Goal: Task Accomplishment & Management: Manage account settings

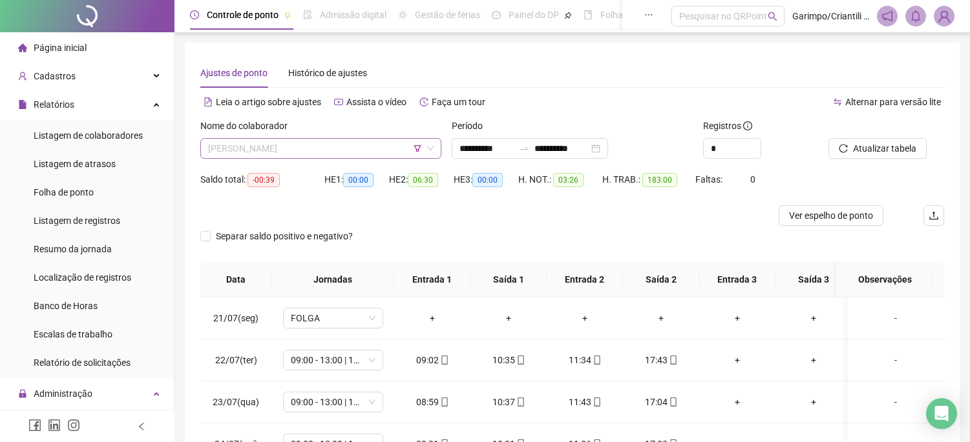
click at [394, 199] on div "HE 2: 06:30" at bounding box center [421, 187] width 65 height 36
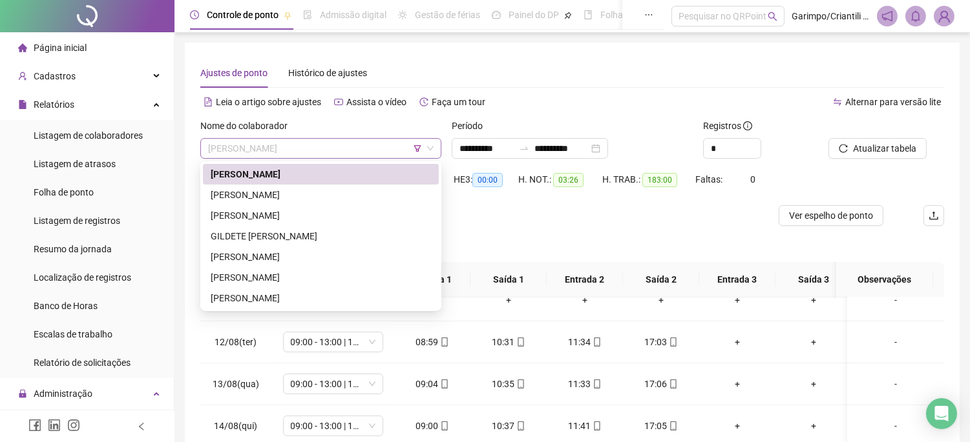
click at [366, 151] on span "[PERSON_NAME]" at bounding box center [320, 148] width 225 height 19
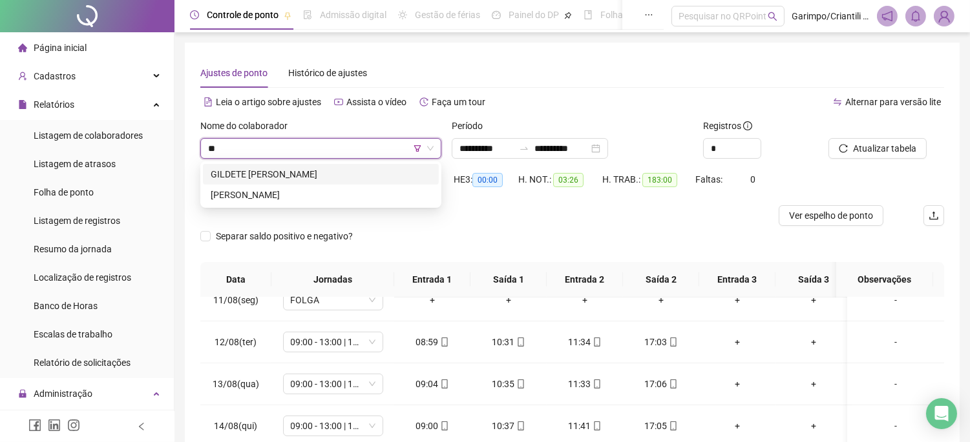
type input "*"
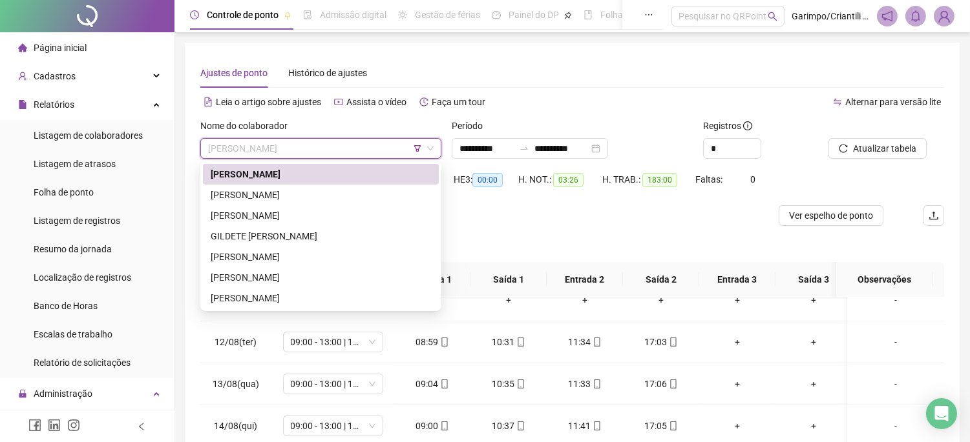
click at [422, 150] on span "[PERSON_NAME]" at bounding box center [320, 148] width 225 height 19
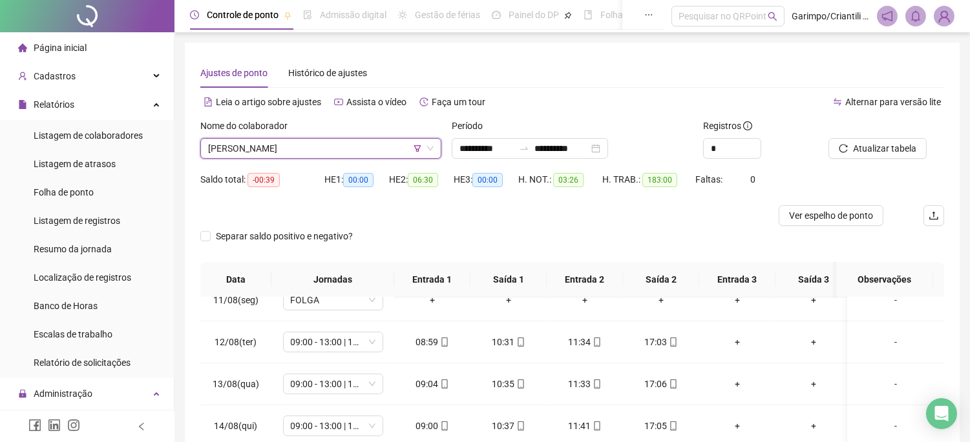
click at [419, 146] on icon "filter" at bounding box center [417, 149] width 8 height 8
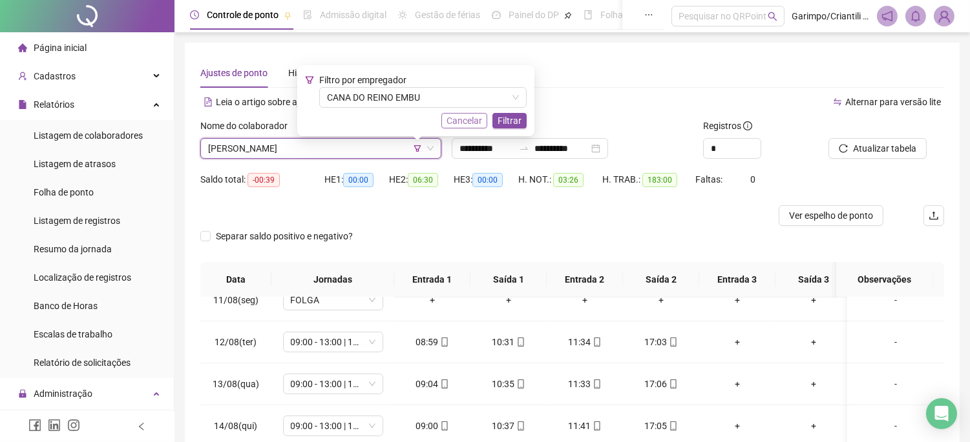
click at [474, 117] on span "Cancelar" at bounding box center [464, 121] width 36 height 14
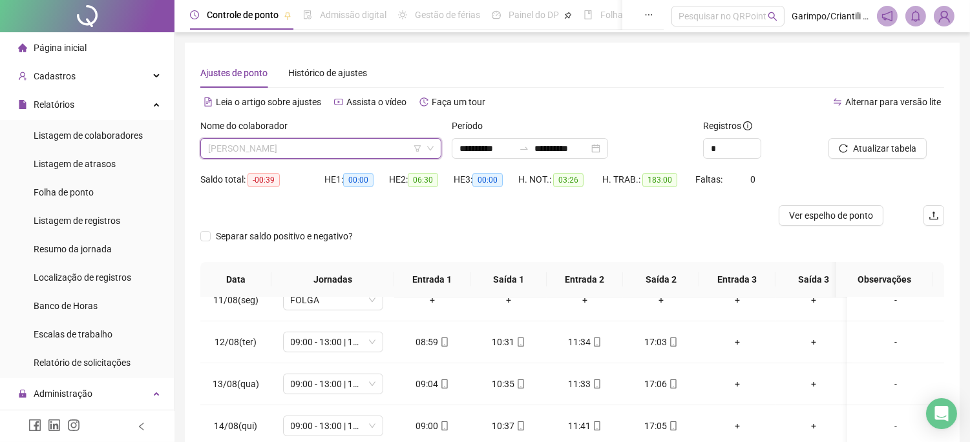
click at [326, 149] on span "[PERSON_NAME]" at bounding box center [320, 148] width 225 height 19
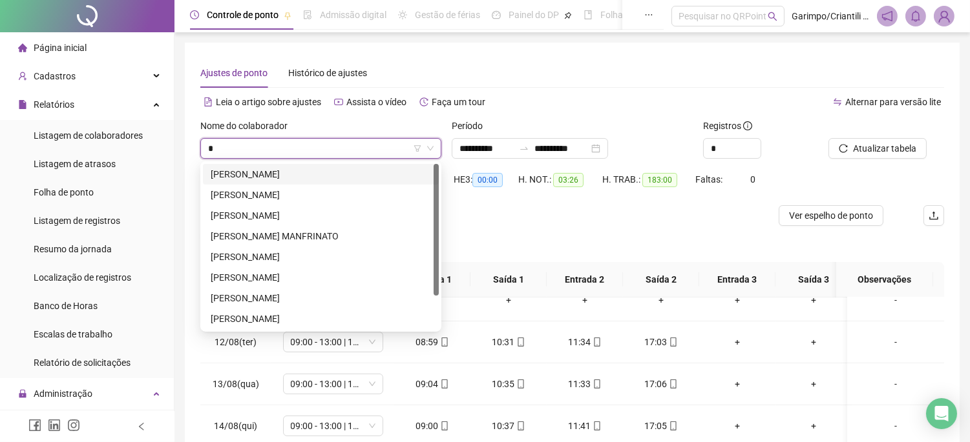
type input "**"
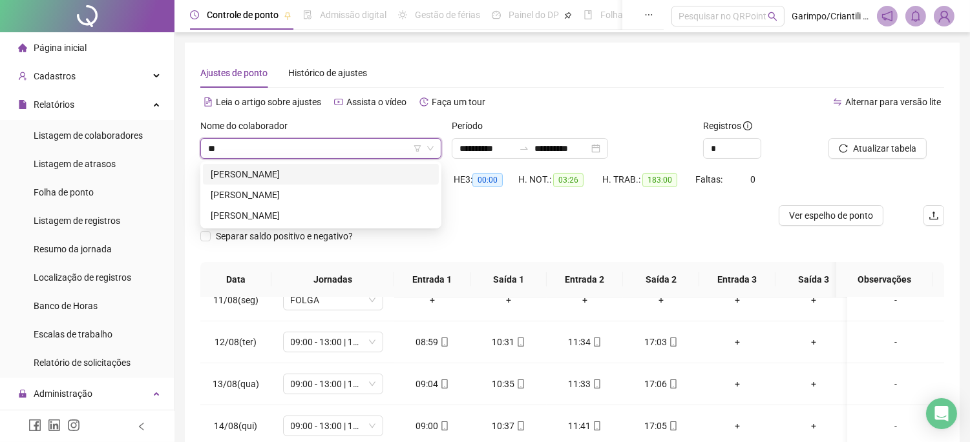
click at [305, 179] on div "[PERSON_NAME]" at bounding box center [321, 174] width 220 height 14
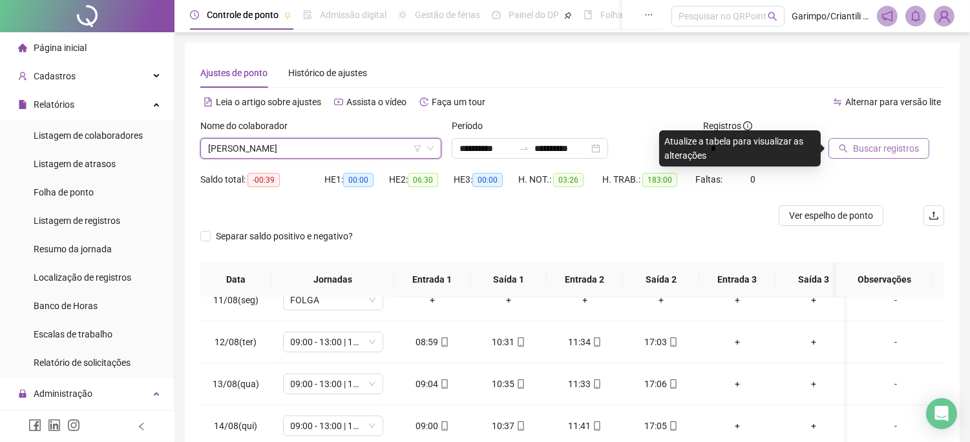
click at [876, 147] on span "Buscar registros" at bounding box center [886, 148] width 66 height 14
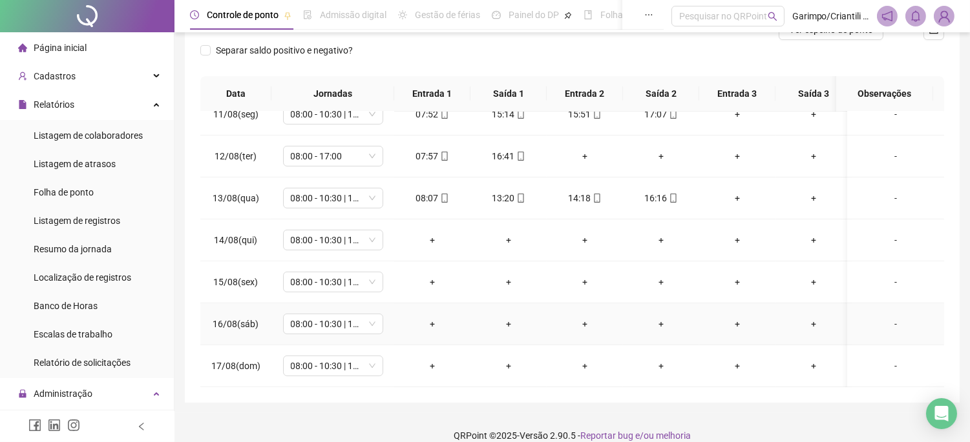
scroll to position [202, 0]
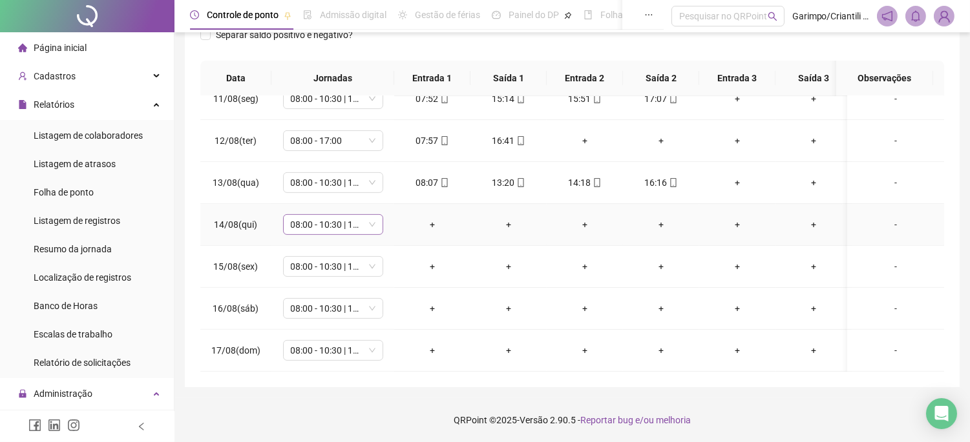
click at [344, 220] on span "08:00 - 10:30 | 11:30 - 16:30" at bounding box center [333, 224] width 85 height 19
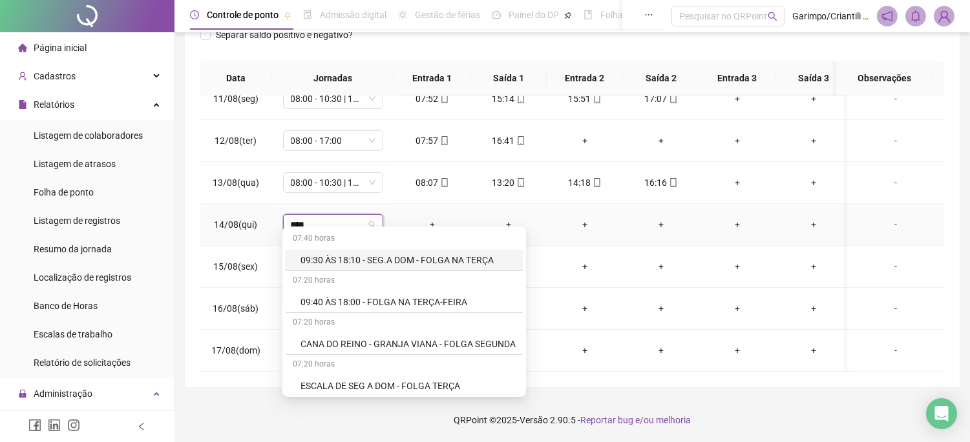
type input "*****"
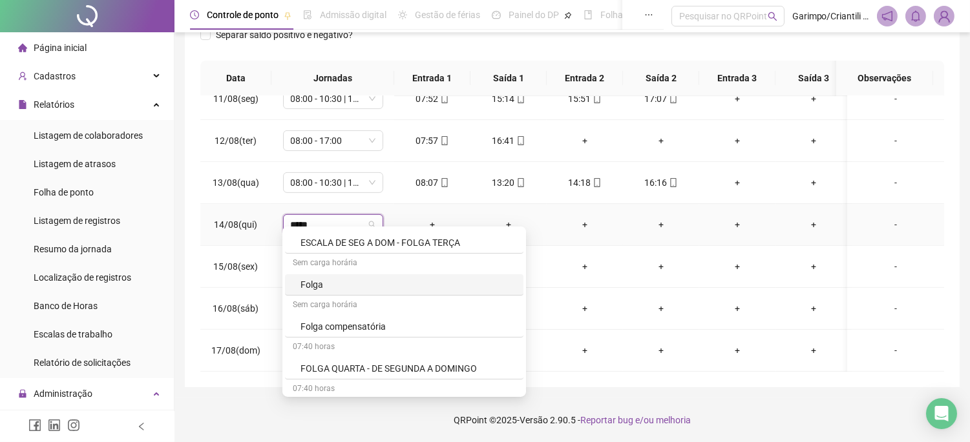
click at [329, 276] on div "Folga" at bounding box center [404, 285] width 238 height 21
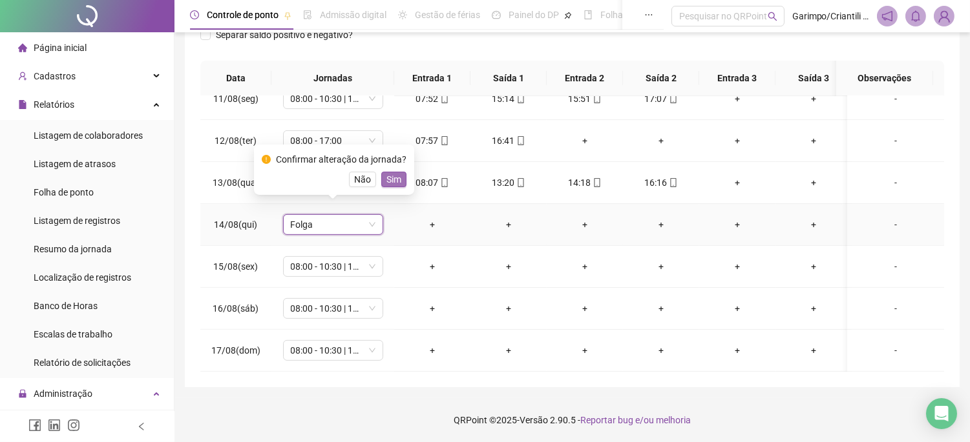
click at [394, 176] on span "Sim" at bounding box center [393, 179] width 15 height 14
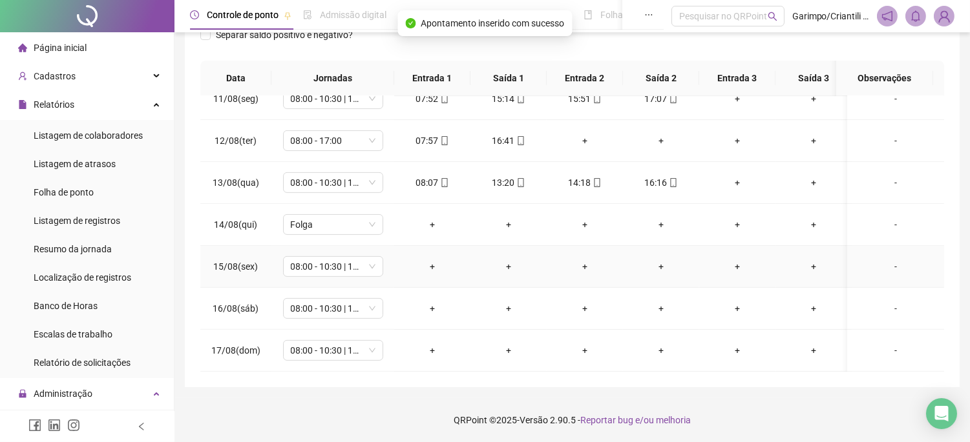
click at [877, 260] on div "-" at bounding box center [895, 267] width 76 height 14
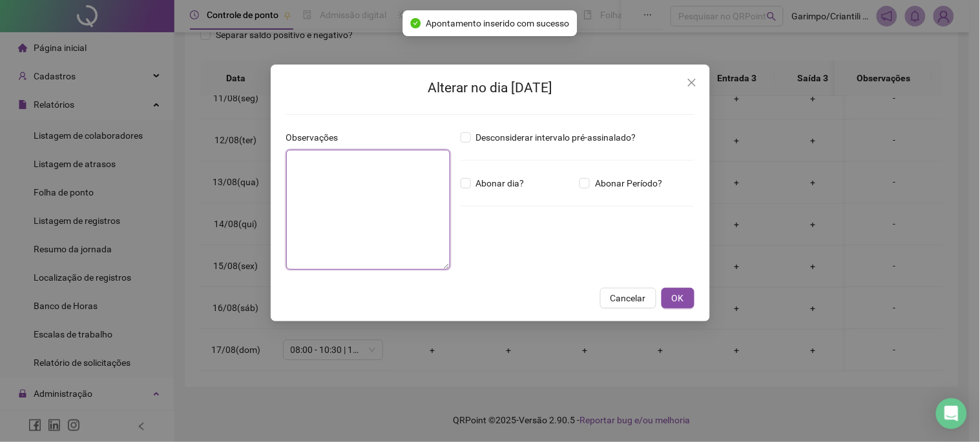
click at [347, 163] on textarea at bounding box center [368, 210] width 164 height 120
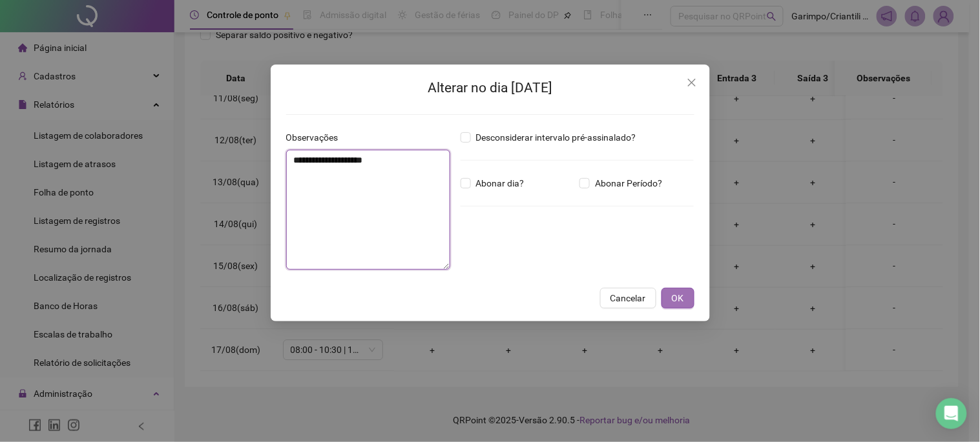
type textarea "**********"
click at [664, 300] on button "OK" at bounding box center [677, 298] width 33 height 21
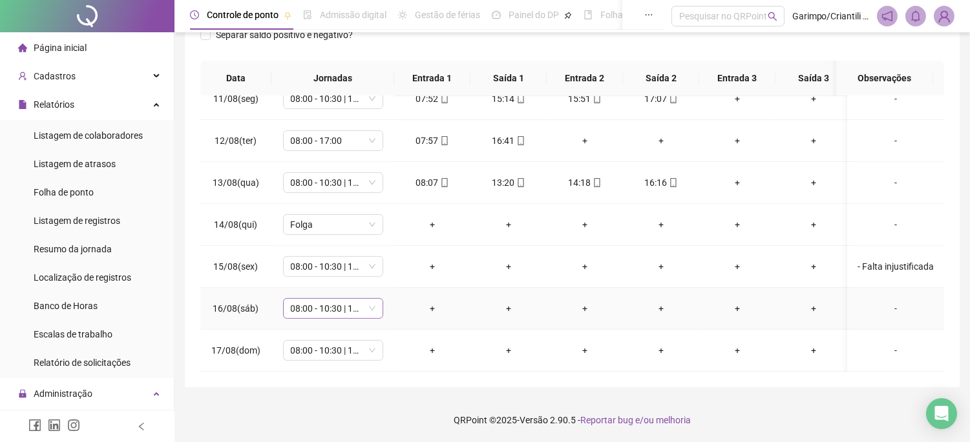
click at [336, 299] on span "08:00 - 10:30 | 11:30 - 16:30" at bounding box center [333, 308] width 85 height 19
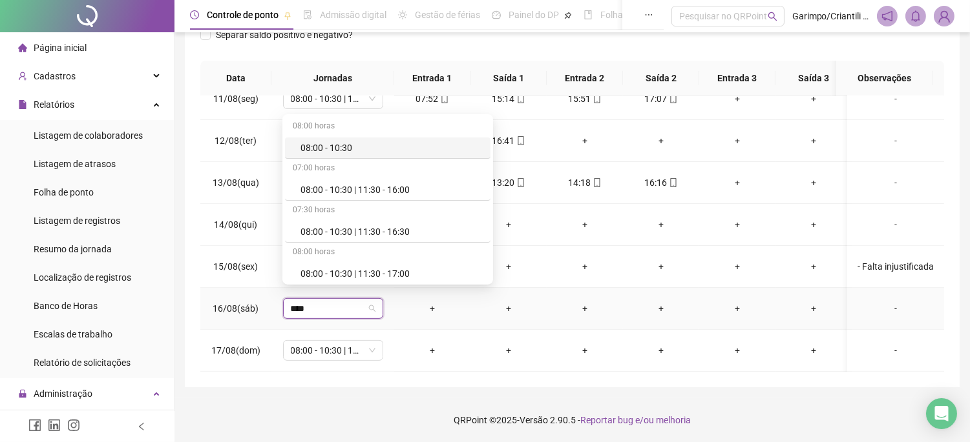
type input "*****"
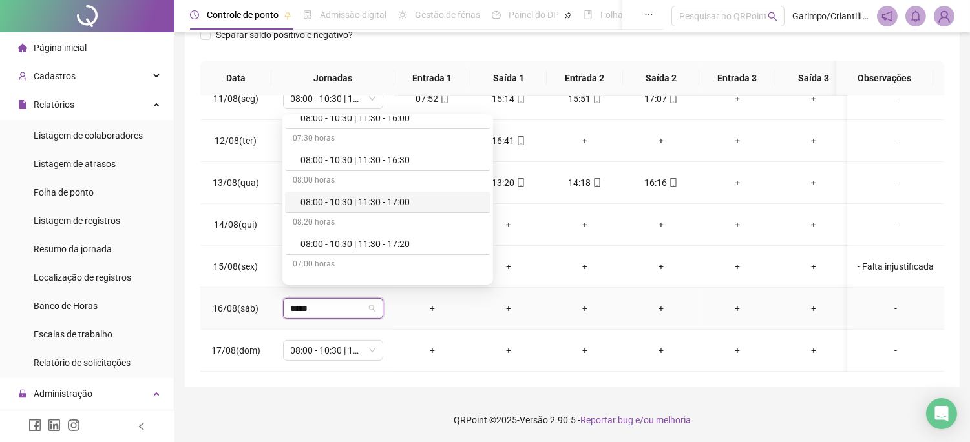
click at [347, 199] on div "08:00 - 10:30 | 11:30 - 17:00" at bounding box center [391, 202] width 182 height 14
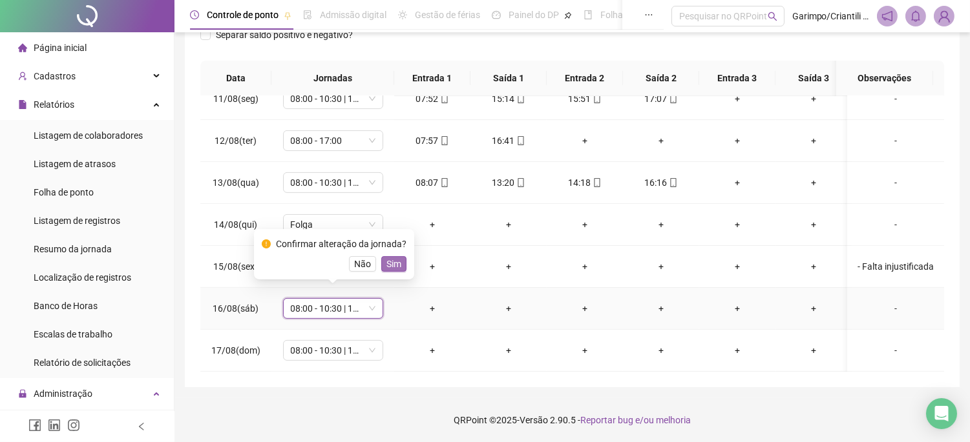
click at [390, 270] on span "Sim" at bounding box center [393, 264] width 15 height 14
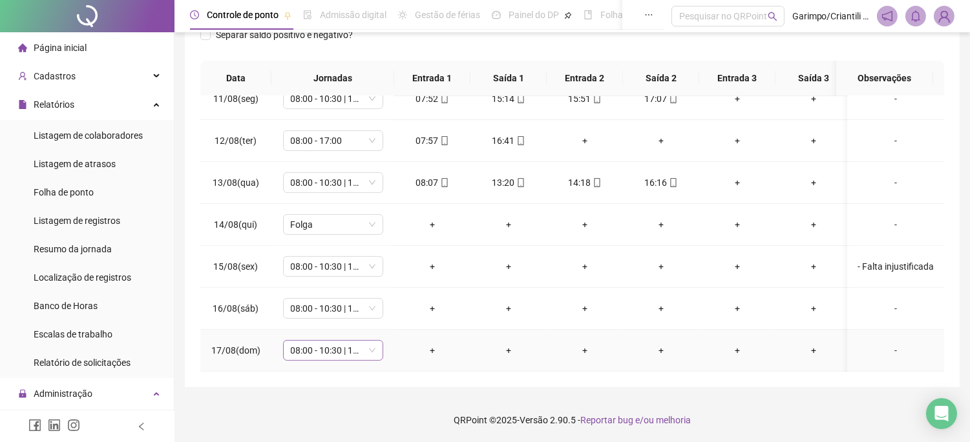
click at [345, 341] on span "08:00 - 10:30 | 11:30 - 16:30" at bounding box center [333, 350] width 85 height 19
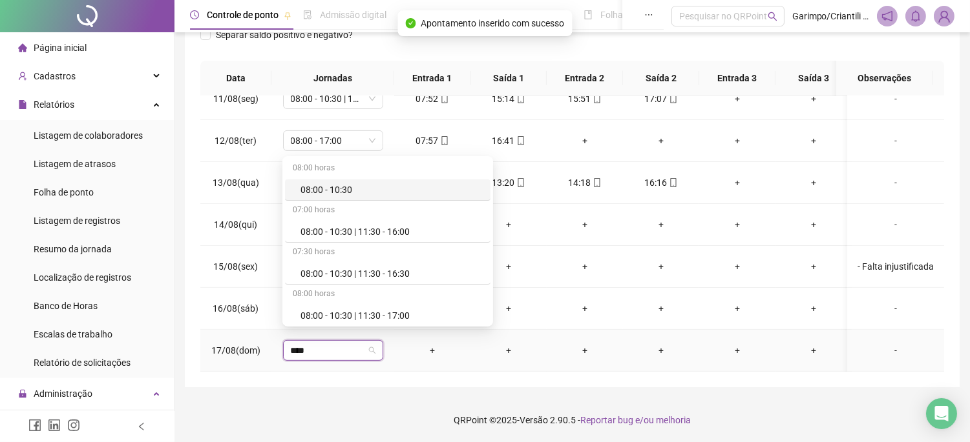
type input "*****"
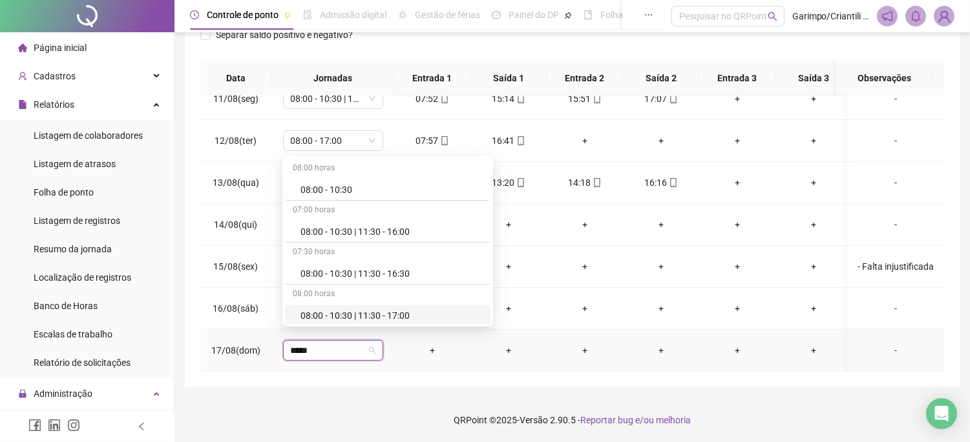
click at [351, 315] on div "08:00 - 10:30 | 11:30 - 17:00" at bounding box center [391, 316] width 182 height 14
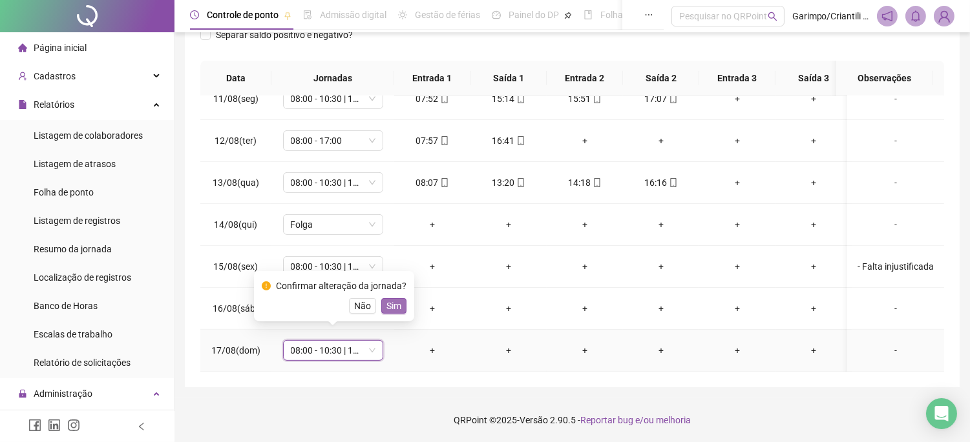
click at [397, 299] on span "Sim" at bounding box center [393, 306] width 15 height 14
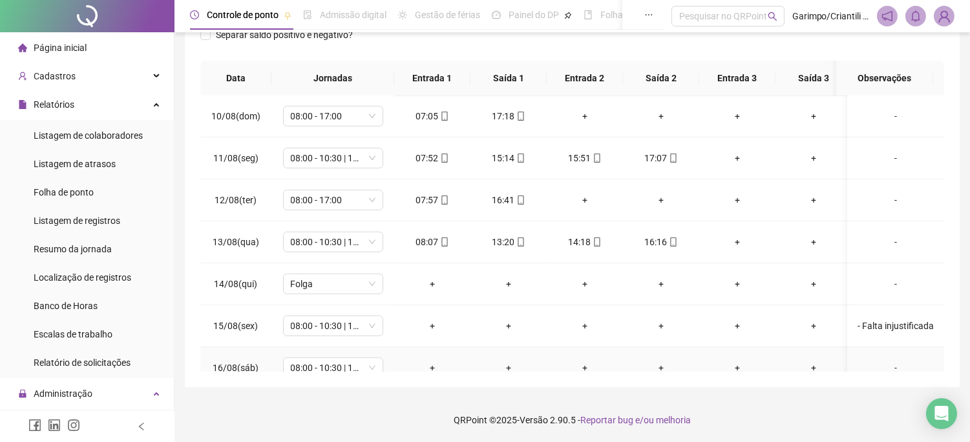
scroll to position [912, 0]
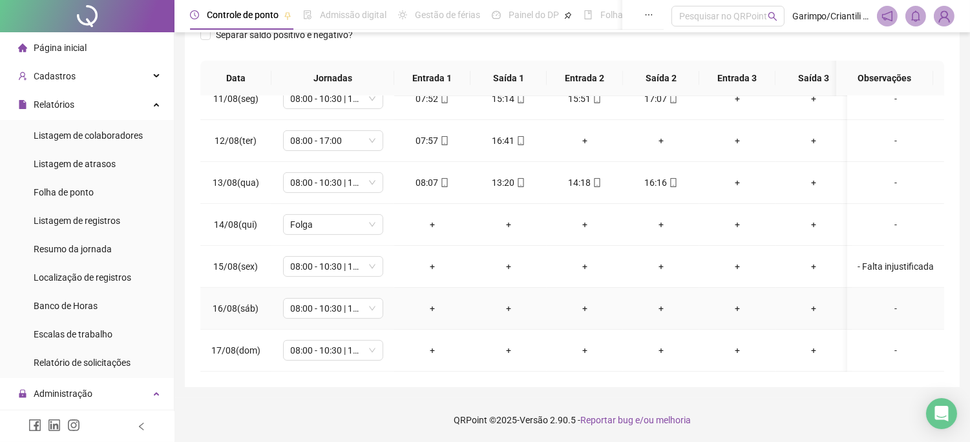
click at [885, 302] on div "-" at bounding box center [895, 309] width 76 height 14
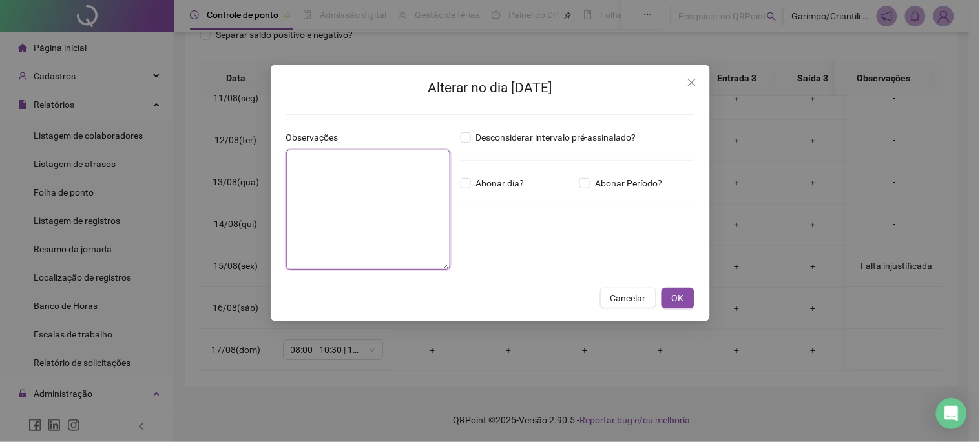
click at [311, 164] on textarea at bounding box center [368, 210] width 164 height 120
click at [493, 181] on span "Abonar dia?" at bounding box center [500, 183] width 59 height 14
click at [335, 165] on textarea "**********" at bounding box center [368, 210] width 164 height 120
drag, startPoint x: 392, startPoint y: 164, endPoint x: 252, endPoint y: 156, distance: 140.4
click at [252, 156] on div "**********" at bounding box center [490, 221] width 980 height 442
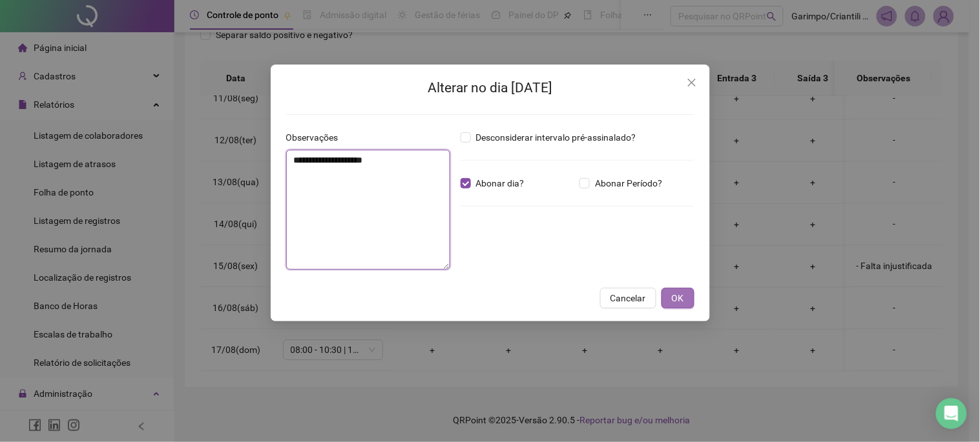
type textarea "**********"
click at [676, 296] on span "OK" at bounding box center [678, 298] width 12 height 14
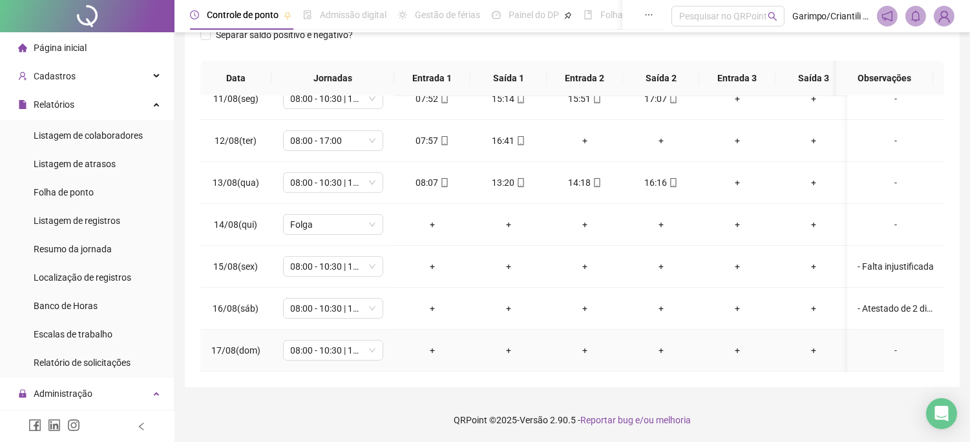
click at [887, 344] on div "-" at bounding box center [895, 351] width 76 height 14
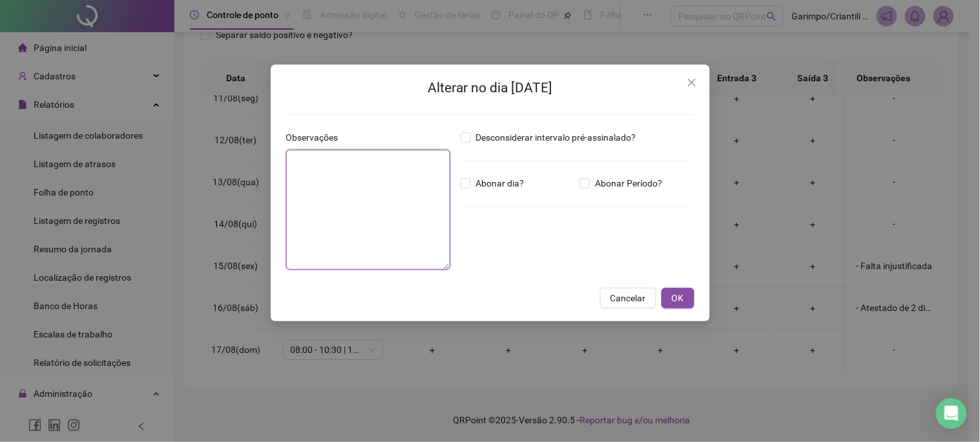
click at [364, 158] on textarea at bounding box center [368, 210] width 164 height 120
paste textarea "**********"
type textarea "**********"
click at [483, 195] on div "Desconsiderar intervalo pré-assinalado? Abonar dia? Abonar Período? Horas a abo…" at bounding box center [577, 205] width 244 height 150
click at [484, 181] on span "Abonar dia?" at bounding box center [500, 183] width 59 height 14
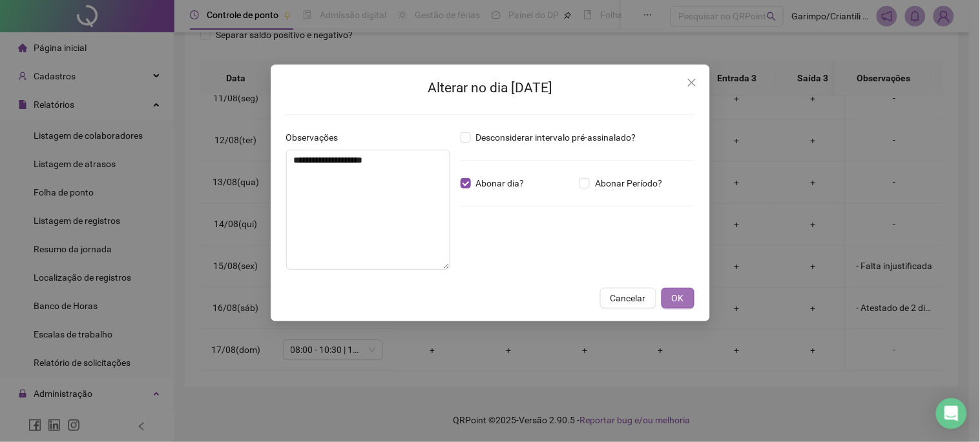
click at [664, 298] on button "OK" at bounding box center [677, 298] width 33 height 21
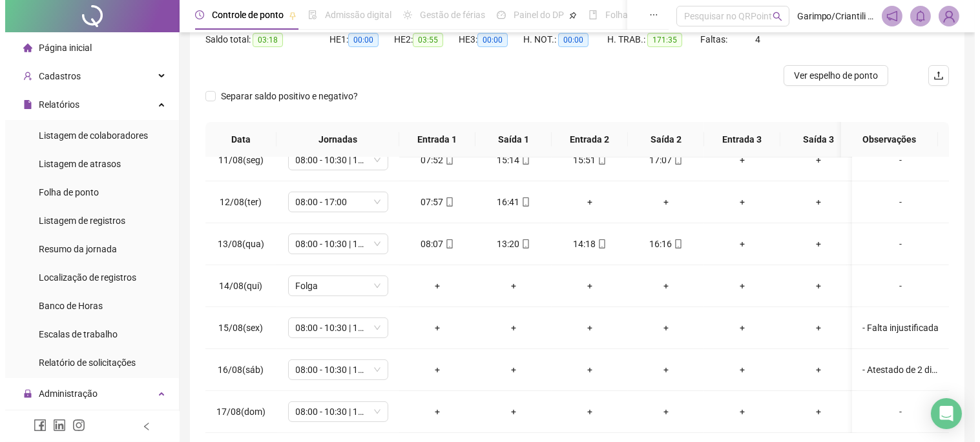
scroll to position [58, 0]
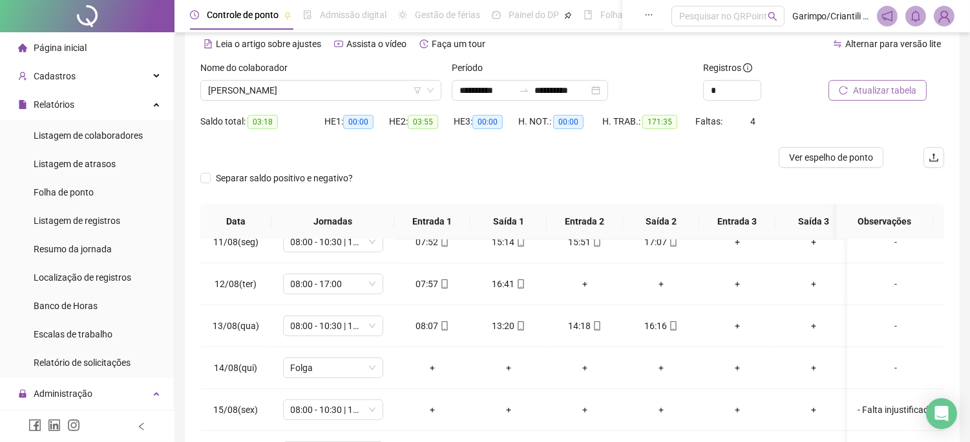
click at [853, 94] on span "Atualizar tabela" at bounding box center [884, 90] width 63 height 14
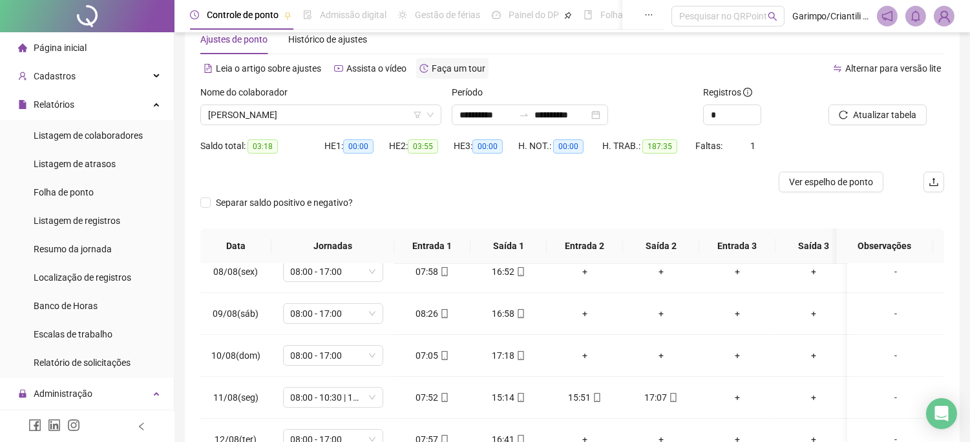
scroll to position [0, 0]
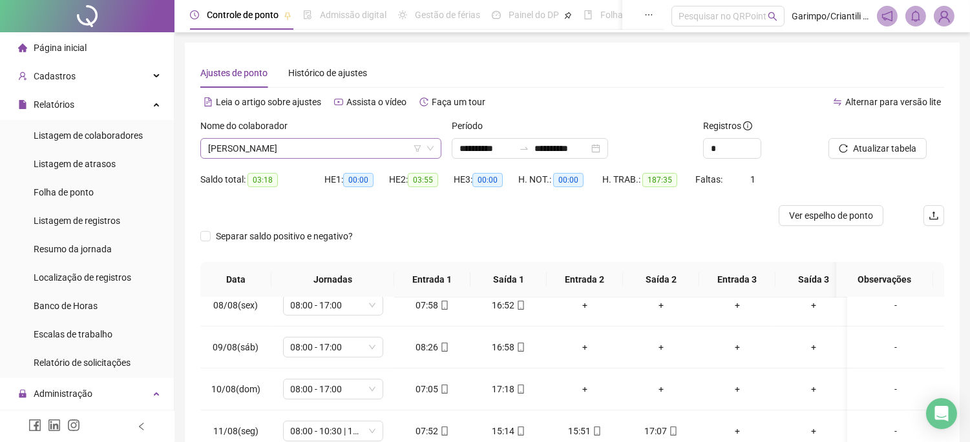
click at [366, 147] on span "[PERSON_NAME]" at bounding box center [320, 148] width 225 height 19
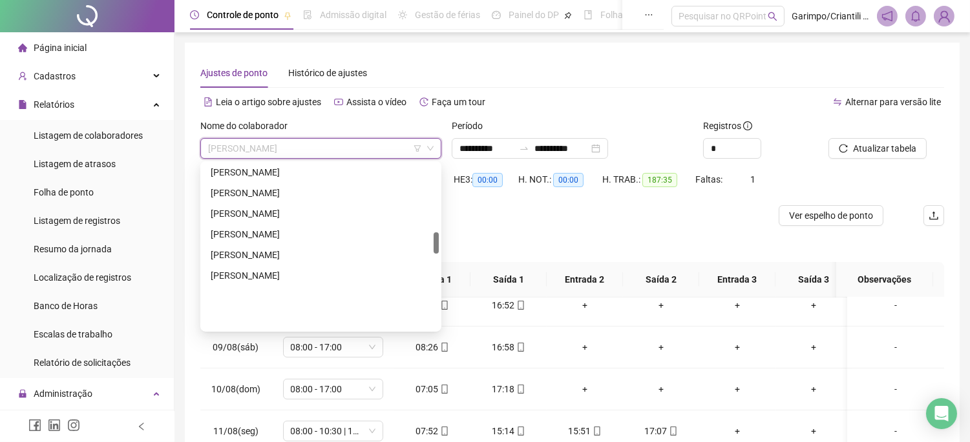
scroll to position [530, 0]
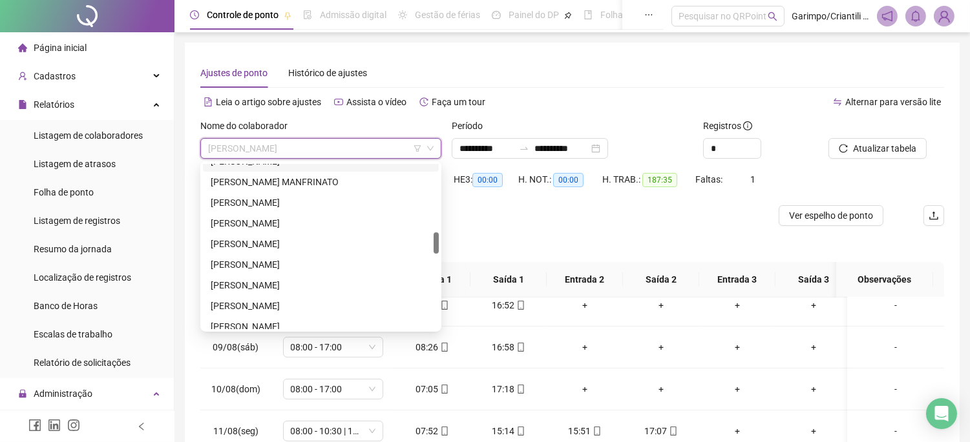
click at [414, 151] on icon "filter" at bounding box center [417, 149] width 8 height 8
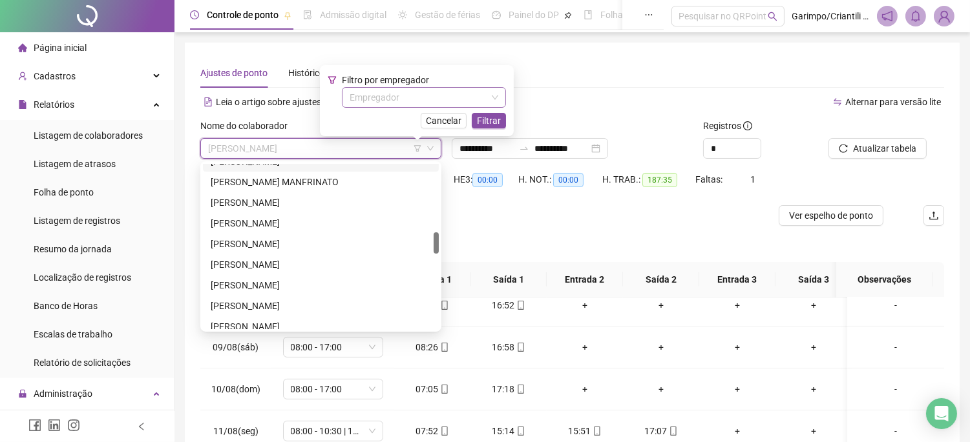
click at [418, 99] on input "search" at bounding box center [417, 97] width 137 height 19
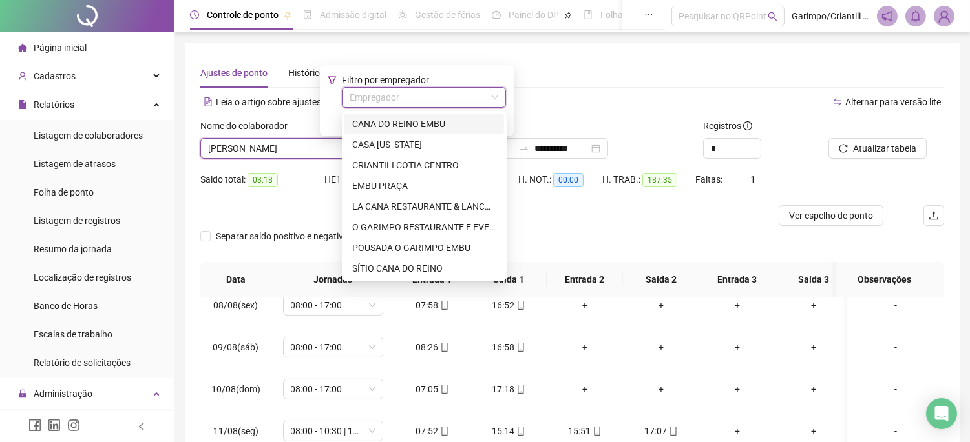
click at [416, 121] on div "CANA DO REINO EMBU" at bounding box center [424, 124] width 144 height 14
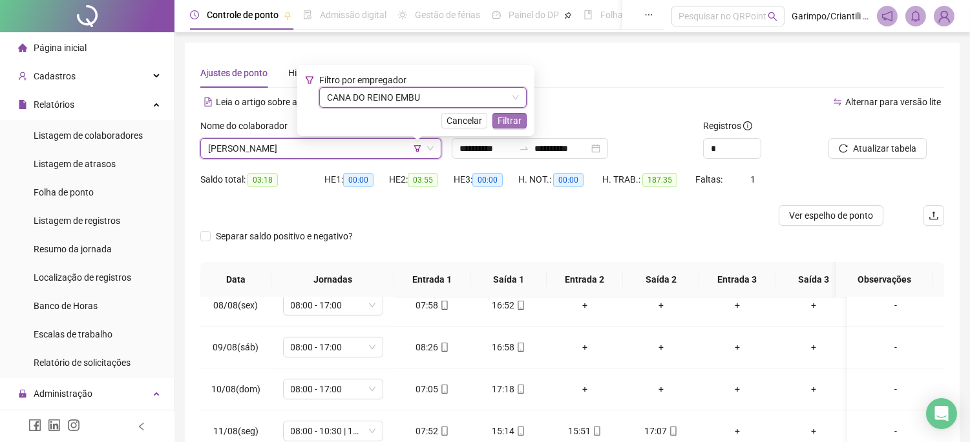
click at [518, 119] on span "Filtrar" at bounding box center [509, 121] width 24 height 14
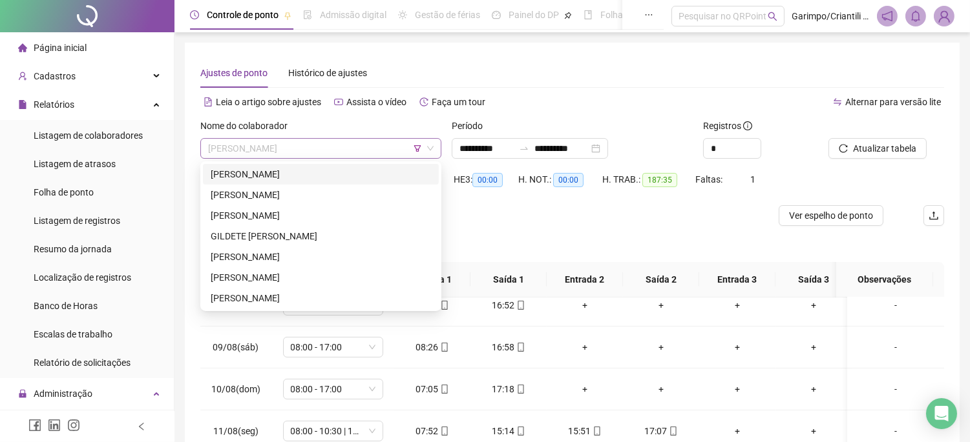
click at [365, 154] on span "[PERSON_NAME]" at bounding box center [320, 148] width 225 height 19
click at [340, 177] on div "[PERSON_NAME]" at bounding box center [321, 174] width 220 height 14
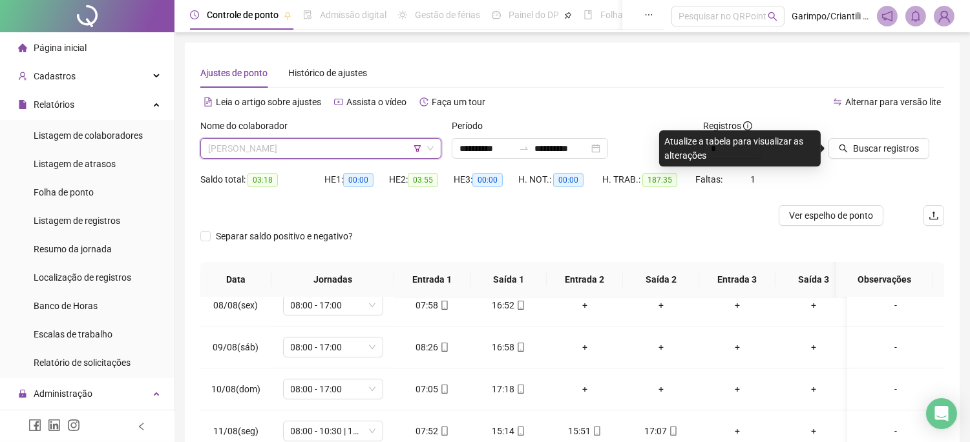
click at [341, 150] on span "[PERSON_NAME]" at bounding box center [320, 148] width 225 height 19
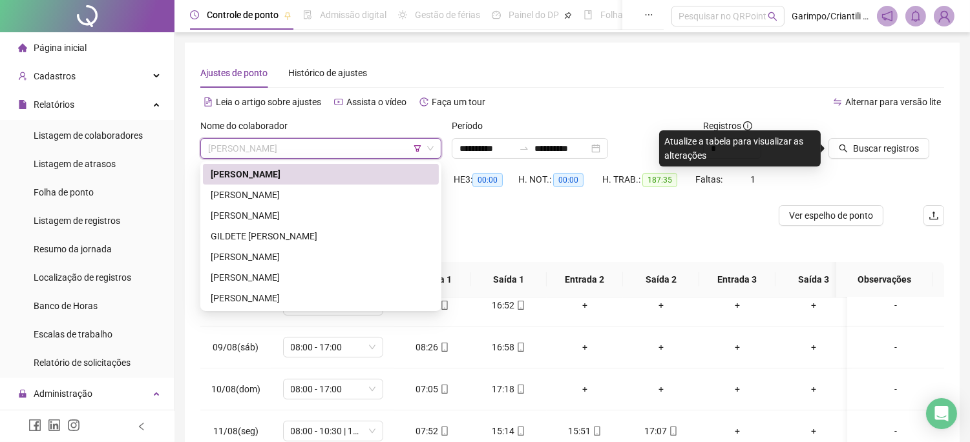
click at [291, 185] on div "[PERSON_NAME]" at bounding box center [321, 195] width 236 height 21
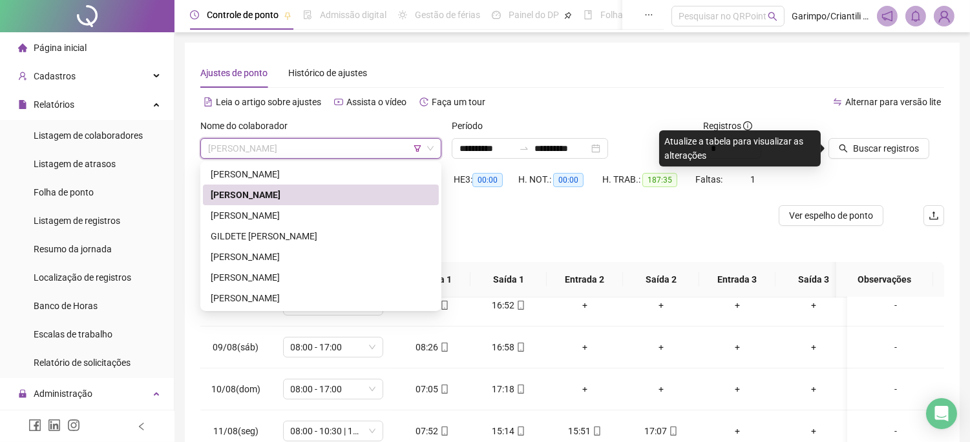
click at [368, 145] on span "[PERSON_NAME]" at bounding box center [320, 148] width 225 height 19
click at [337, 183] on div "[PERSON_NAME]" at bounding box center [321, 174] width 236 height 21
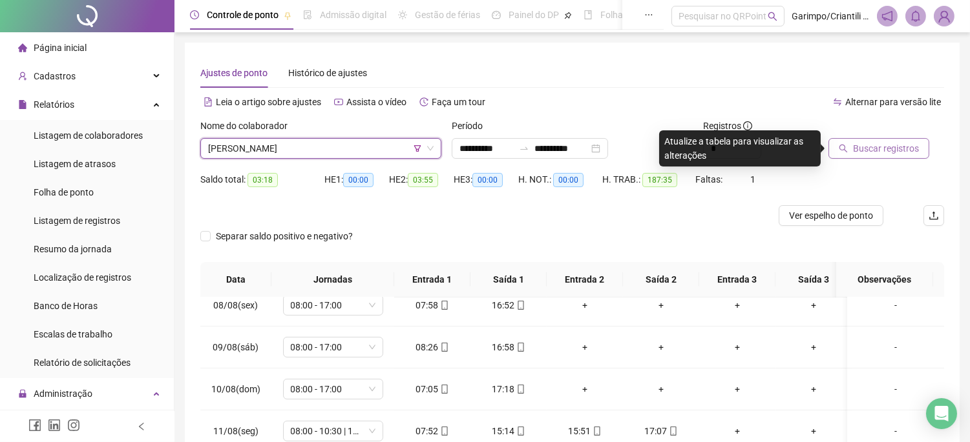
click at [847, 147] on icon "search" at bounding box center [842, 148] width 9 height 9
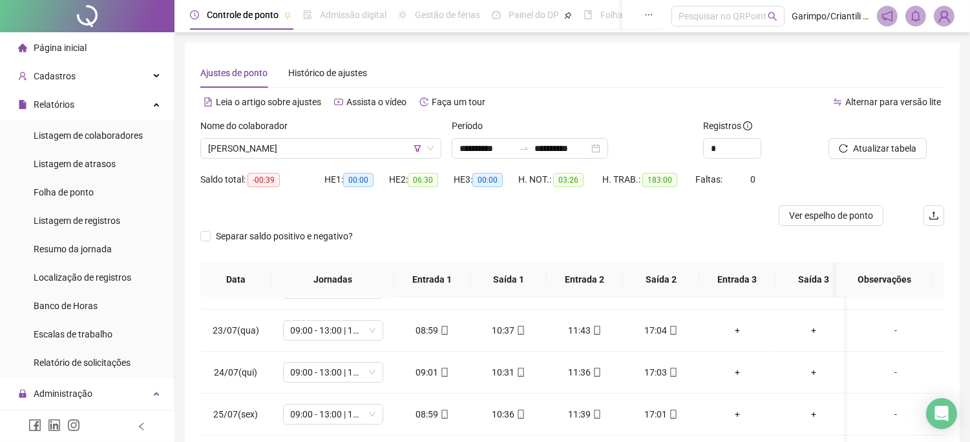
click at [352, 134] on div "Nome do colaborador" at bounding box center [320, 128] width 241 height 19
click at [352, 144] on span "[PERSON_NAME]" at bounding box center [320, 148] width 225 height 19
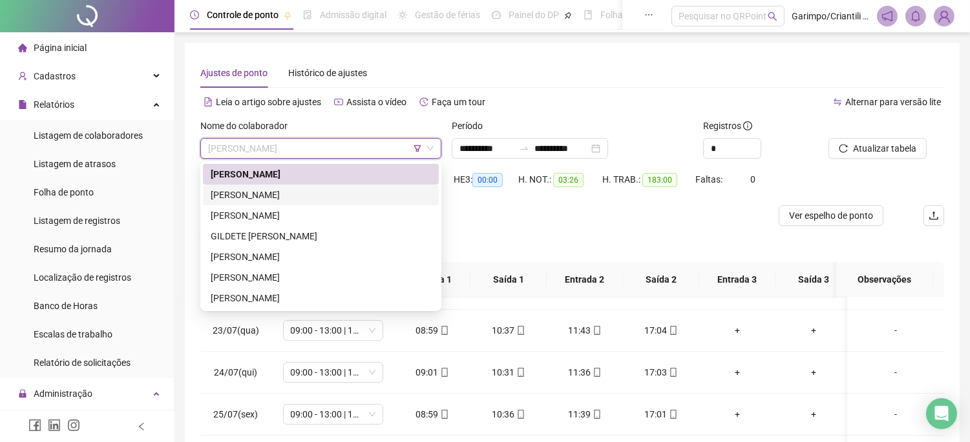
click at [333, 185] on div "[PERSON_NAME]" at bounding box center [321, 195] width 236 height 21
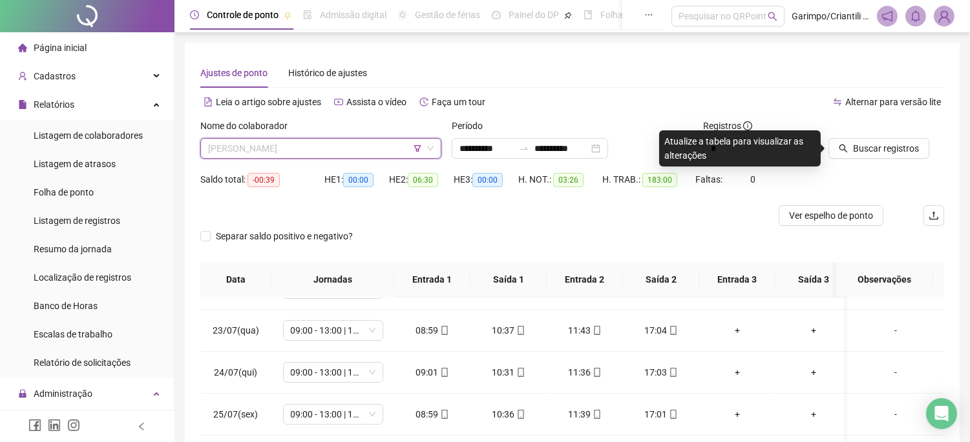
click at [375, 142] on span "[PERSON_NAME]" at bounding box center [320, 148] width 225 height 19
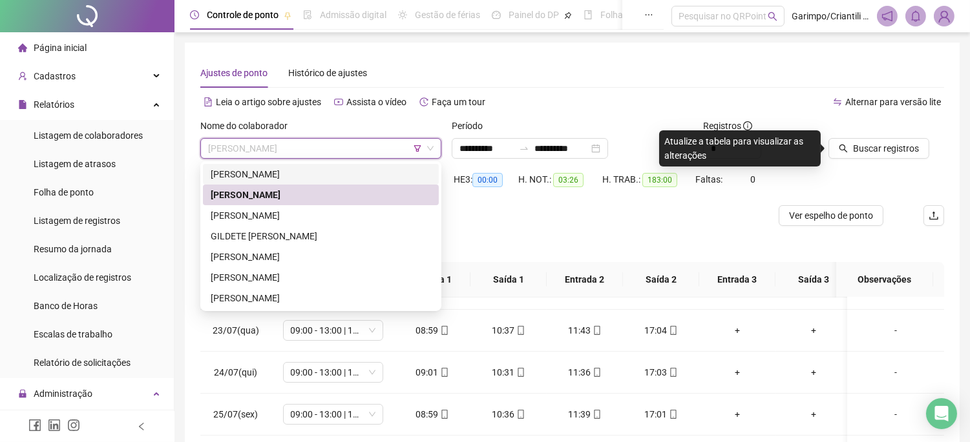
click at [325, 181] on div "[PERSON_NAME]" at bounding box center [321, 174] width 220 height 14
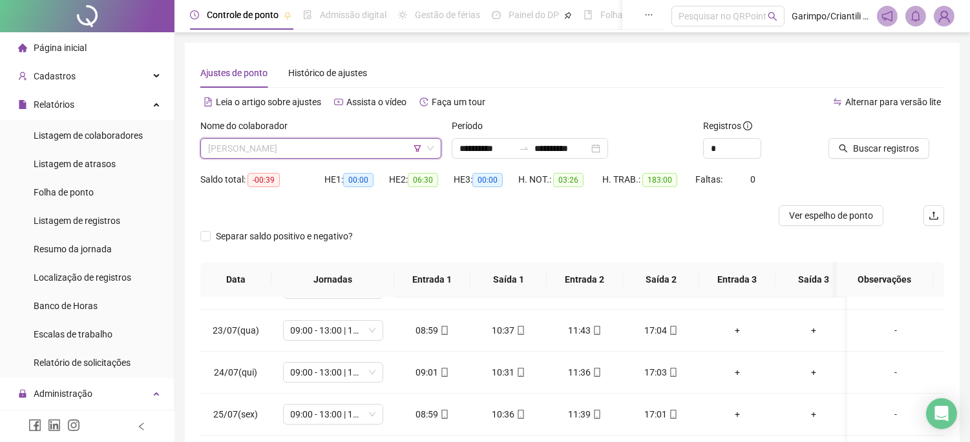
click at [386, 152] on span "[PERSON_NAME]" at bounding box center [320, 148] width 225 height 19
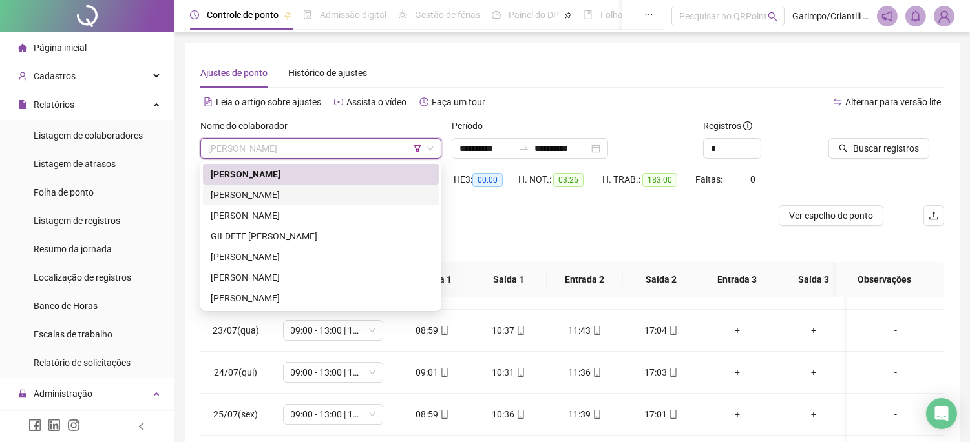
click at [338, 196] on div "[PERSON_NAME] [PERSON_NAME] GILDETE [PERSON_NAME]" at bounding box center [321, 236] width 236 height 145
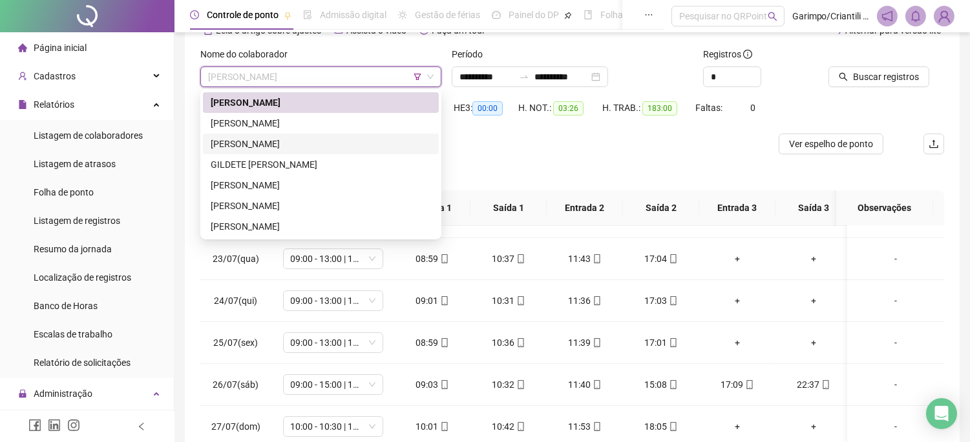
click at [481, 157] on div "Separar saldo positivo e negativo?" at bounding box center [571, 172] width 743 height 36
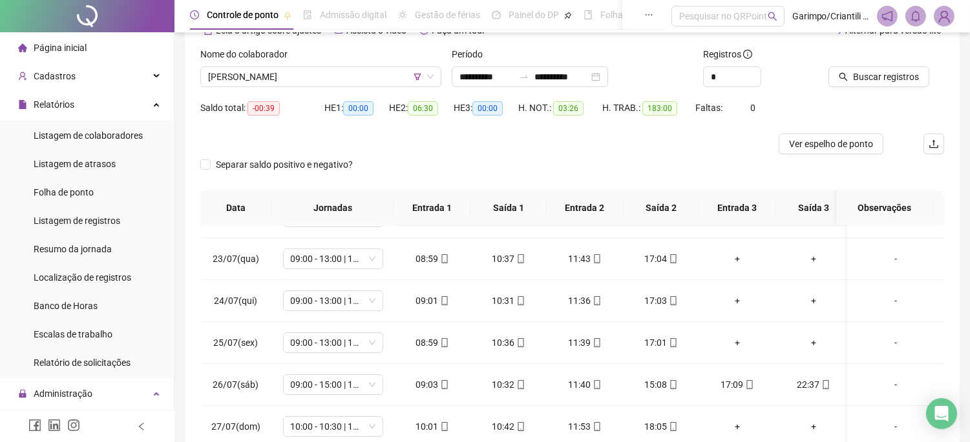
click at [359, 92] on div "Nome do colaborador [PERSON_NAME]" at bounding box center [320, 72] width 251 height 50
click at [349, 67] on span "[PERSON_NAME]" at bounding box center [320, 76] width 225 height 19
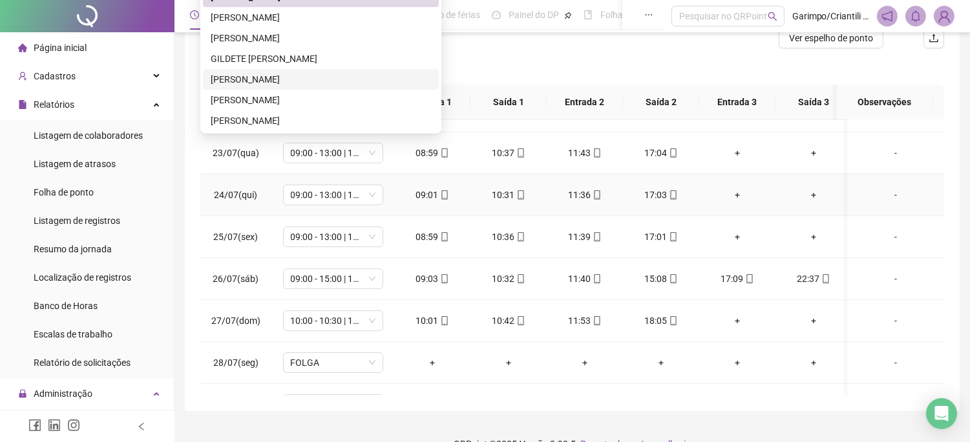
scroll to position [202, 0]
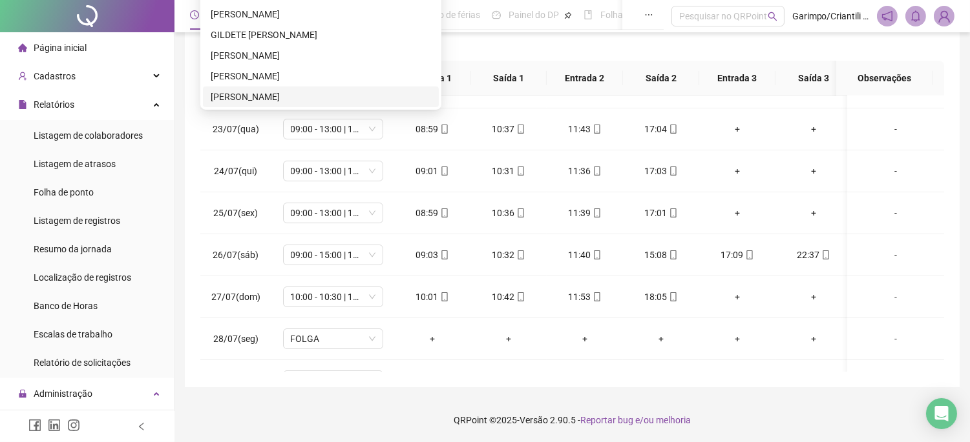
click at [326, 93] on div "[PERSON_NAME]" at bounding box center [321, 97] width 220 height 14
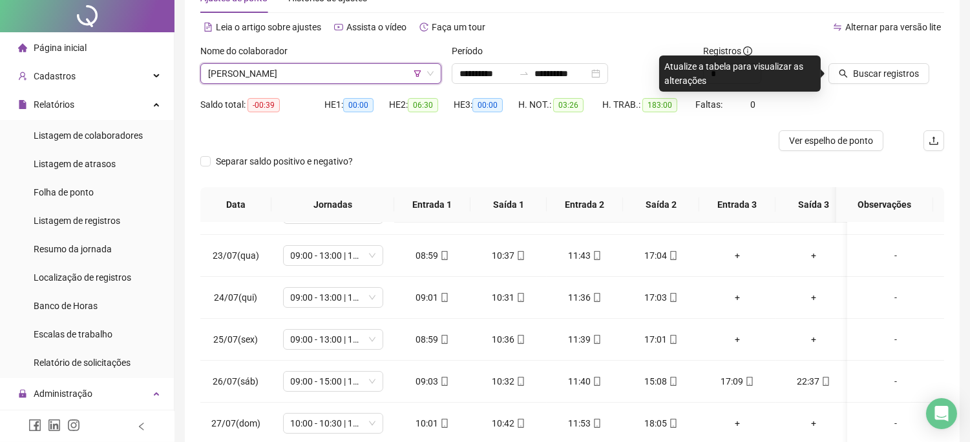
scroll to position [0, 0]
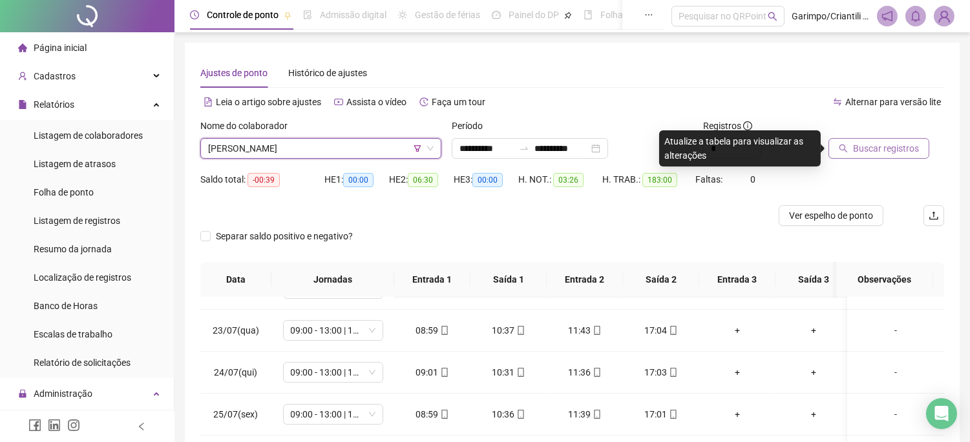
click at [903, 146] on span "Buscar registros" at bounding box center [886, 148] width 66 height 14
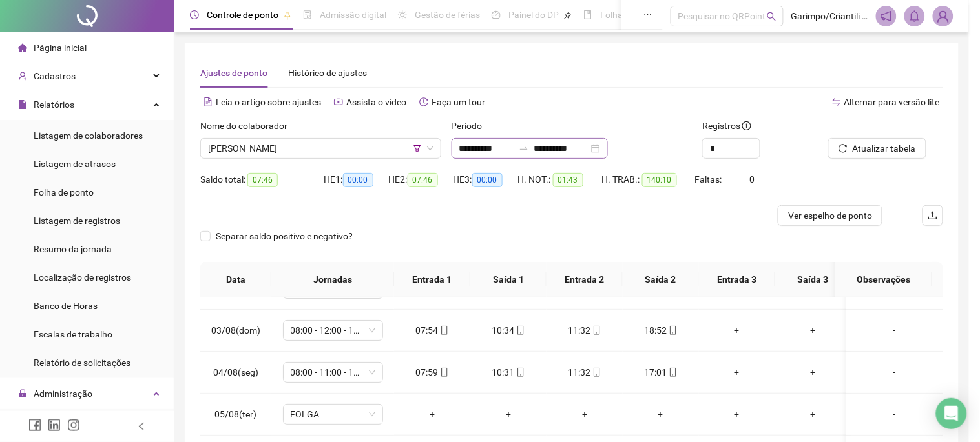
click at [608, 146] on div "**********" at bounding box center [530, 148] width 156 height 21
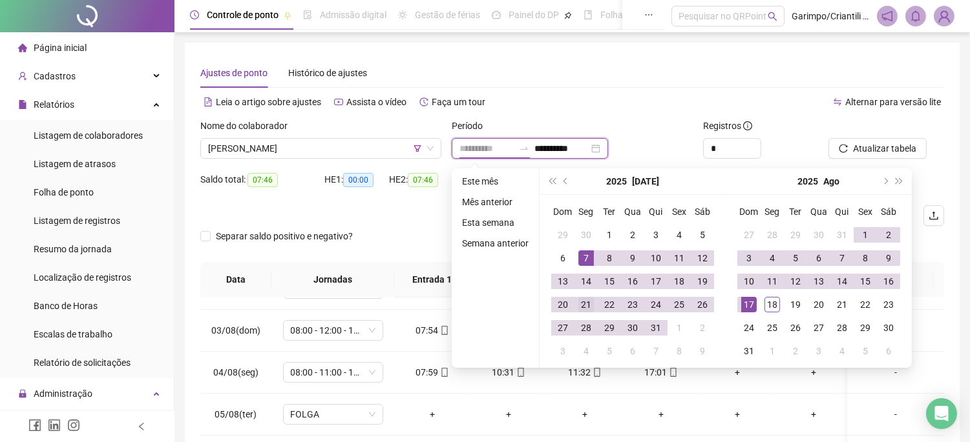
type input "**********"
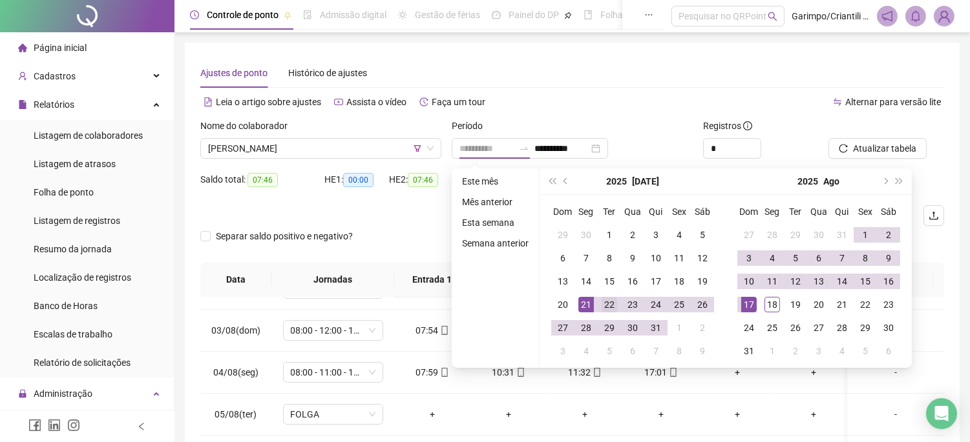
drag, startPoint x: 576, startPoint y: 300, endPoint x: 597, endPoint y: 298, distance: 20.7
click at [578, 300] on div "21" at bounding box center [586, 305] width 16 height 16
type input "**********"
click at [771, 298] on div "18" at bounding box center [772, 305] width 16 height 16
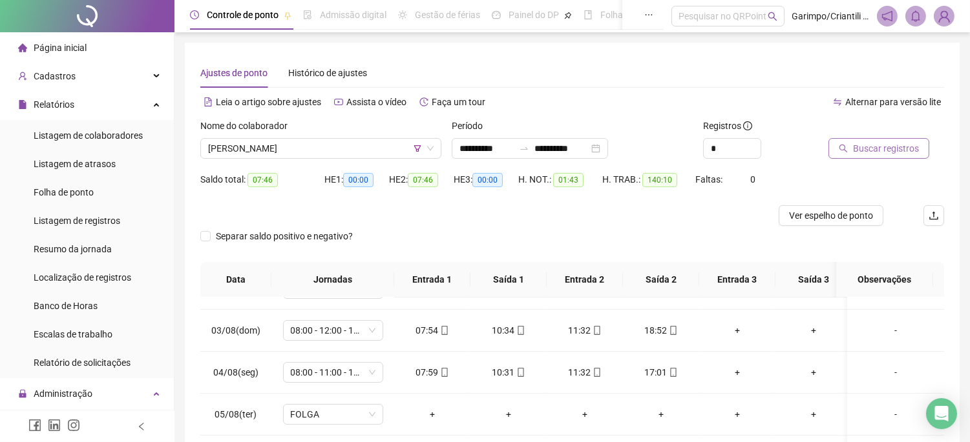
click at [877, 149] on span "Buscar registros" at bounding box center [886, 148] width 66 height 14
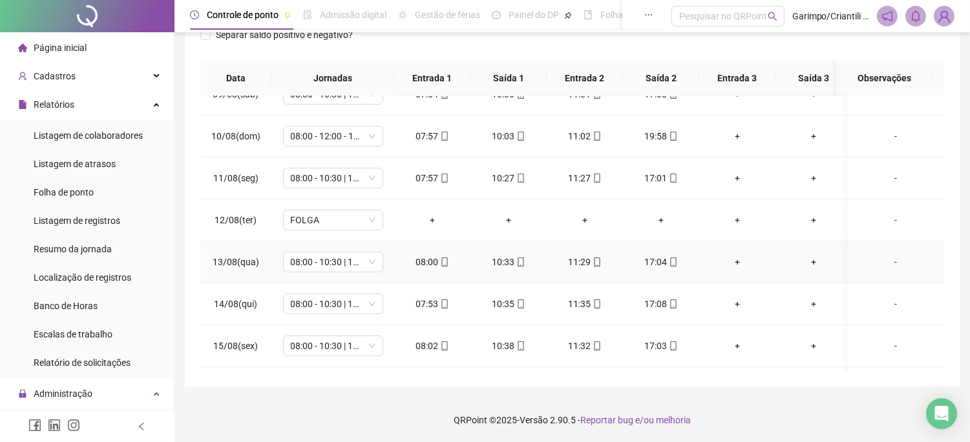
scroll to position [492, 0]
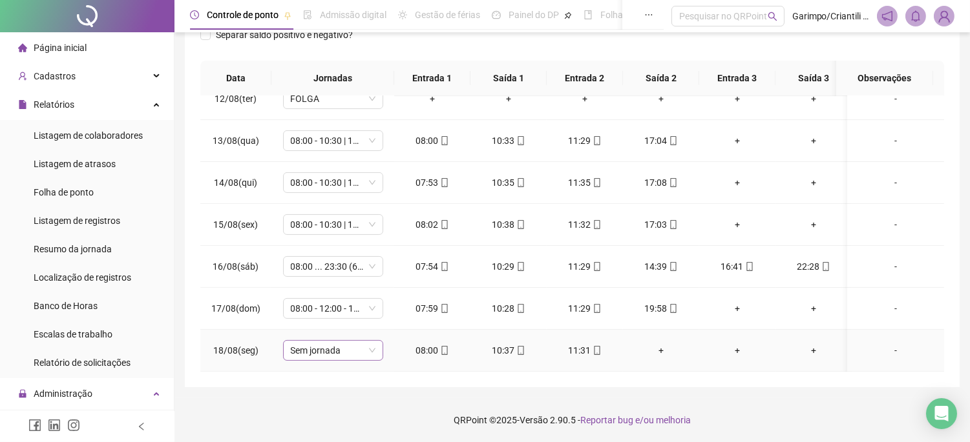
click at [331, 341] on span "Sem jornada" at bounding box center [333, 350] width 85 height 19
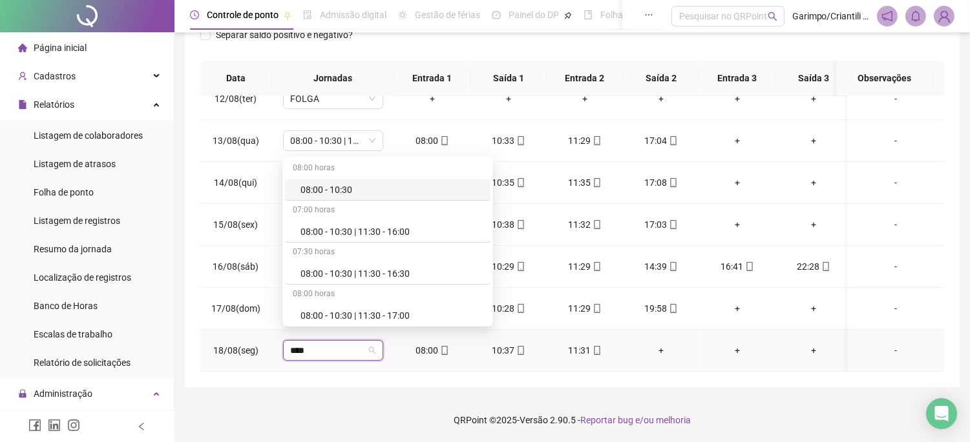
type input "*****"
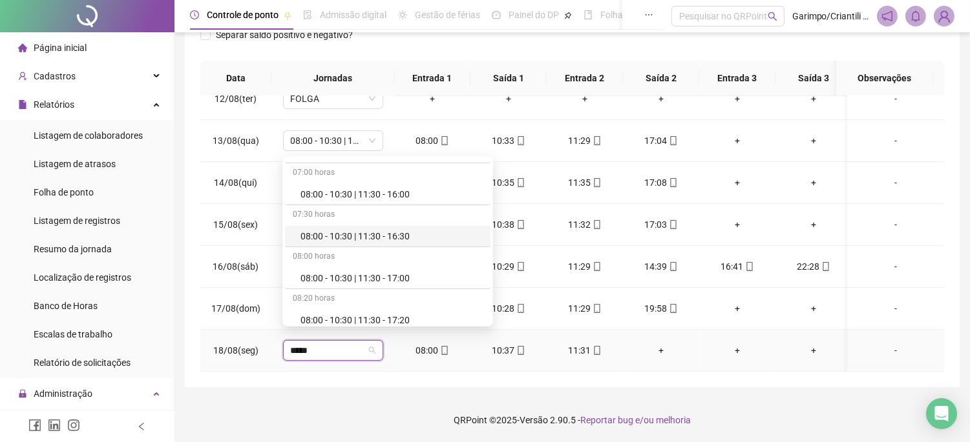
scroll to position [72, 0]
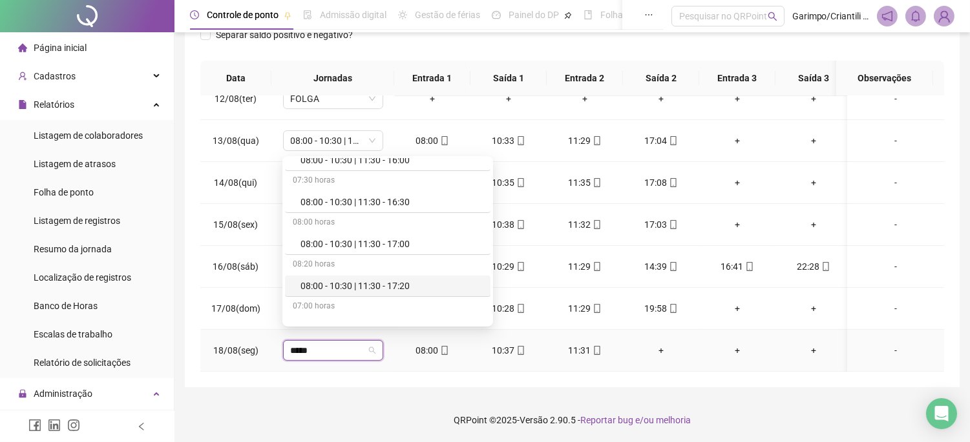
click at [390, 247] on div "08:00 - 10:30 | 11:30 - 17:00" at bounding box center [391, 244] width 182 height 14
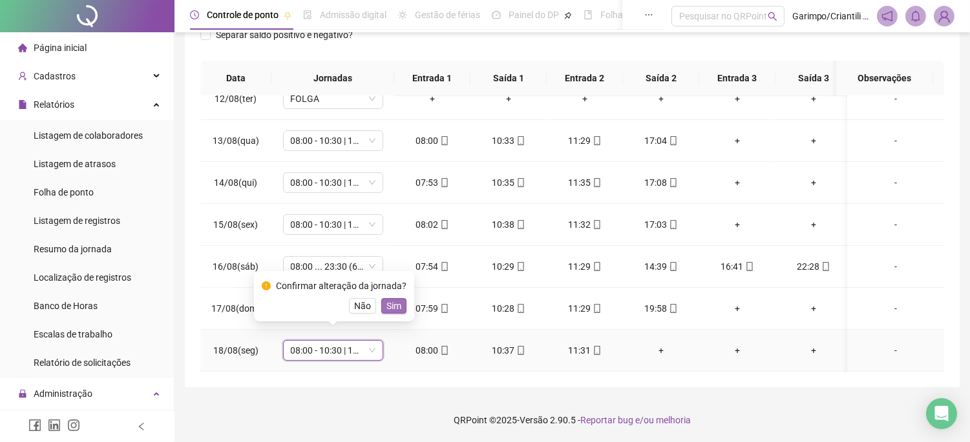
click at [386, 301] on span "Sim" at bounding box center [393, 306] width 15 height 14
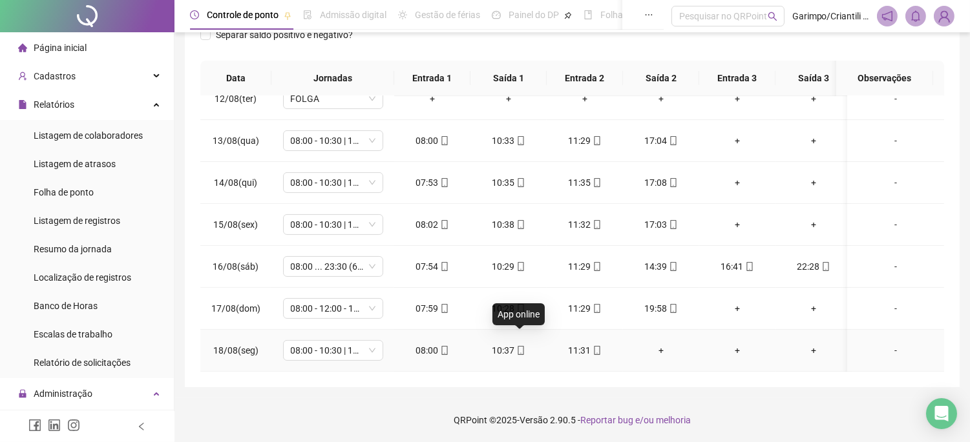
click at [516, 346] on icon "mobile" at bounding box center [520, 350] width 9 height 9
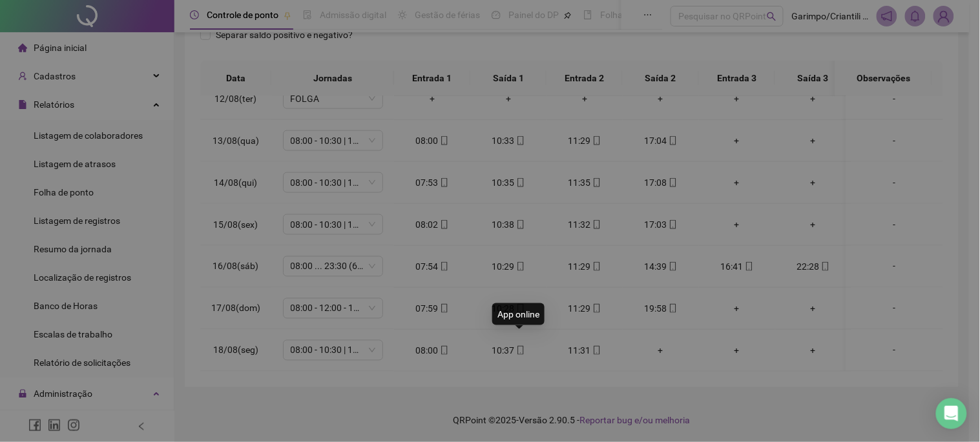
type input "**********"
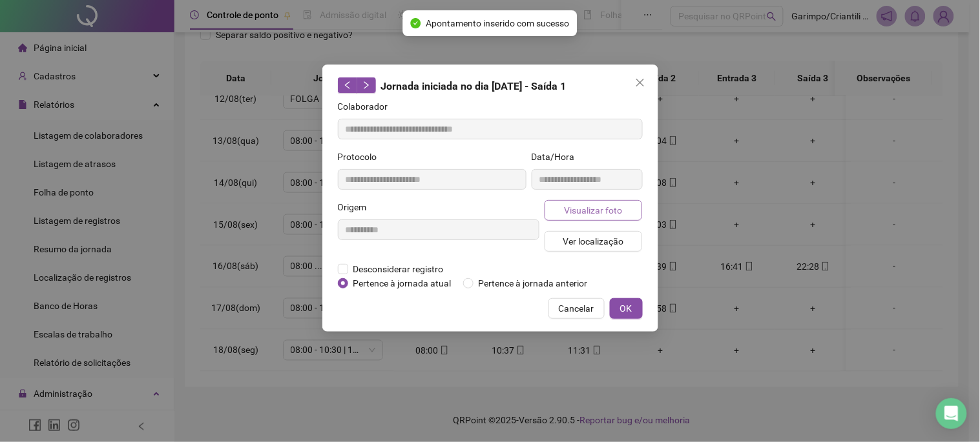
click at [594, 216] on span "Visualizar foto" at bounding box center [593, 210] width 58 height 14
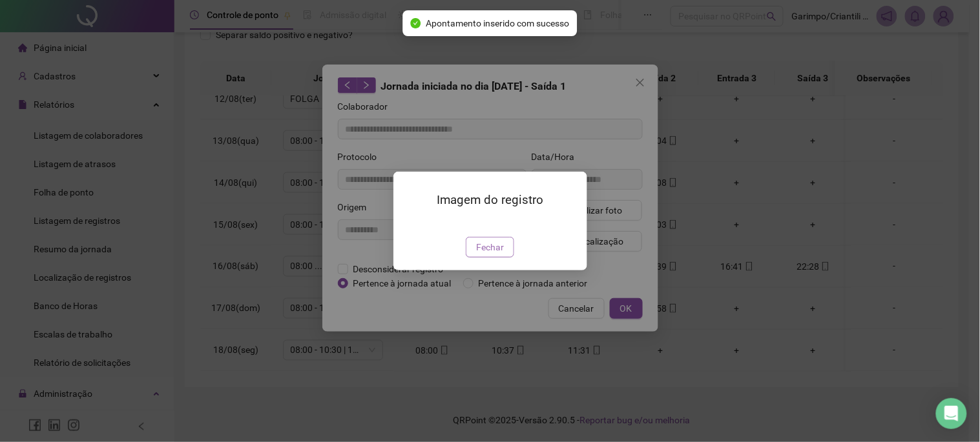
click at [492, 255] on span "Fechar" at bounding box center [490, 247] width 28 height 14
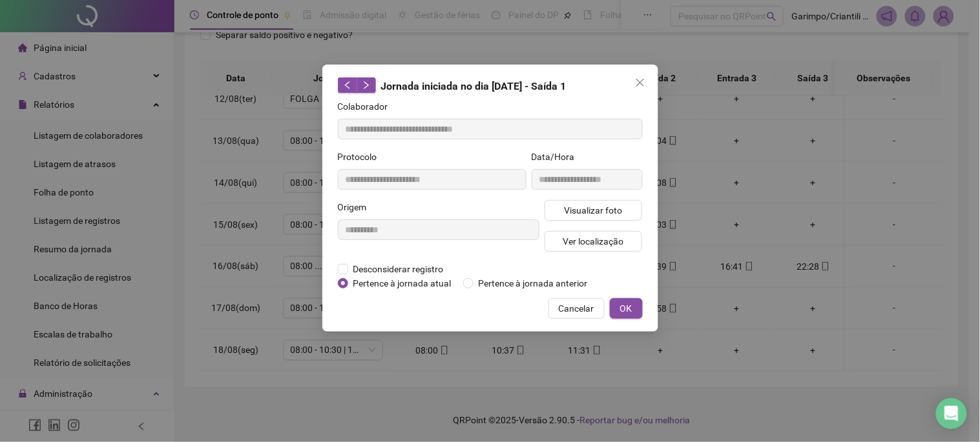
click at [645, 81] on span "Close" at bounding box center [640, 83] width 21 height 10
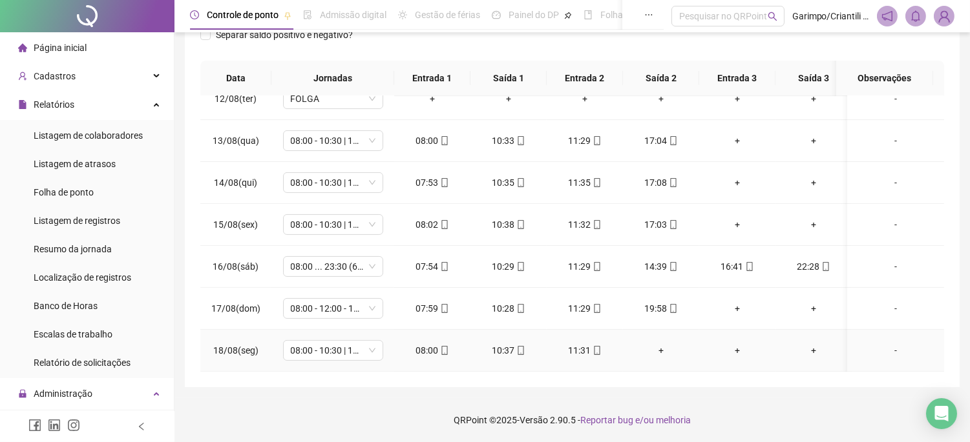
click at [592, 346] on icon "mobile" at bounding box center [596, 350] width 9 height 9
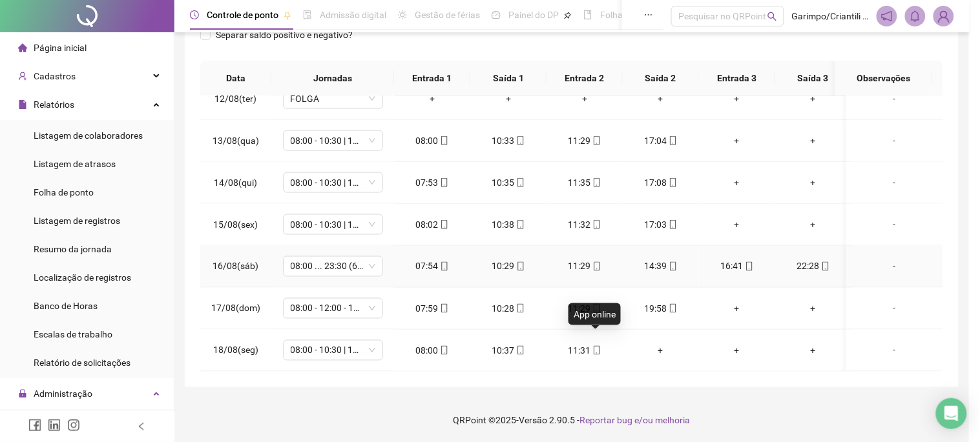
type input "**********"
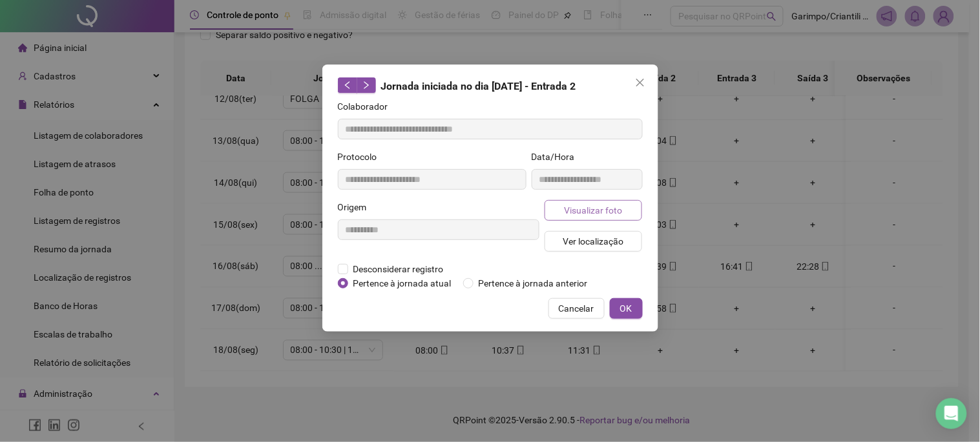
click at [582, 209] on span "Visualizar foto" at bounding box center [593, 210] width 58 height 14
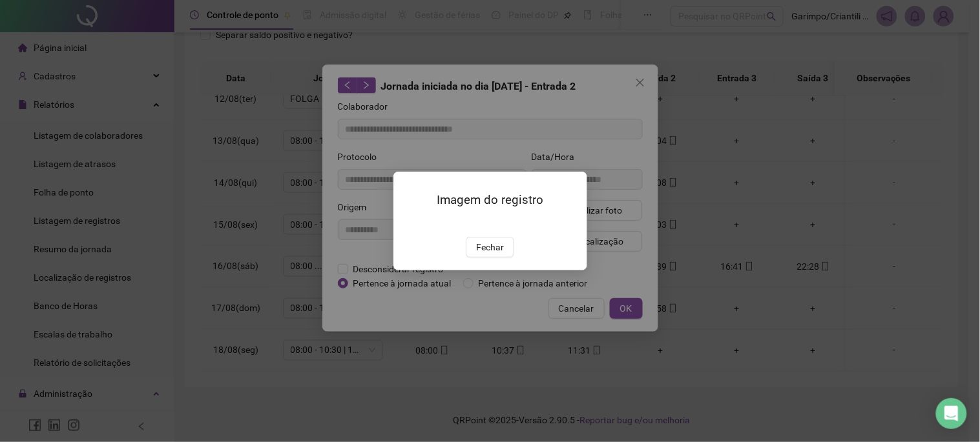
click at [409, 223] on img at bounding box center [409, 223] width 0 height 0
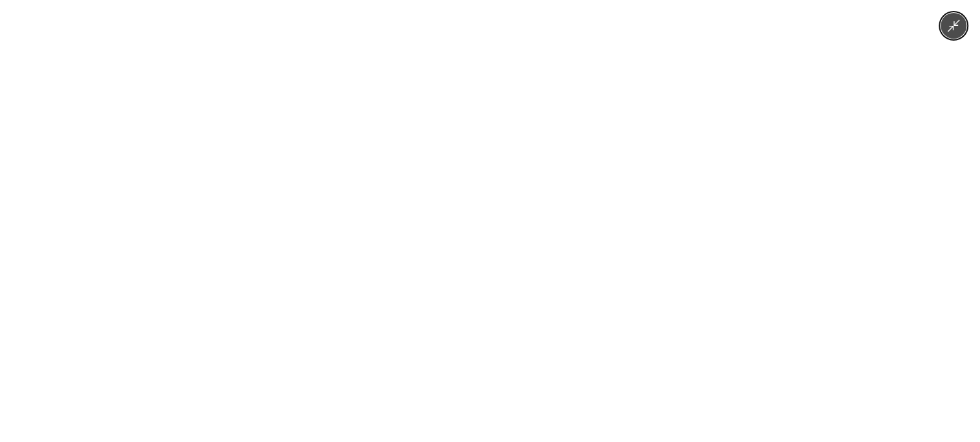
click at [494, 330] on img at bounding box center [490, 221] width 332 height 442
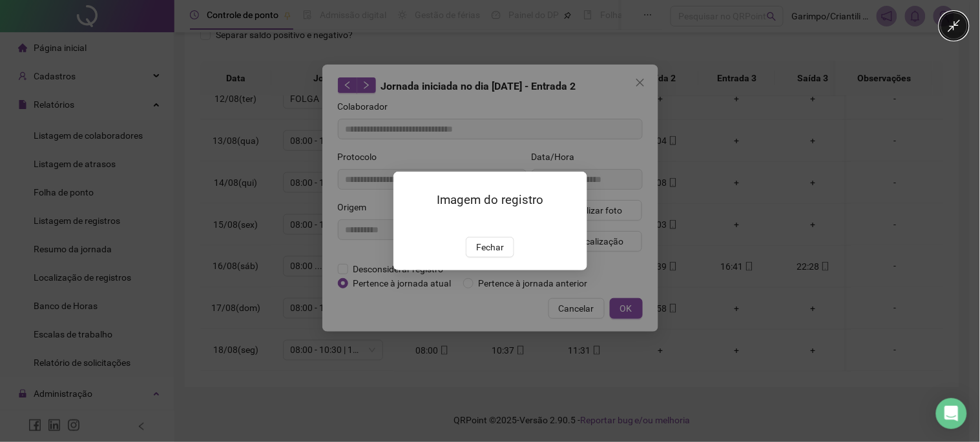
click at [830, 246] on div at bounding box center [490, 221] width 980 height 442
click at [830, 246] on div "Imagem do registro Fechar" at bounding box center [490, 221] width 980 height 442
click at [485, 255] on span "Fechar" at bounding box center [490, 247] width 28 height 14
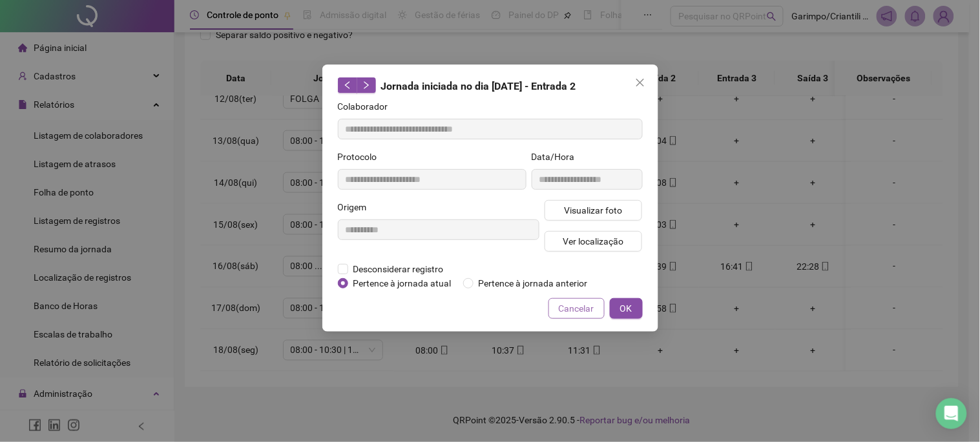
click at [551, 308] on button "Cancelar" at bounding box center [576, 308] width 56 height 21
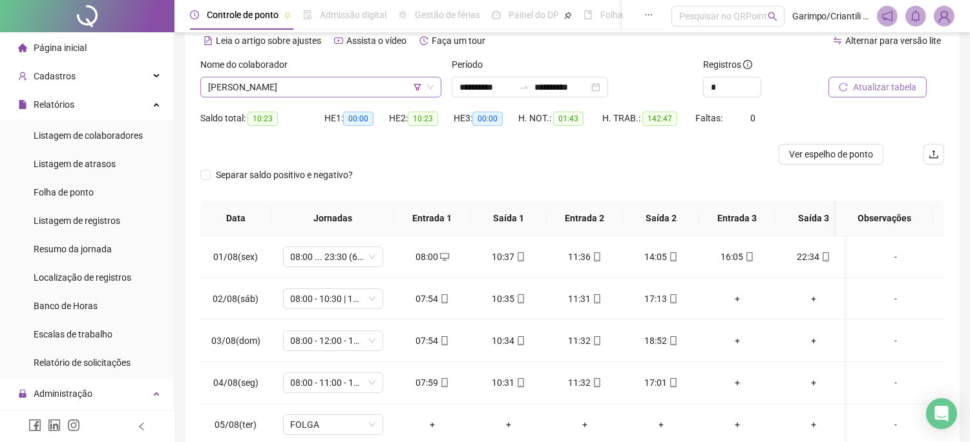
scroll to position [0, 0]
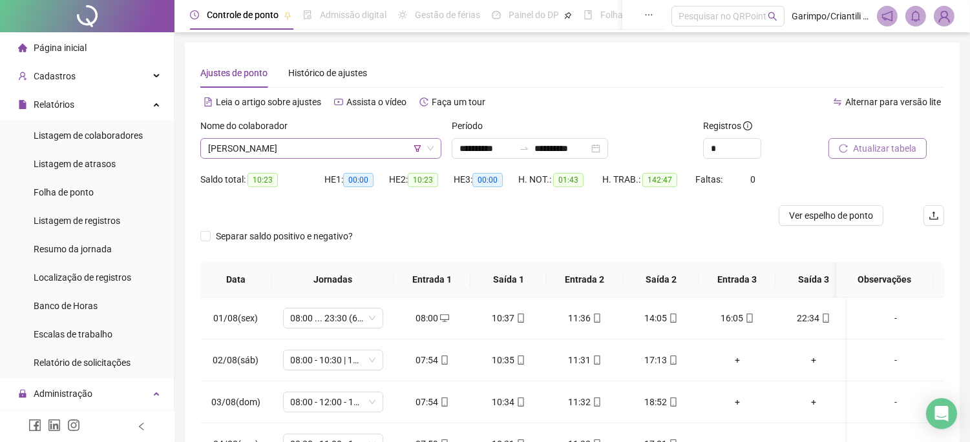
click at [338, 147] on span "[PERSON_NAME]" at bounding box center [320, 148] width 225 height 19
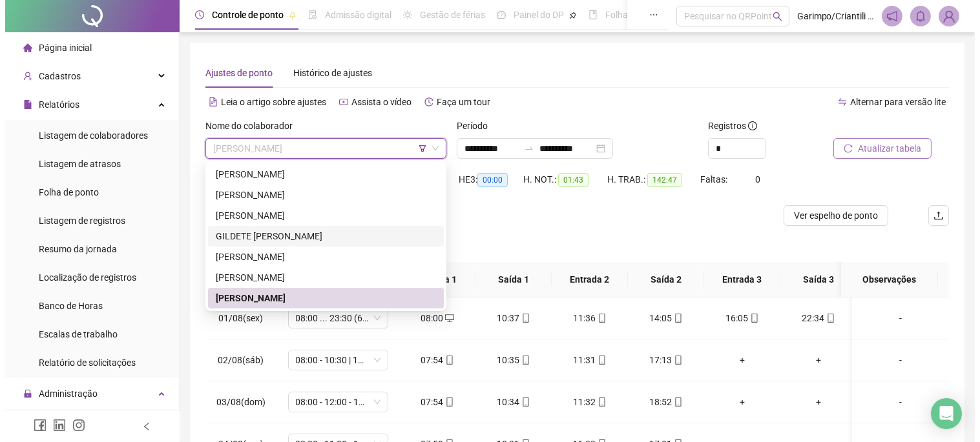
scroll to position [72, 0]
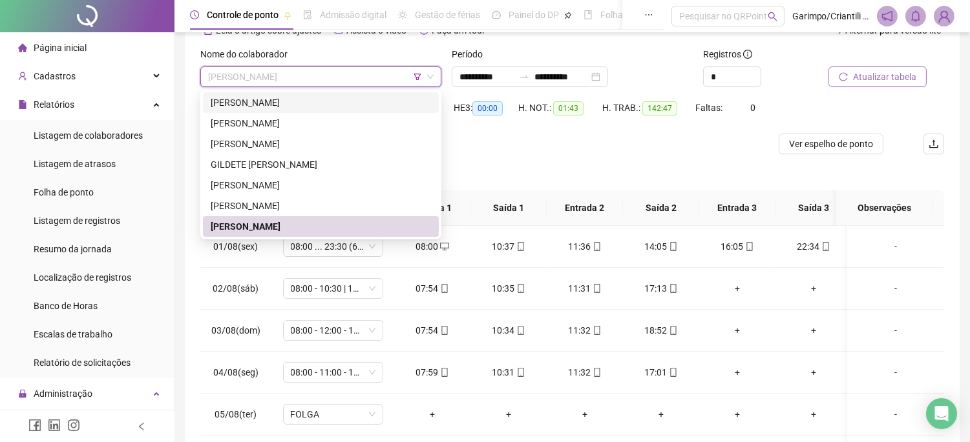
click at [260, 99] on div "[PERSON_NAME]" at bounding box center [321, 103] width 220 height 14
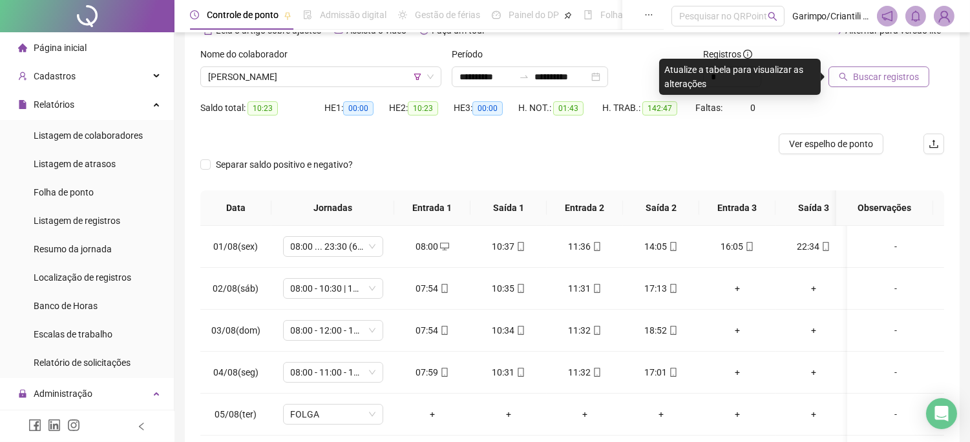
click at [882, 86] on button "Buscar registros" at bounding box center [878, 77] width 101 height 21
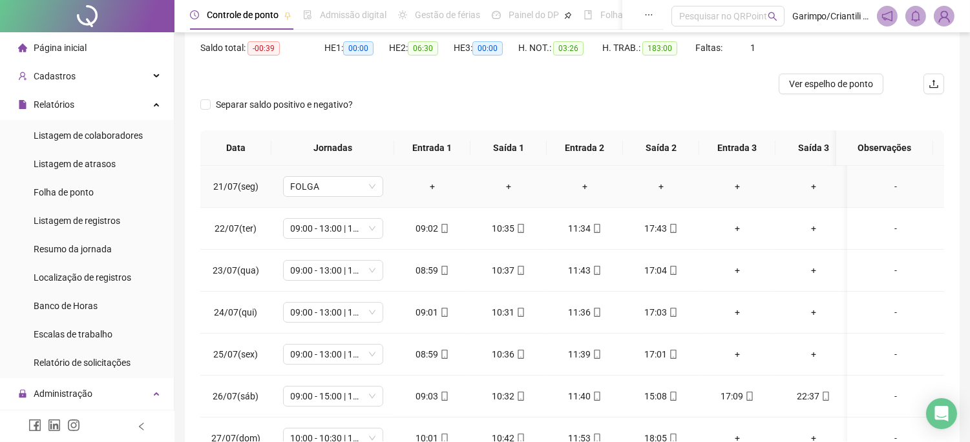
scroll to position [0, 0]
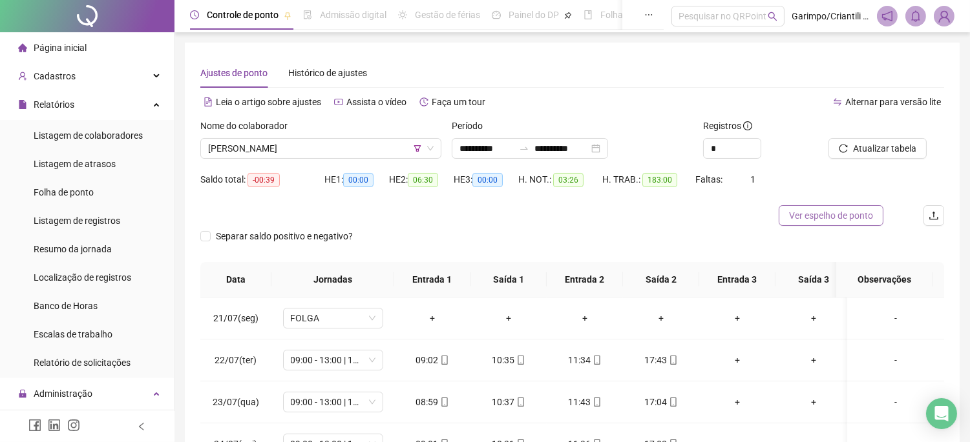
click at [853, 210] on span "Ver espelho de ponto" at bounding box center [831, 216] width 84 height 14
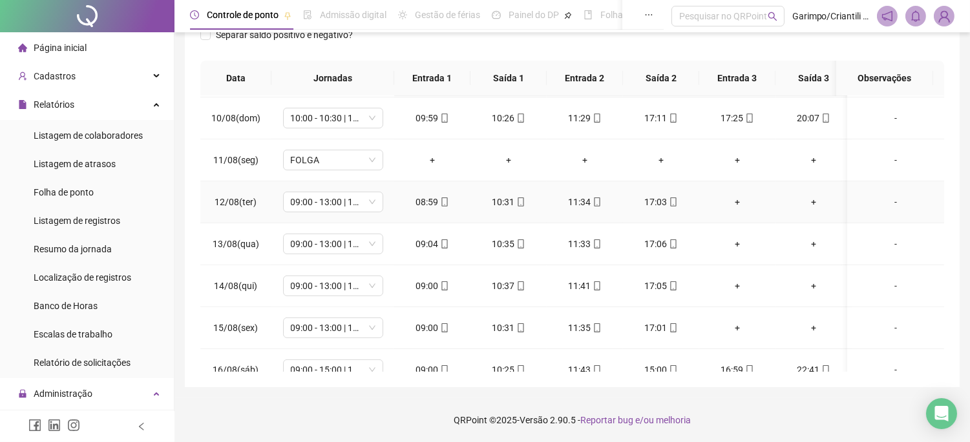
scroll to position [954, 0]
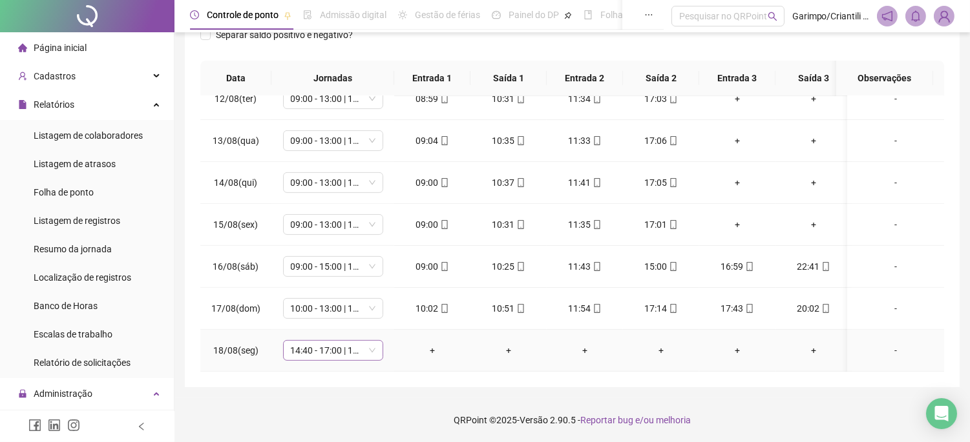
click at [339, 341] on span "14:40 - 17:00 | 18:00 - 23:00" at bounding box center [333, 350] width 85 height 19
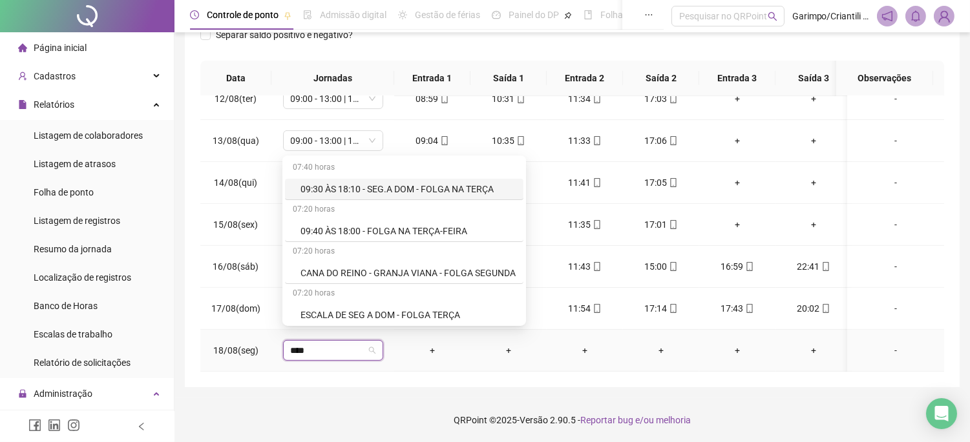
type input "*****"
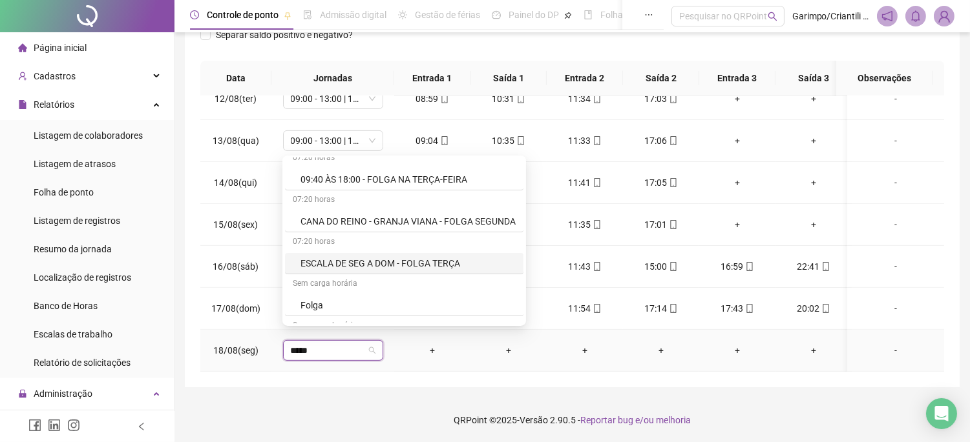
scroll to position [72, 0]
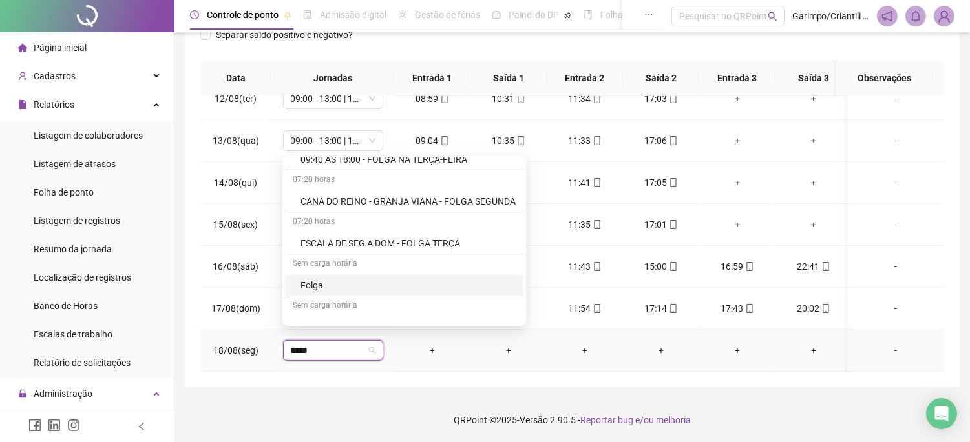
click at [322, 286] on div "Folga" at bounding box center [407, 285] width 215 height 14
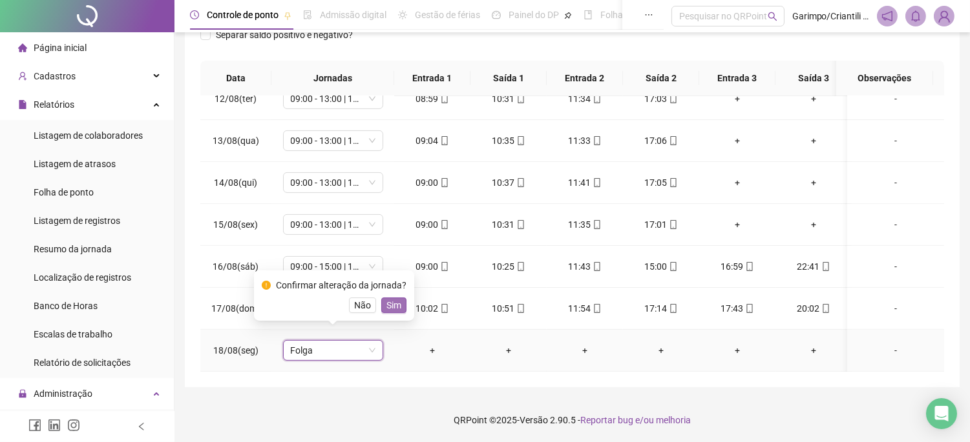
click at [388, 311] on span "Sim" at bounding box center [393, 305] width 15 height 14
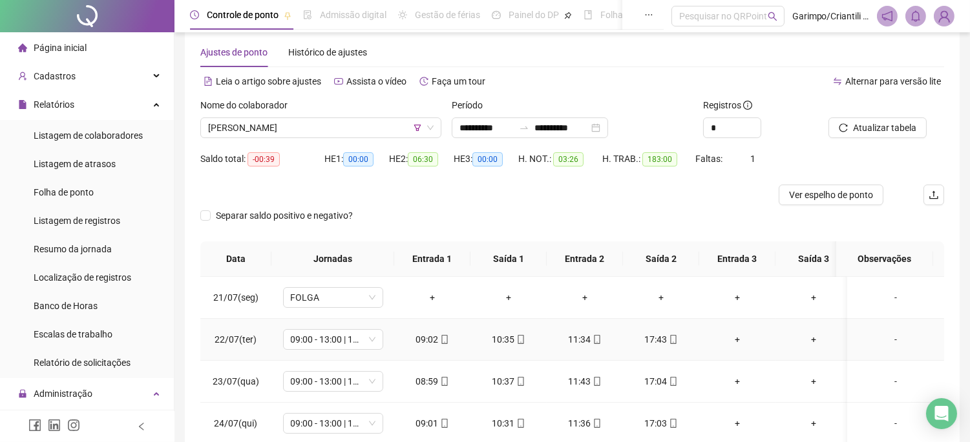
scroll to position [0, 0]
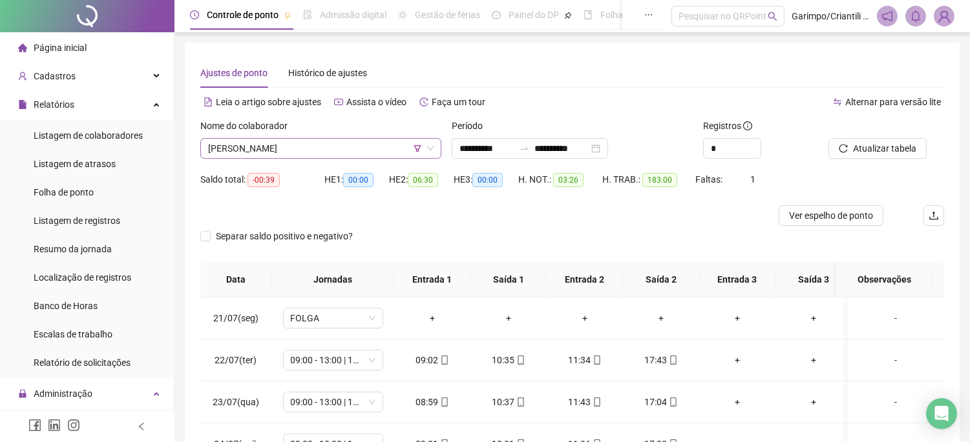
click at [346, 146] on span "[PERSON_NAME]" at bounding box center [320, 148] width 225 height 19
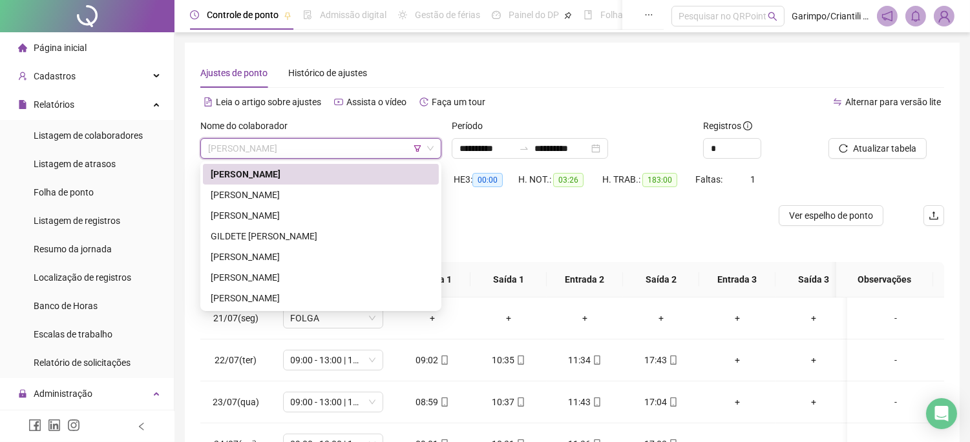
click at [326, 171] on div "[PERSON_NAME]" at bounding box center [321, 174] width 220 height 14
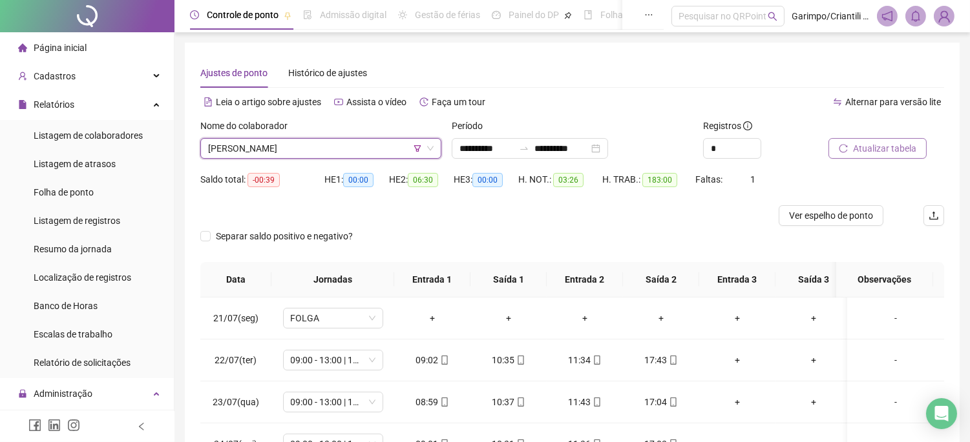
click at [868, 156] on button "Atualizar tabela" at bounding box center [877, 148] width 98 height 21
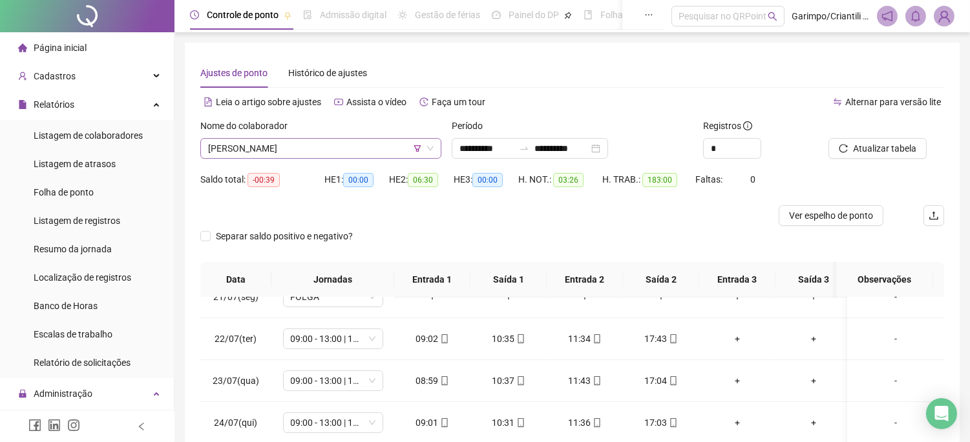
click at [383, 145] on span "[PERSON_NAME]" at bounding box center [320, 148] width 225 height 19
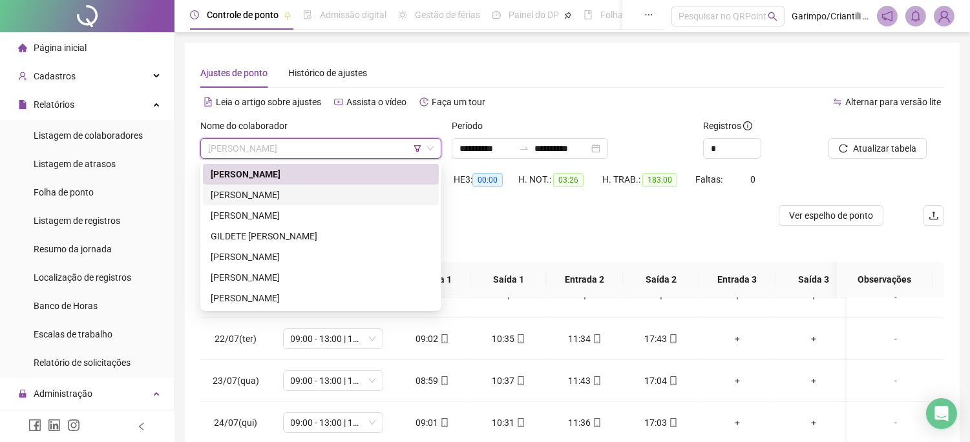
click at [345, 192] on div "[PERSON_NAME]" at bounding box center [321, 195] width 220 height 14
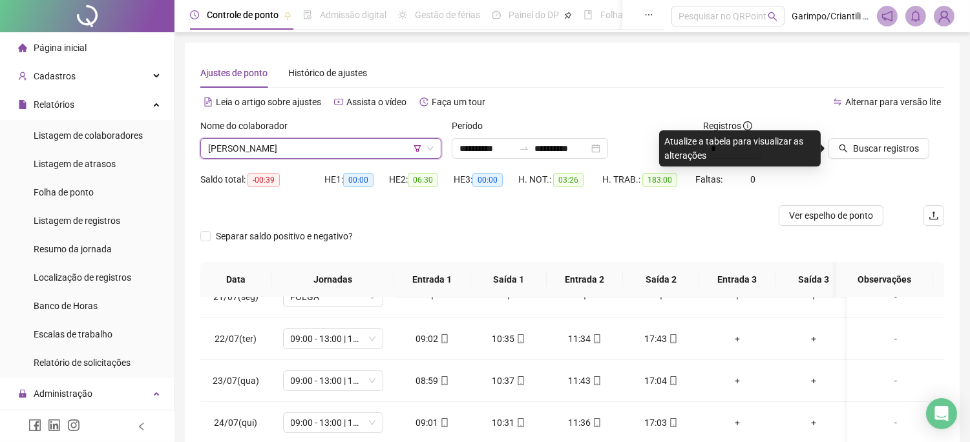
click at [898, 132] on div at bounding box center [869, 128] width 83 height 19
click at [891, 146] on span "Buscar registros" at bounding box center [886, 148] width 66 height 14
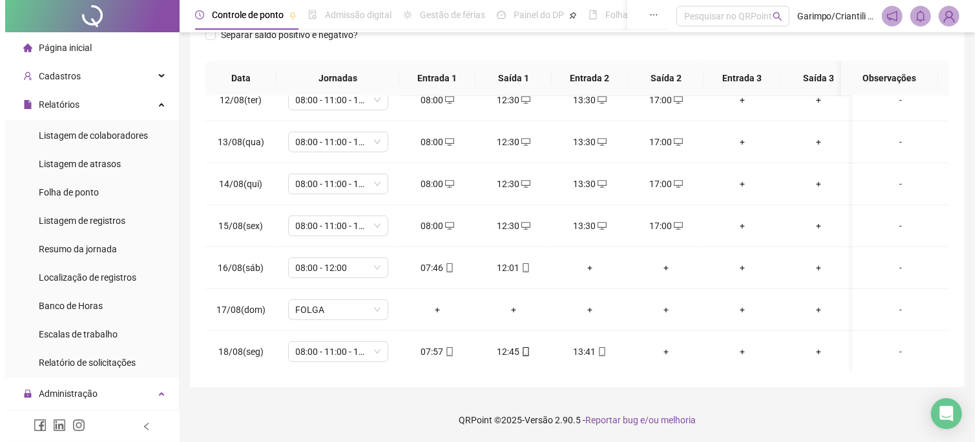
scroll to position [954, 0]
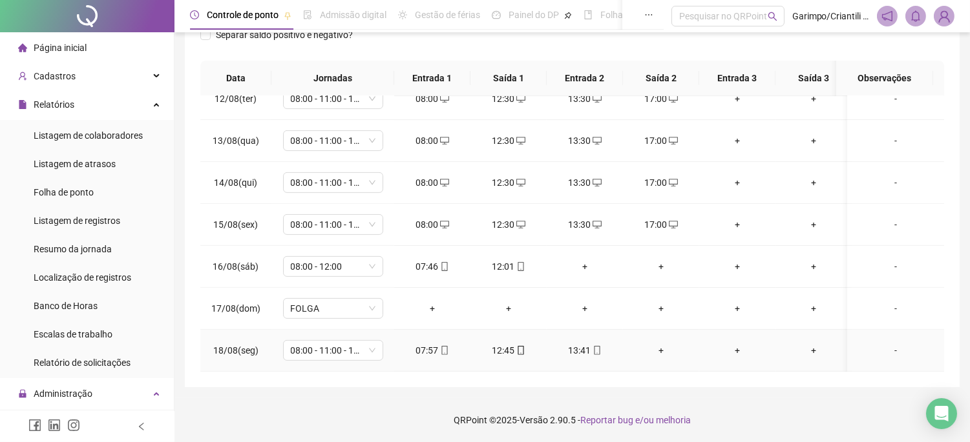
click at [435, 344] on div "07:57" at bounding box center [432, 351] width 56 height 14
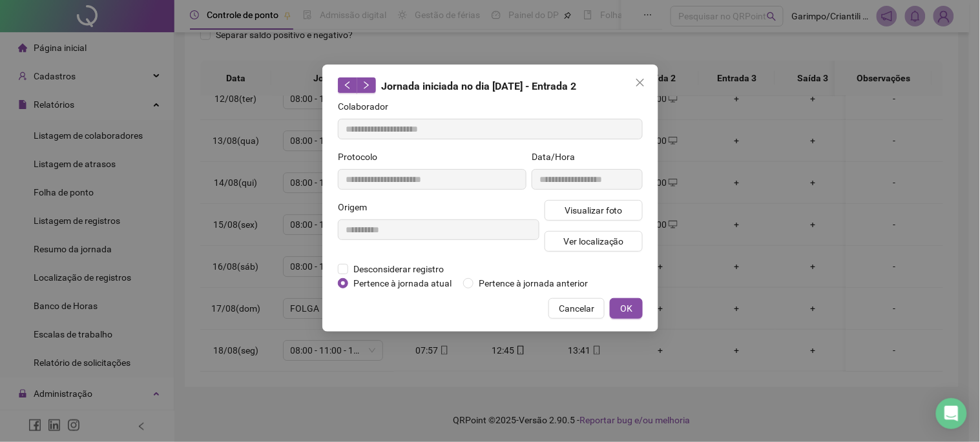
type input "**********"
click at [575, 205] on span "Visualizar foto" at bounding box center [593, 210] width 58 height 14
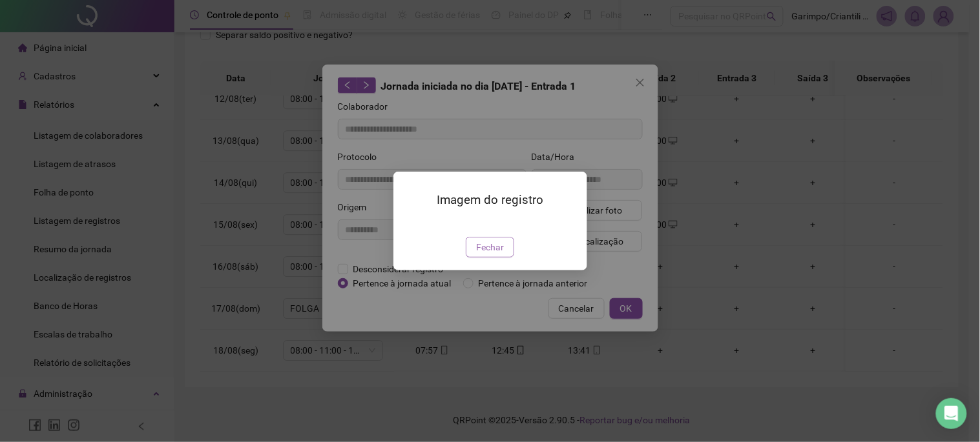
click at [475, 258] on button "Fechar" at bounding box center [490, 247] width 48 height 21
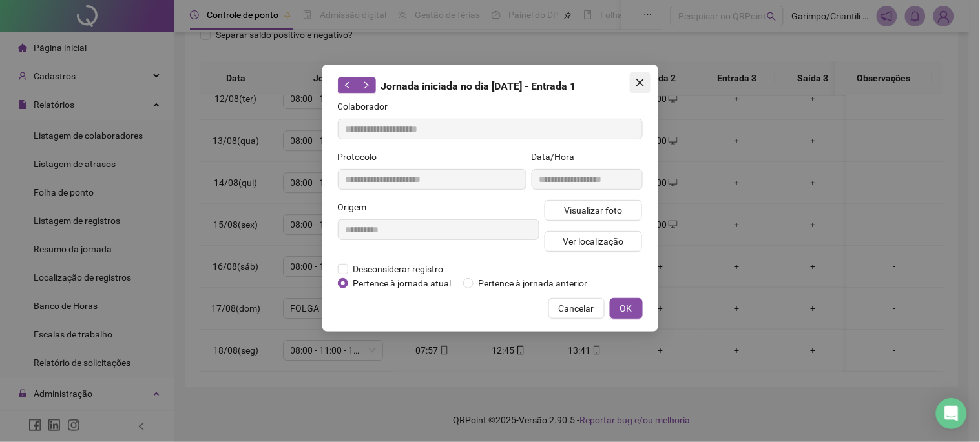
click at [639, 76] on button "Close" at bounding box center [640, 82] width 21 height 21
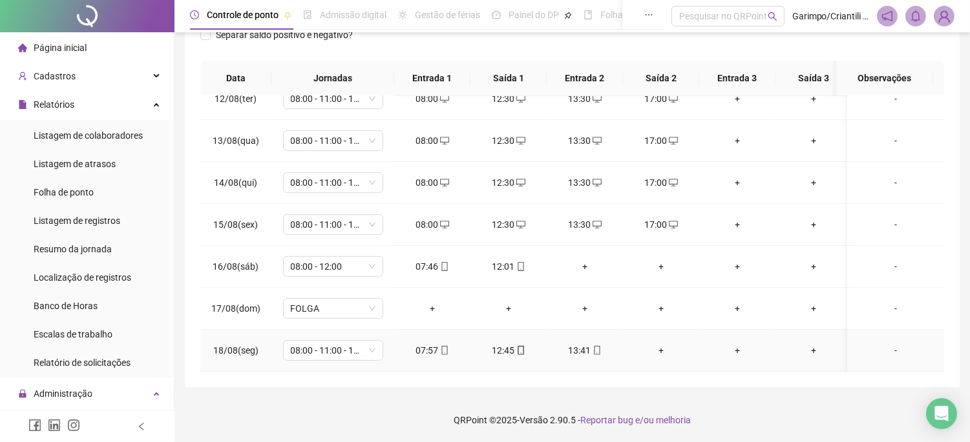
drag, startPoint x: 515, startPoint y: 348, endPoint x: 515, endPoint y: 338, distance: 9.7
click at [515, 346] on td "12:45" at bounding box center [508, 351] width 76 height 42
click at [516, 346] on icon "mobile" at bounding box center [520, 350] width 9 height 9
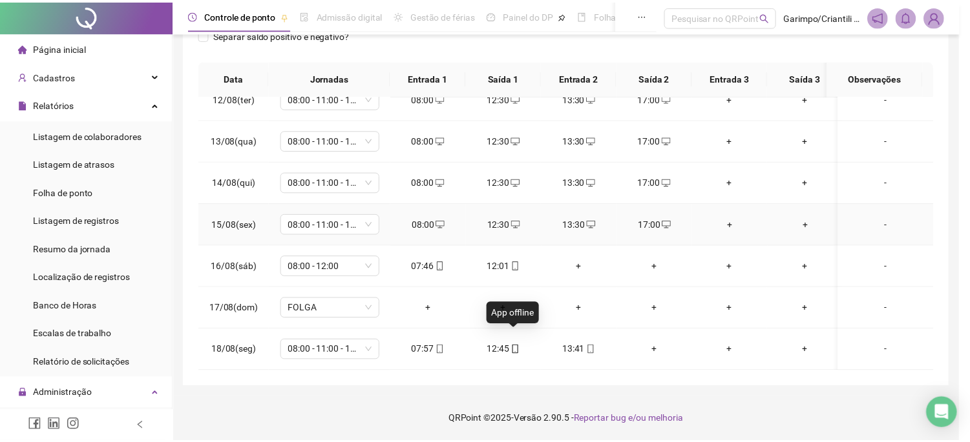
scroll to position [882, 0]
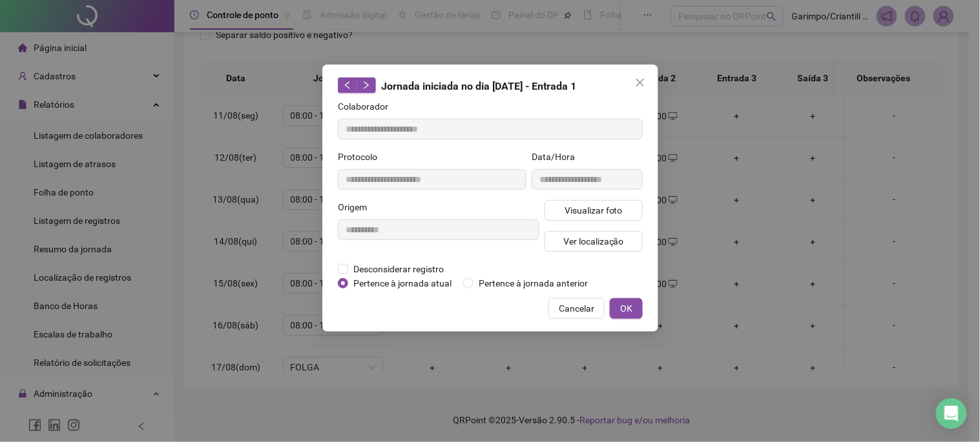
type input "**********"
click at [592, 216] on span "Visualizar foto" at bounding box center [593, 210] width 58 height 14
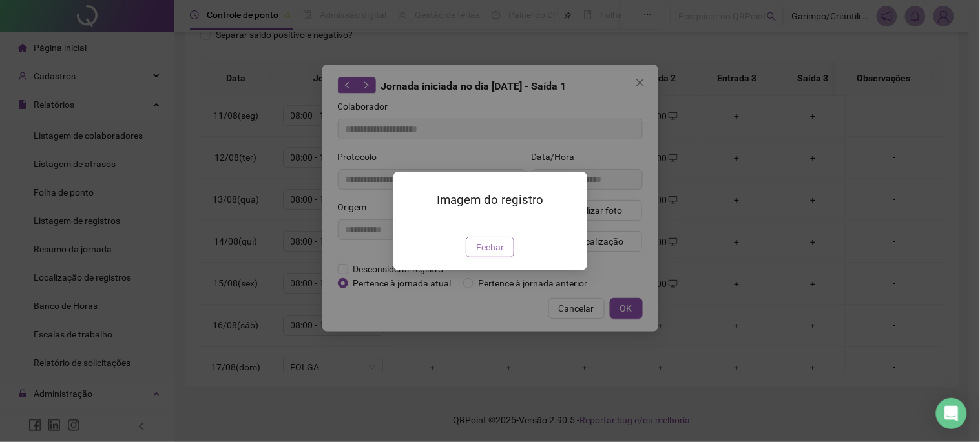
click at [494, 255] on span "Fechar" at bounding box center [490, 247] width 28 height 14
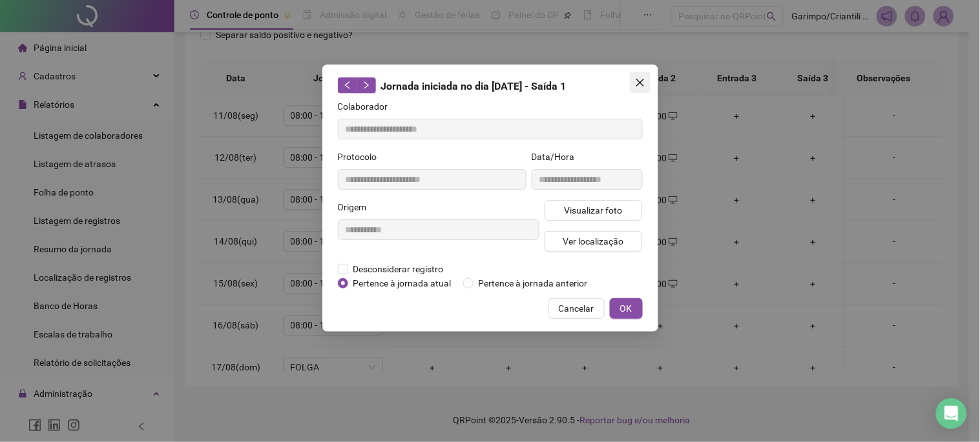
click at [634, 74] on button "Close" at bounding box center [640, 82] width 21 height 21
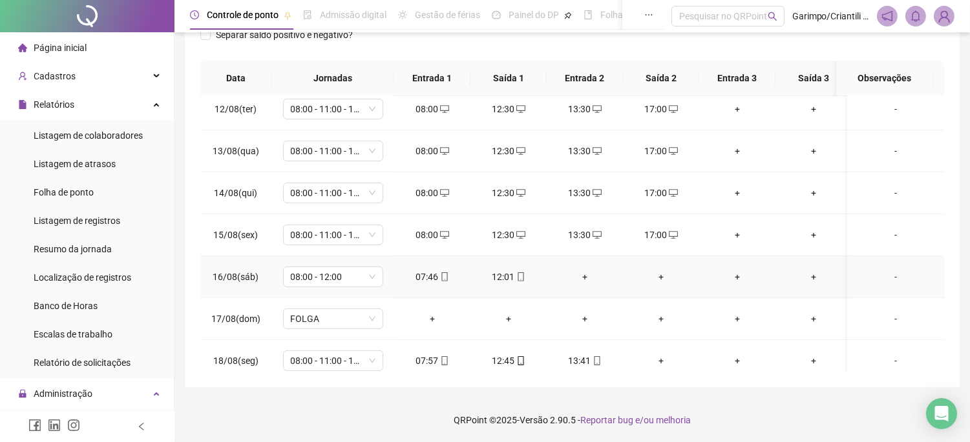
scroll to position [954, 0]
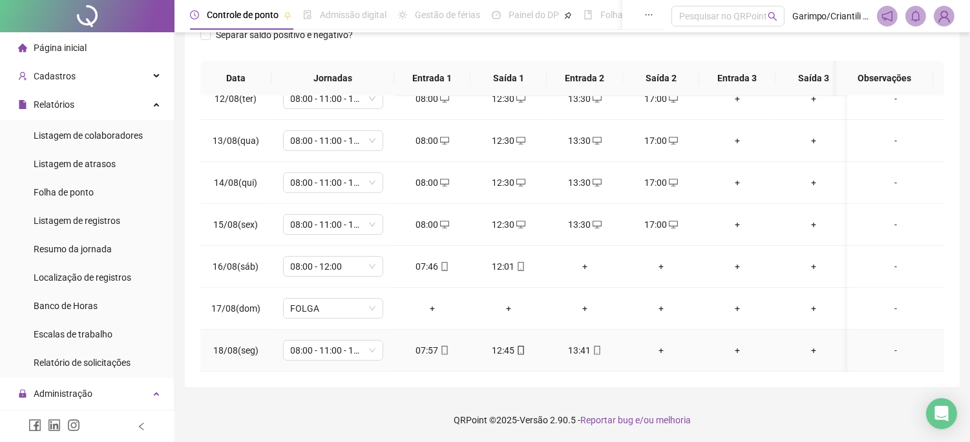
click at [614, 340] on td "13:41" at bounding box center [584, 351] width 76 height 42
click at [585, 350] on td "13:41" at bounding box center [584, 351] width 76 height 42
click at [588, 344] on div "13:41" at bounding box center [585, 351] width 56 height 14
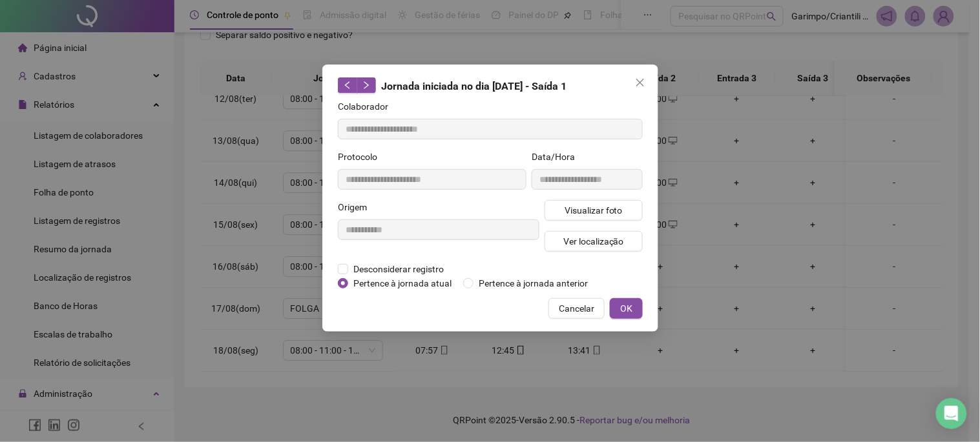
type input "**********"
click at [624, 209] on button "Visualizar foto" at bounding box center [594, 210] width 98 height 21
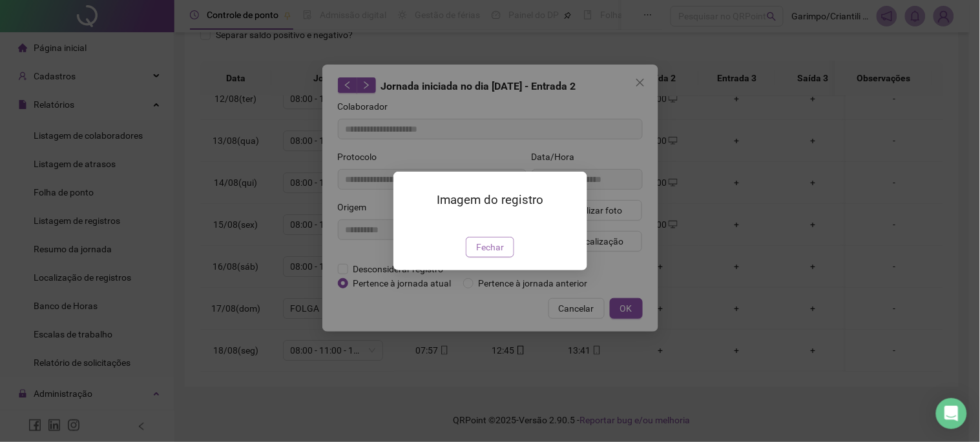
click at [486, 255] on span "Fechar" at bounding box center [490, 247] width 28 height 14
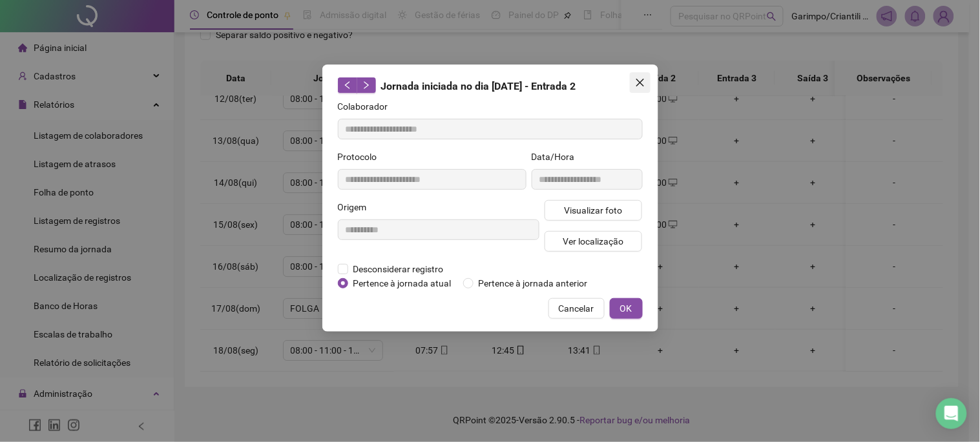
click at [647, 85] on span "Close" at bounding box center [640, 83] width 21 height 10
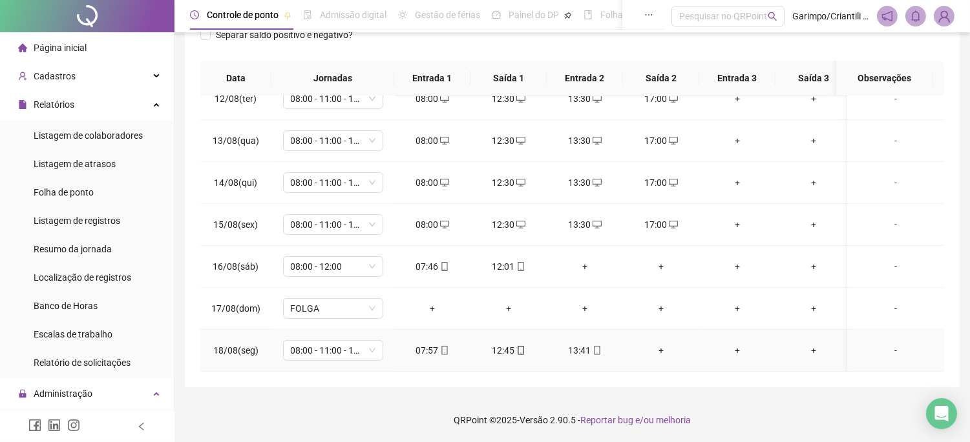
click at [588, 344] on div "13:41" at bounding box center [585, 351] width 56 height 14
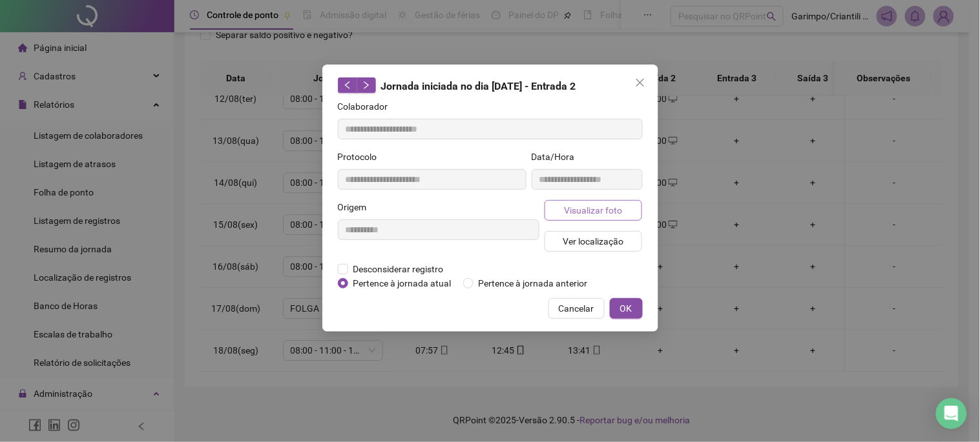
click at [592, 218] on button "Visualizar foto" at bounding box center [594, 210] width 98 height 21
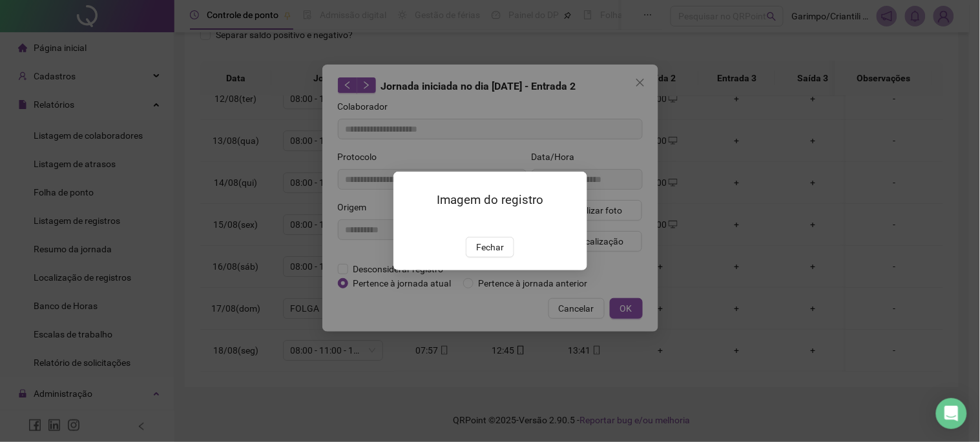
click at [409, 223] on img at bounding box center [409, 223] width 0 height 0
click at [477, 229] on div at bounding box center [490, 222] width 163 height 14
click at [409, 223] on img at bounding box center [409, 223] width 0 height 0
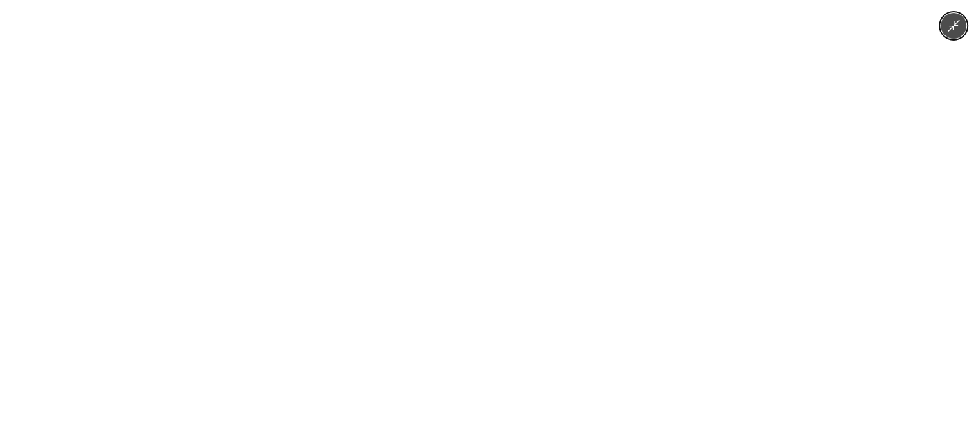
click at [814, 251] on div at bounding box center [490, 221] width 980 height 442
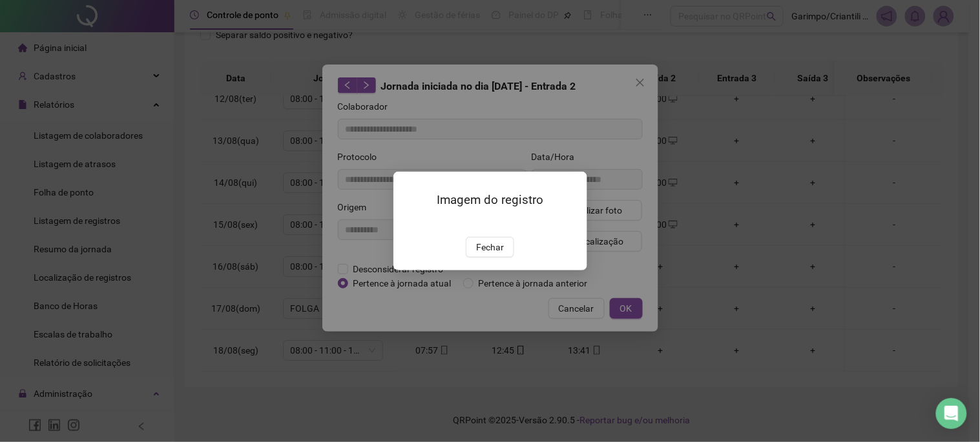
click at [814, 251] on div "Imagem do registro Fechar" at bounding box center [490, 221] width 980 height 442
drag, startPoint x: 472, startPoint y: 318, endPoint x: 486, endPoint y: 304, distance: 19.6
click at [473, 258] on button "Fechar" at bounding box center [490, 247] width 48 height 21
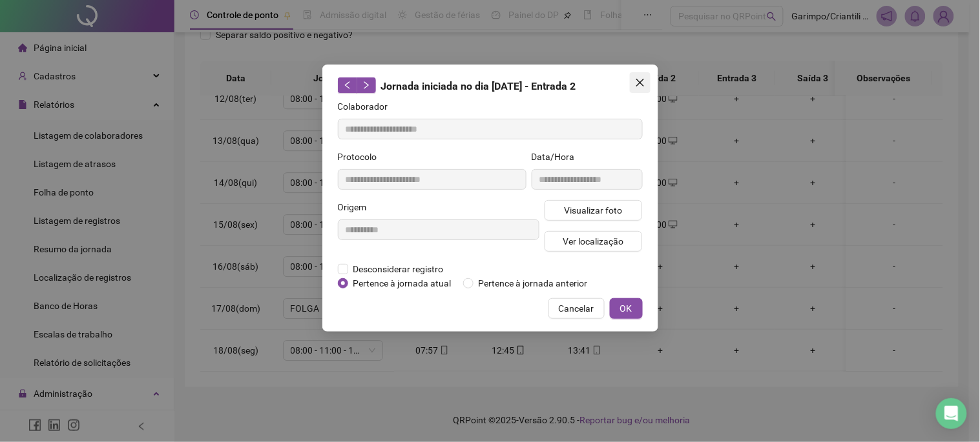
click at [641, 83] on icon "close" at bounding box center [640, 83] width 10 height 10
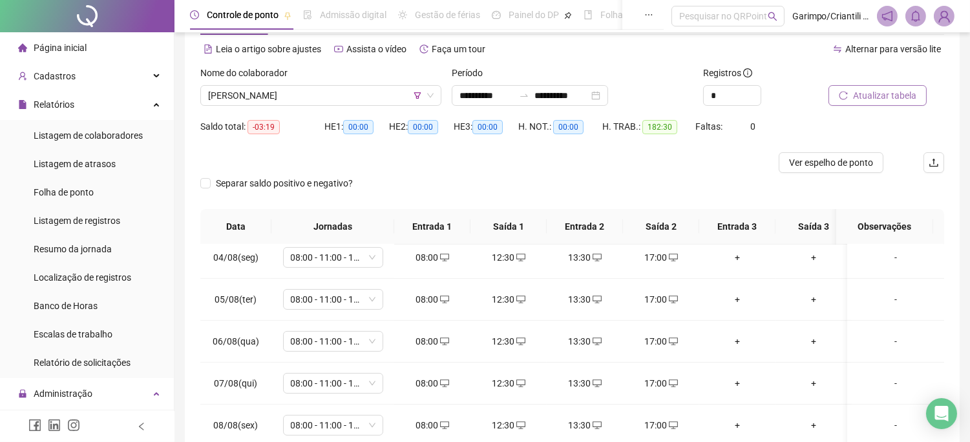
scroll to position [0, 0]
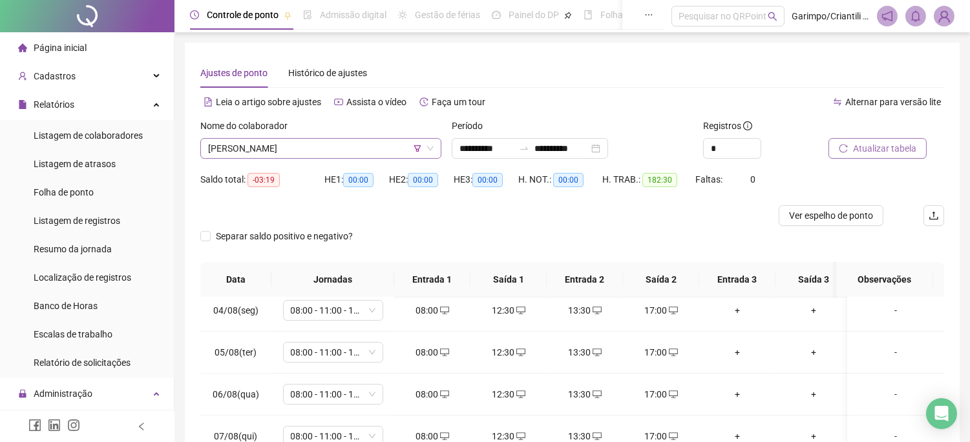
click at [362, 138] on div "[PERSON_NAME]" at bounding box center [320, 148] width 241 height 21
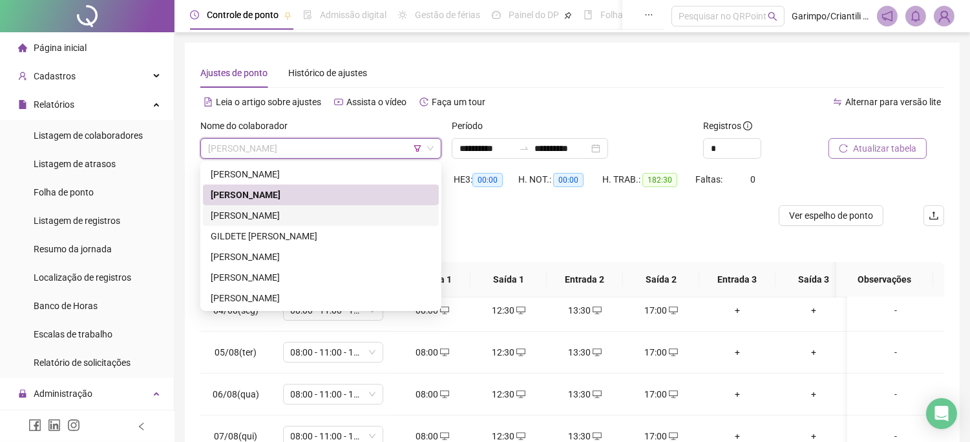
click at [317, 216] on div "[PERSON_NAME]" at bounding box center [321, 216] width 220 height 14
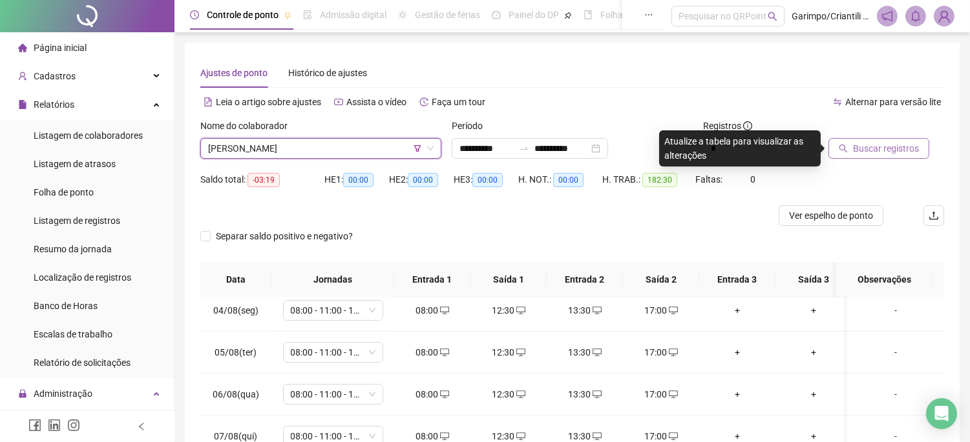
click at [850, 152] on button "Buscar registros" at bounding box center [878, 148] width 101 height 21
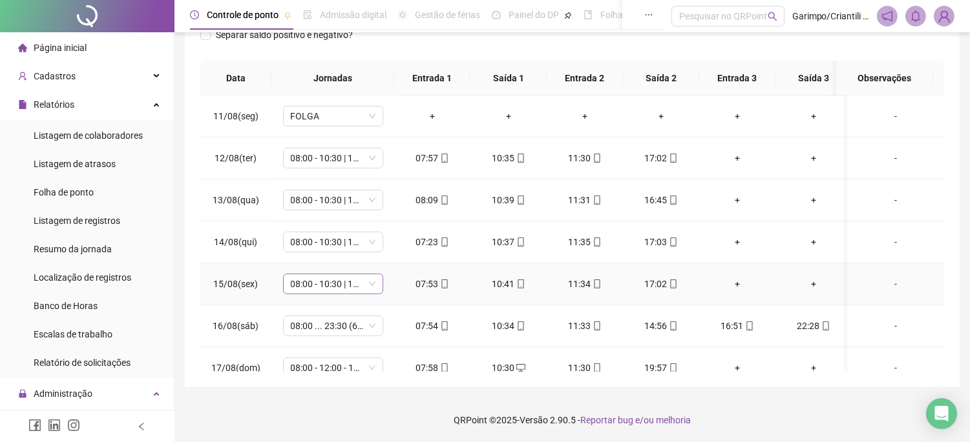
scroll to position [954, 0]
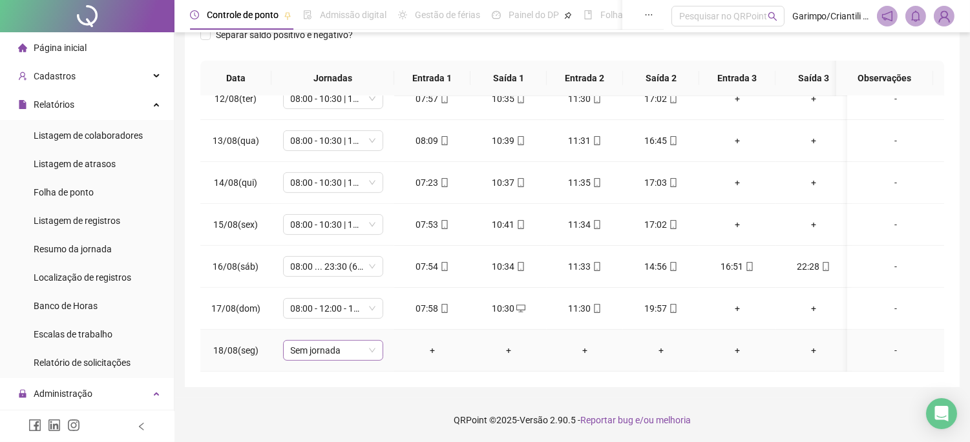
click at [326, 343] on span "Sem jornada" at bounding box center [333, 350] width 85 height 19
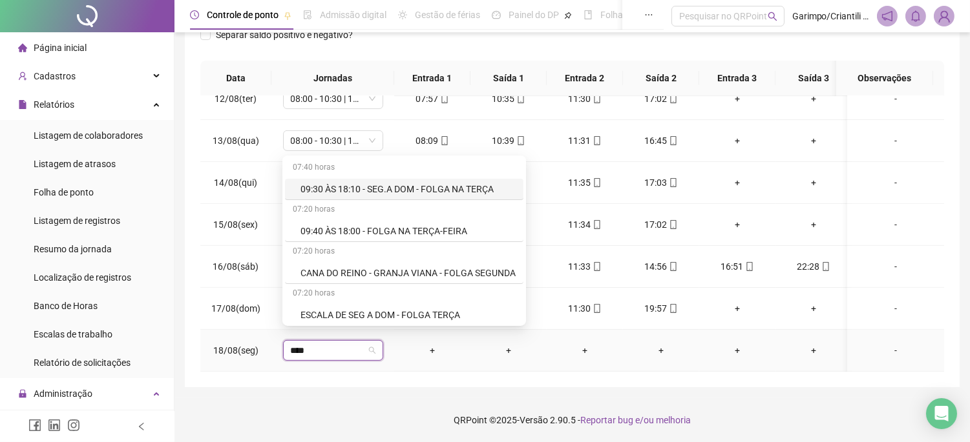
type input "*****"
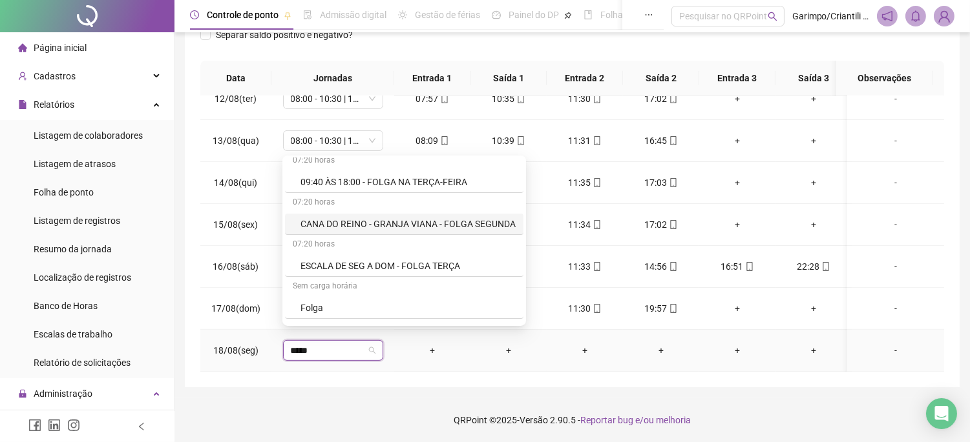
scroll to position [143, 0]
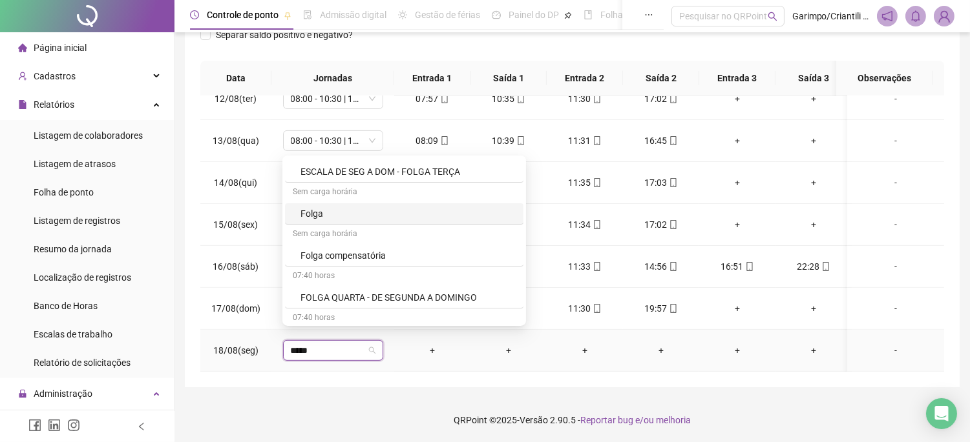
click at [345, 211] on div "Folga" at bounding box center [407, 214] width 215 height 14
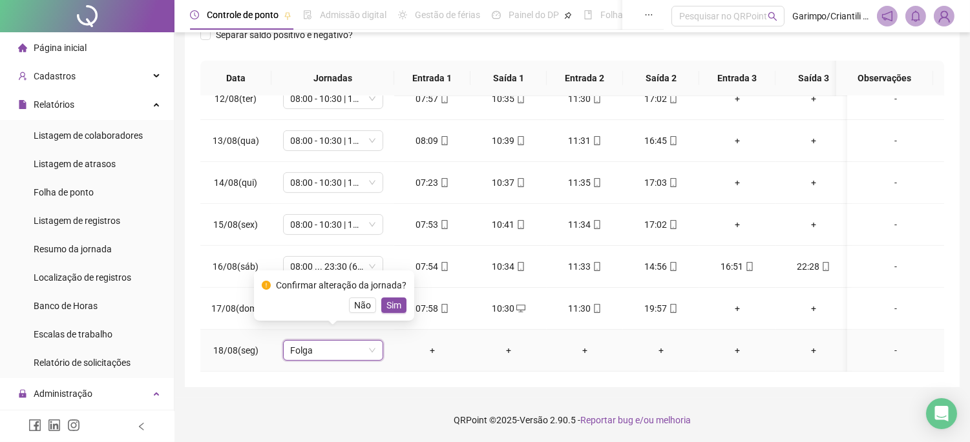
click at [388, 317] on div "Confirmar alteração da jornada? Não Sim" at bounding box center [334, 296] width 160 height 50
click at [391, 304] on span "Sim" at bounding box center [393, 305] width 15 height 14
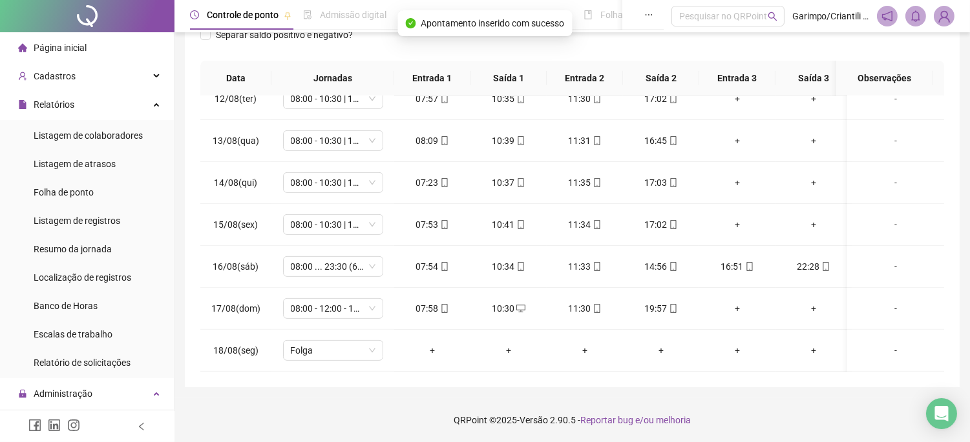
click at [346, 399] on footer "QRPoint © 2025 - Versão 2.90.5 - Reportar bug e/ou melhoria" at bounding box center [571, 420] width 795 height 45
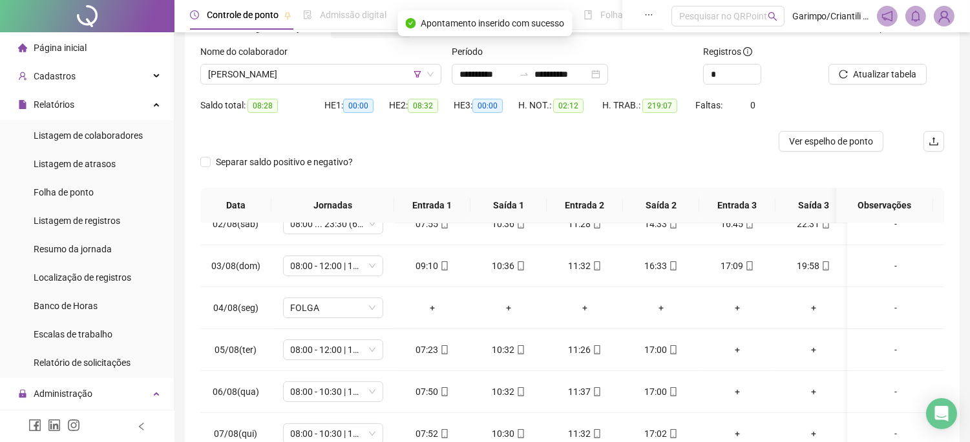
scroll to position [0, 0]
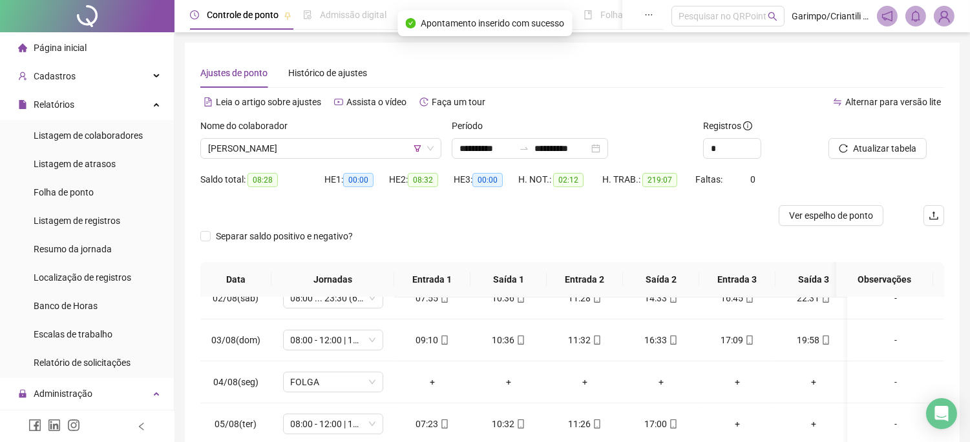
click at [373, 136] on div "Nome do colaborador" at bounding box center [320, 128] width 241 height 19
click at [366, 149] on span "[PERSON_NAME]" at bounding box center [320, 148] width 225 height 19
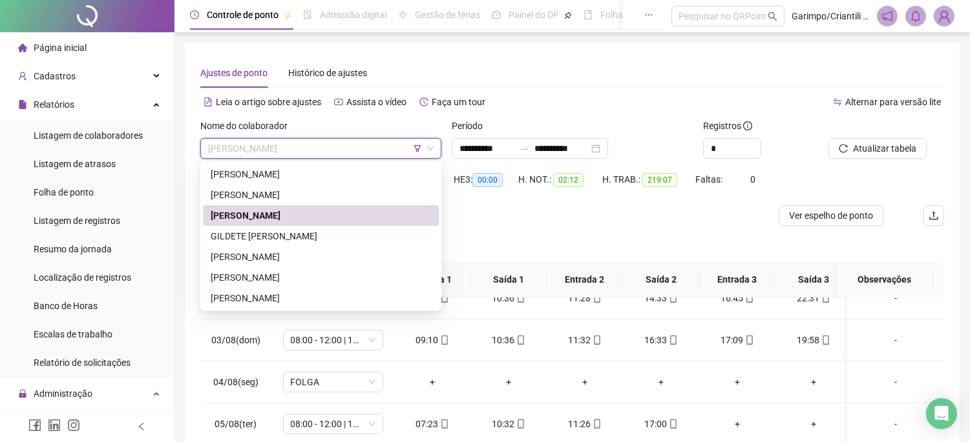
click at [307, 215] on div "[PERSON_NAME]" at bounding box center [321, 216] width 220 height 14
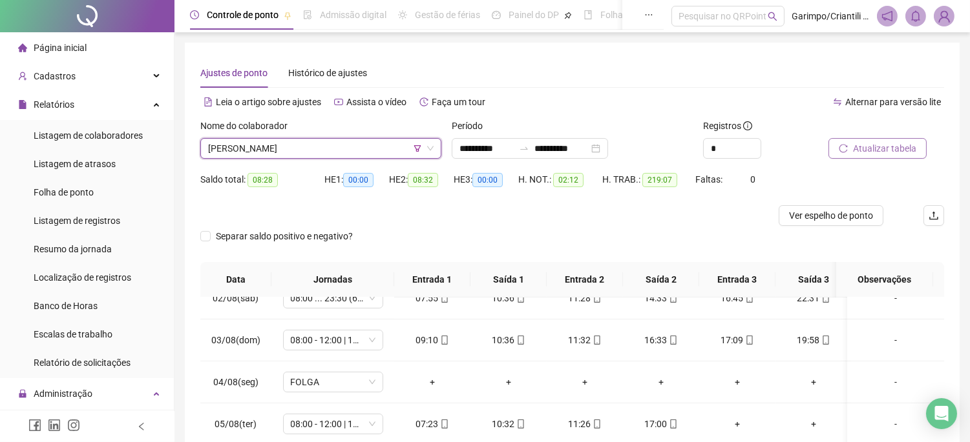
click at [874, 155] on span "Atualizar tabela" at bounding box center [884, 148] width 63 height 14
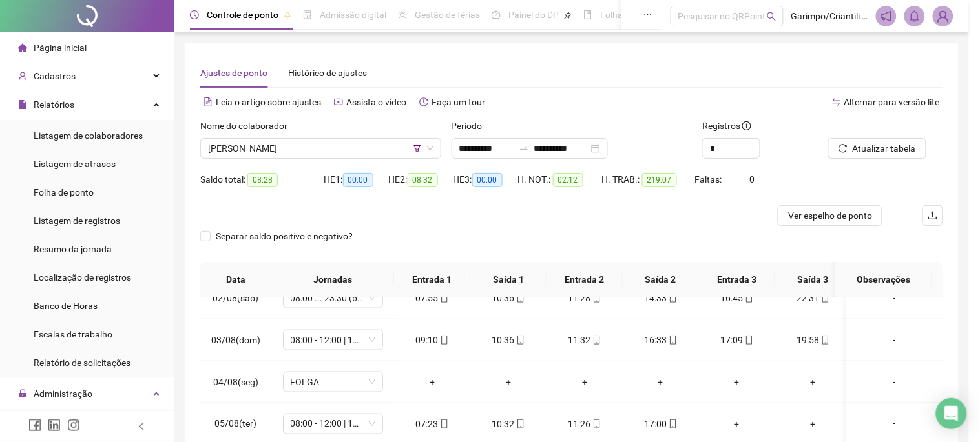
click at [333, 146] on span "[PERSON_NAME]" at bounding box center [320, 148] width 225 height 19
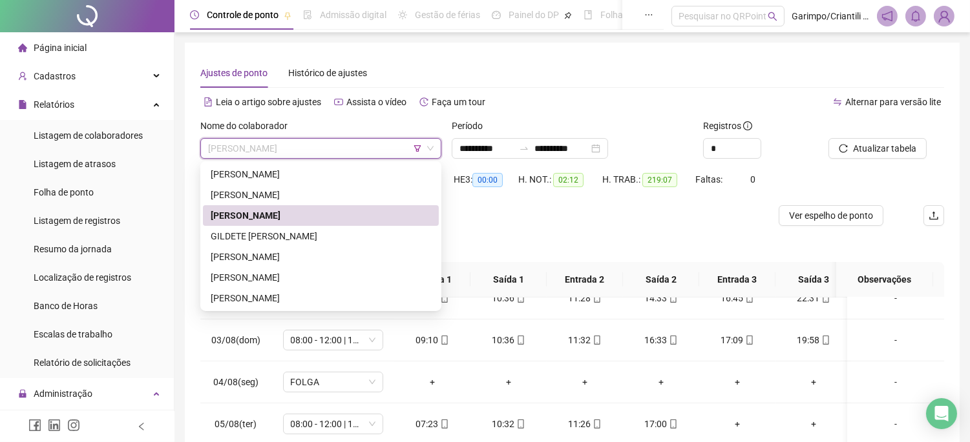
click at [333, 146] on span "[PERSON_NAME]" at bounding box center [320, 148] width 225 height 19
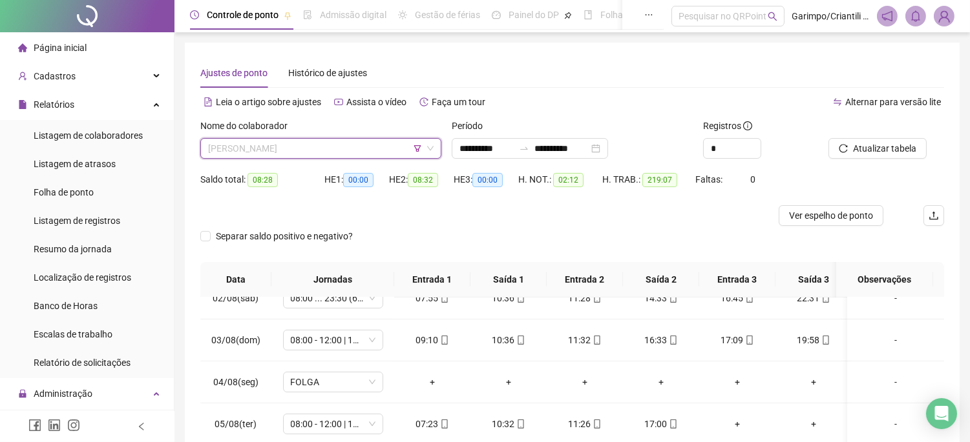
click at [333, 146] on span "[PERSON_NAME]" at bounding box center [320, 148] width 225 height 19
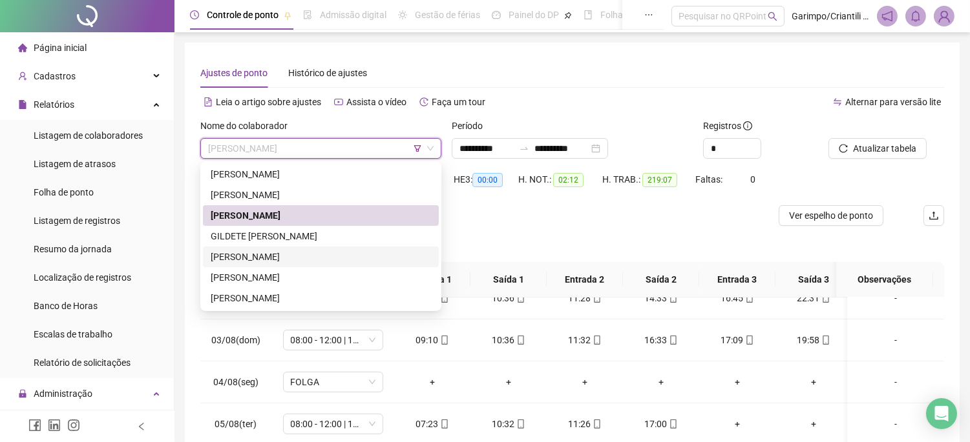
click at [300, 247] on div "[PERSON_NAME]" at bounding box center [321, 257] width 236 height 21
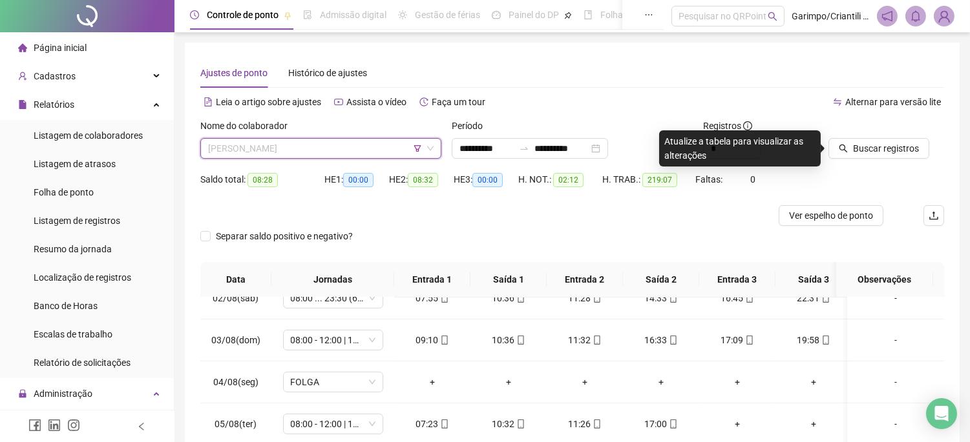
click at [346, 145] on span "[PERSON_NAME]" at bounding box center [320, 148] width 225 height 19
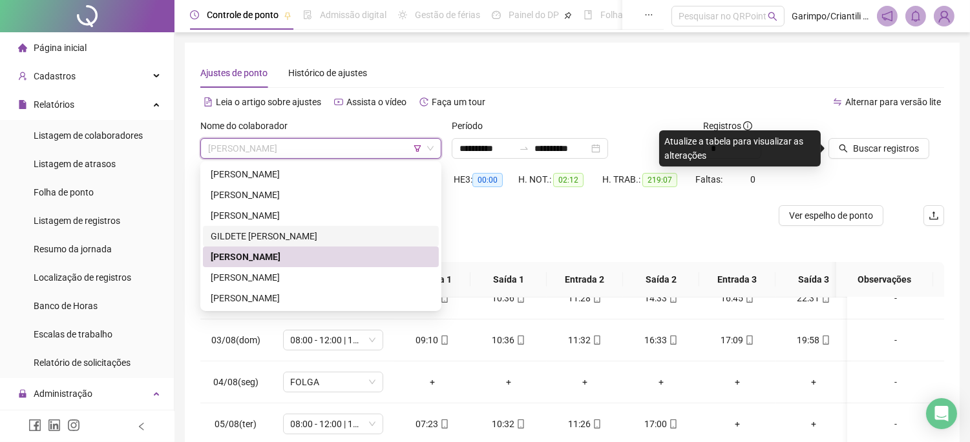
click at [289, 229] on div "GILDETE [PERSON_NAME]" at bounding box center [321, 236] width 220 height 14
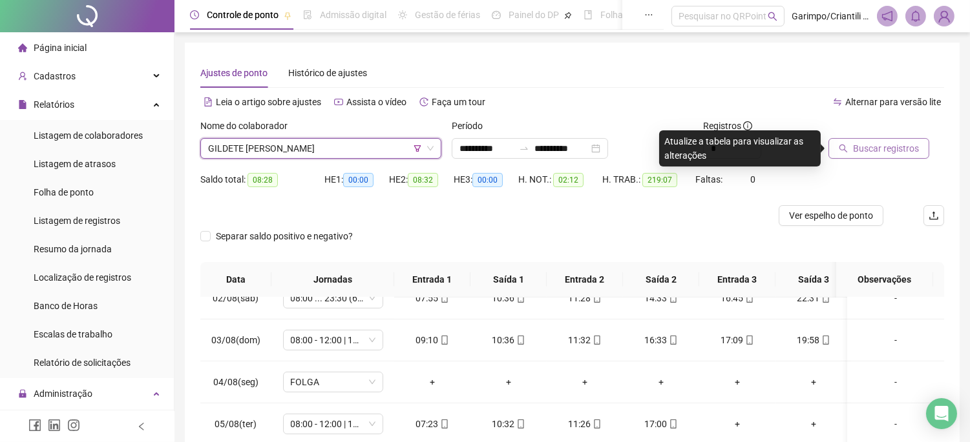
click at [882, 152] on span "Buscar registros" at bounding box center [886, 148] width 66 height 14
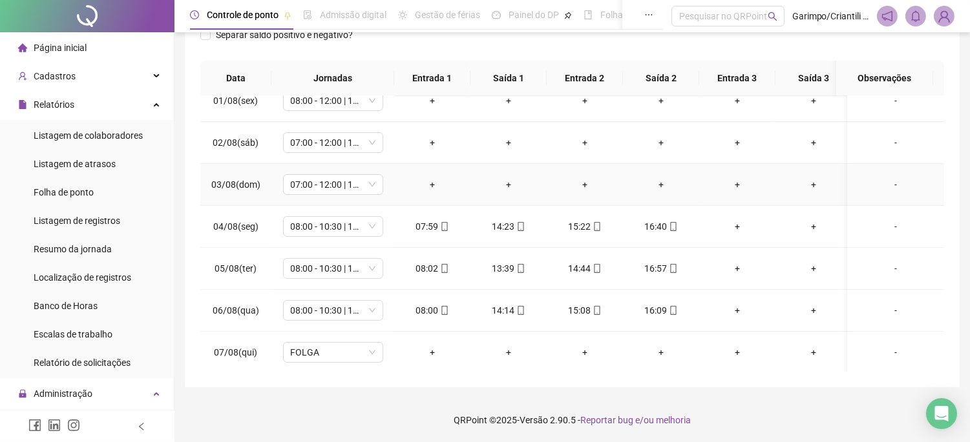
scroll to position [502, 0]
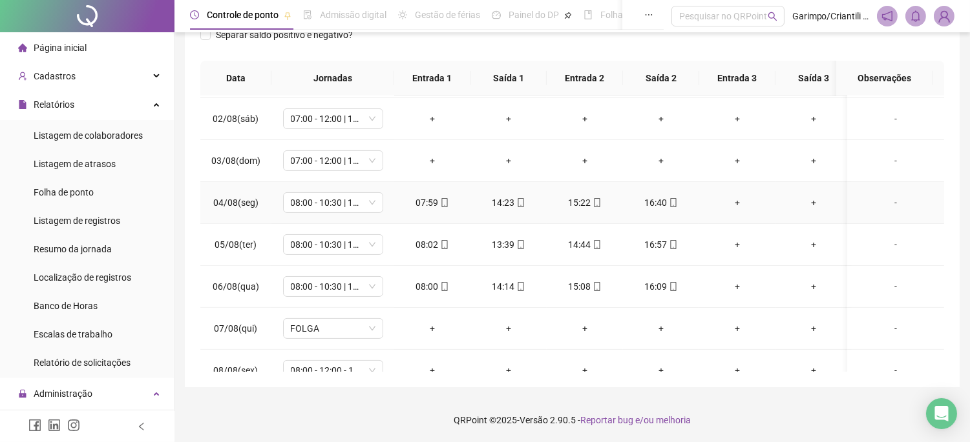
click at [441, 203] on icon "mobile" at bounding box center [444, 202] width 9 height 9
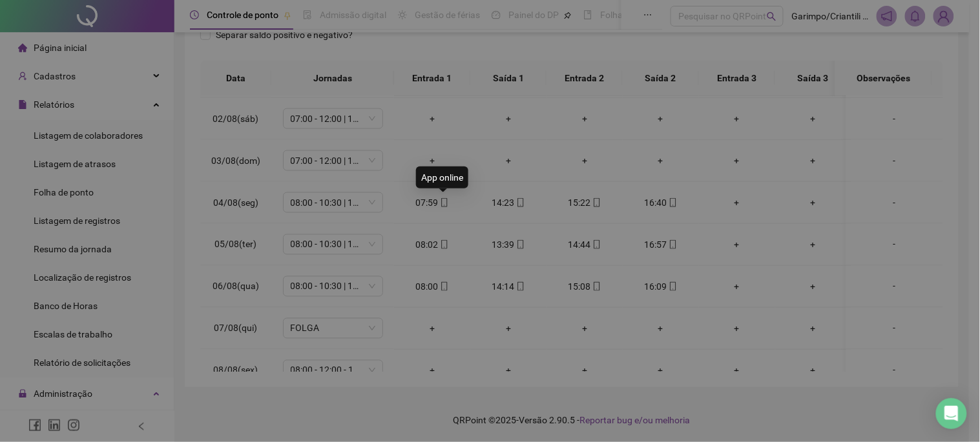
type input "**********"
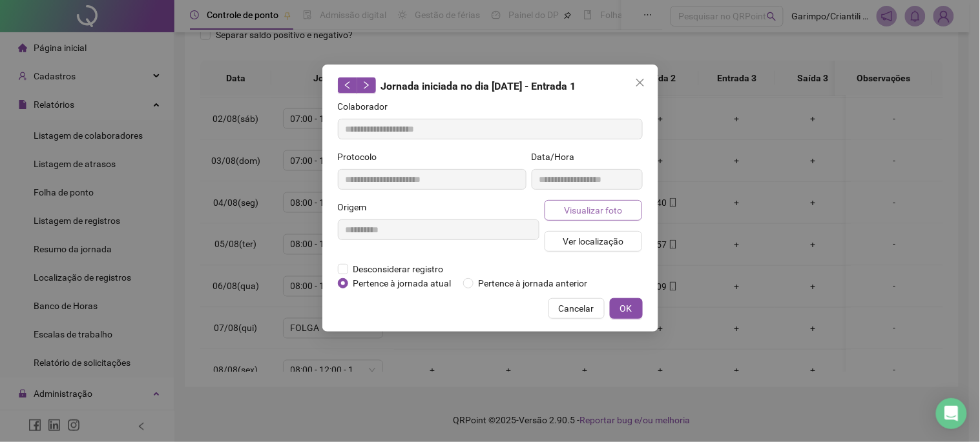
click at [569, 214] on span "Visualizar foto" at bounding box center [593, 210] width 58 height 14
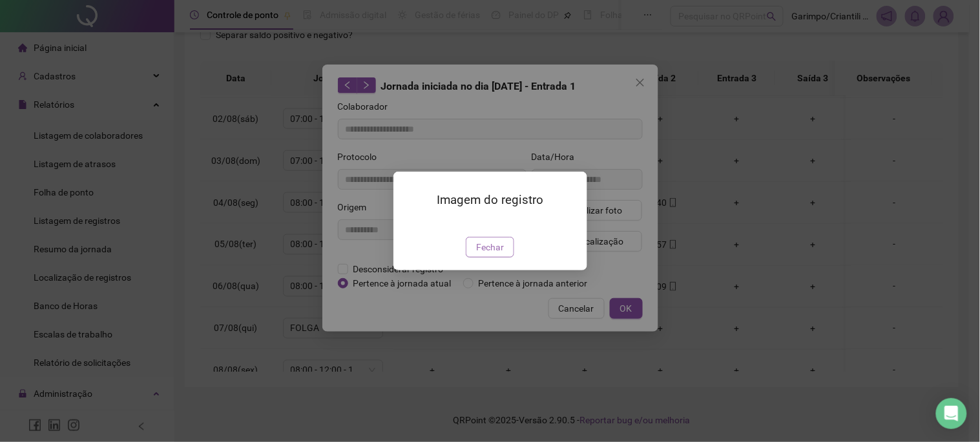
click at [492, 255] on span "Fechar" at bounding box center [490, 247] width 28 height 14
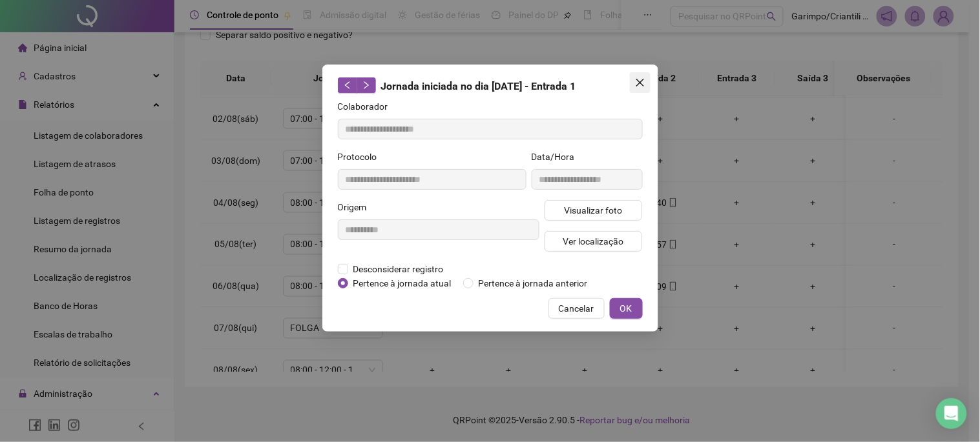
click at [646, 79] on span "Close" at bounding box center [640, 83] width 21 height 10
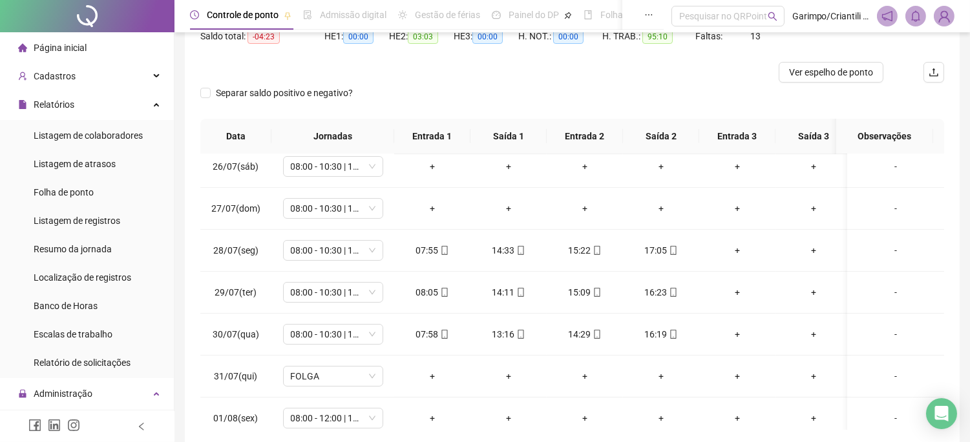
scroll to position [215, 0]
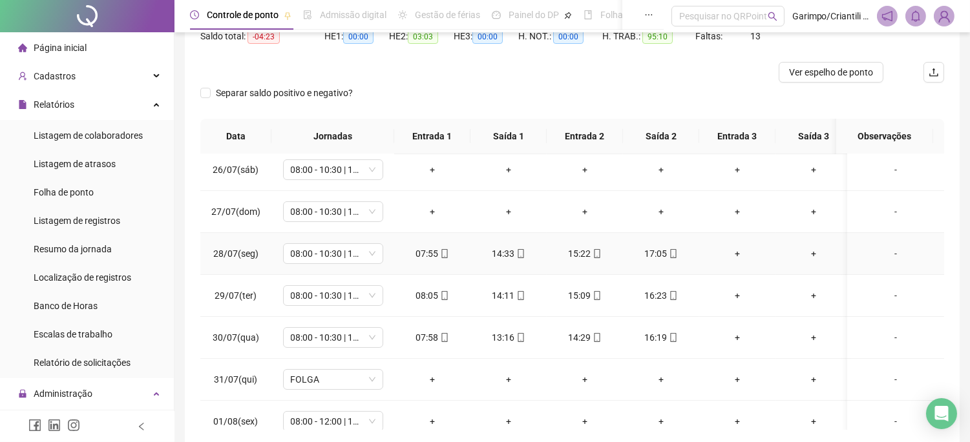
click at [434, 256] on div "07:55" at bounding box center [432, 254] width 56 height 14
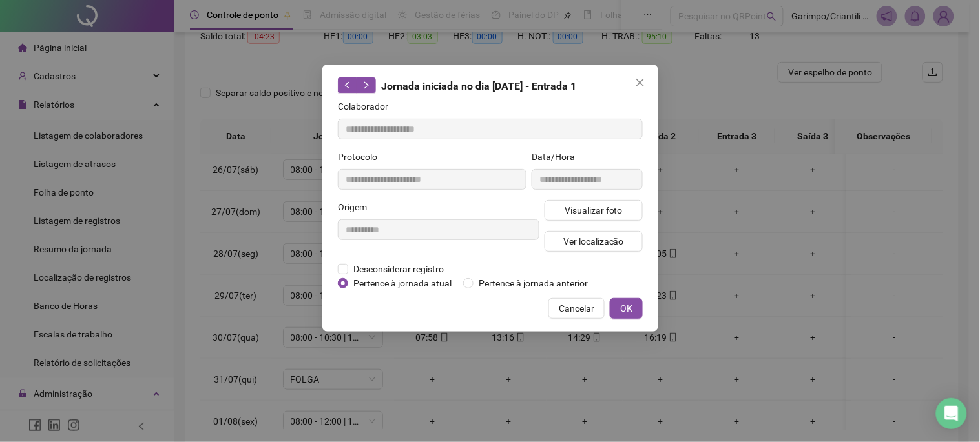
type input "**********"
click at [597, 215] on span "Visualizar foto" at bounding box center [593, 210] width 58 height 14
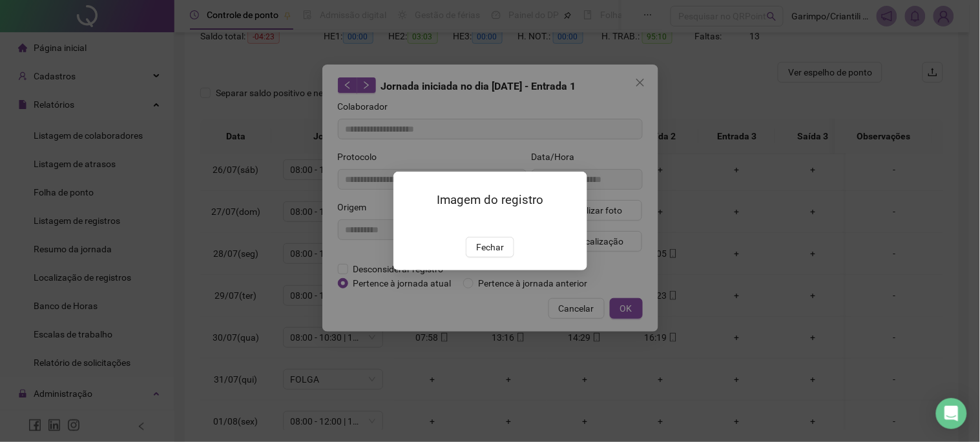
click at [497, 271] on div "Imagem do registro Fechar" at bounding box center [490, 221] width 194 height 99
click at [483, 255] on span "Fechar" at bounding box center [490, 247] width 28 height 14
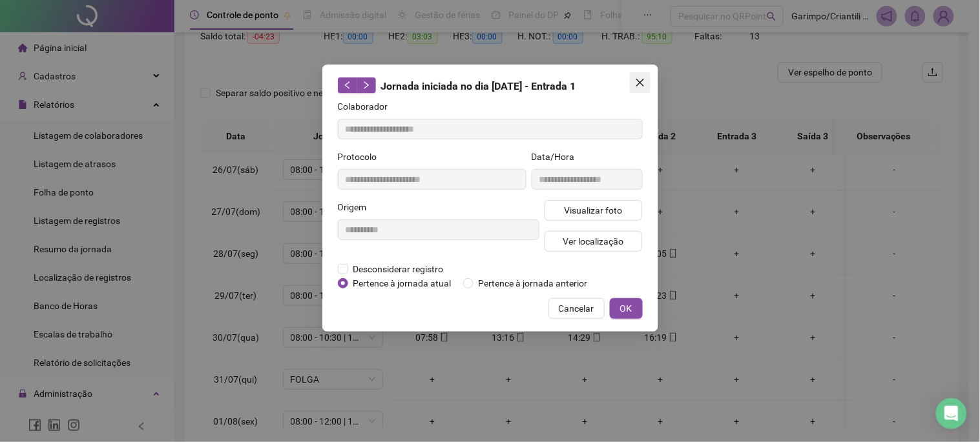
click at [635, 78] on icon "close" at bounding box center [640, 83] width 10 height 10
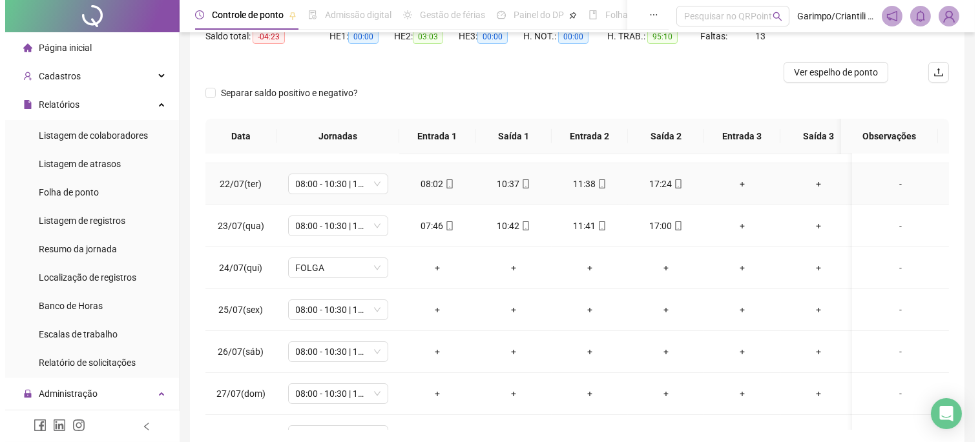
scroll to position [0, 0]
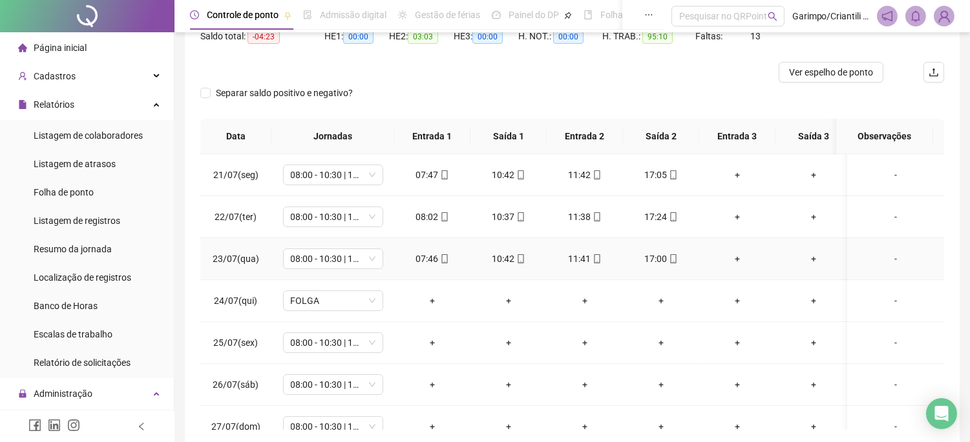
click at [427, 262] on div "07:46" at bounding box center [432, 259] width 56 height 14
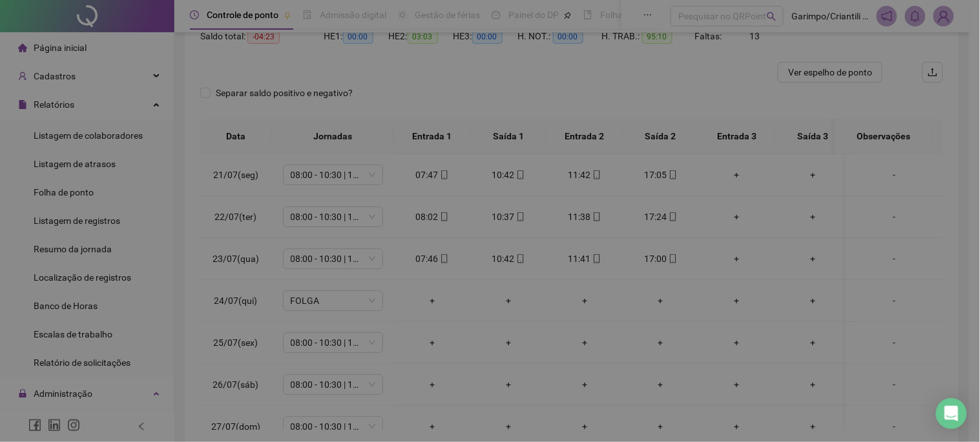
type input "**********"
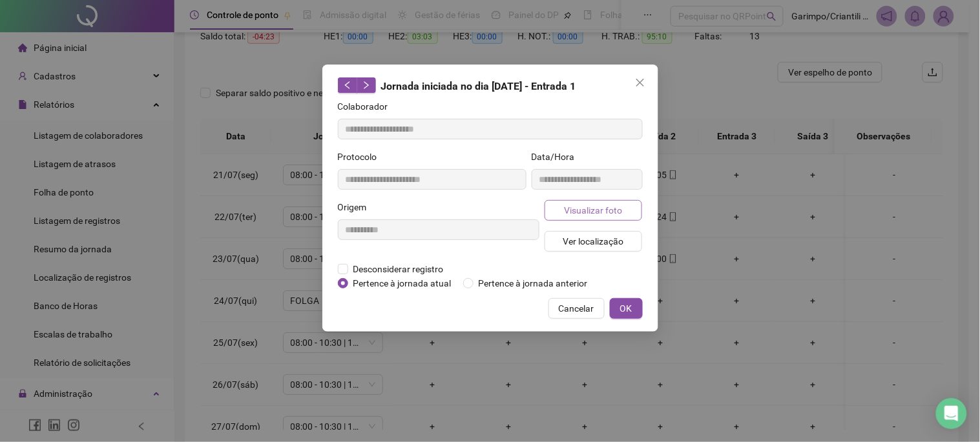
click at [601, 211] on span "Visualizar foto" at bounding box center [593, 210] width 58 height 14
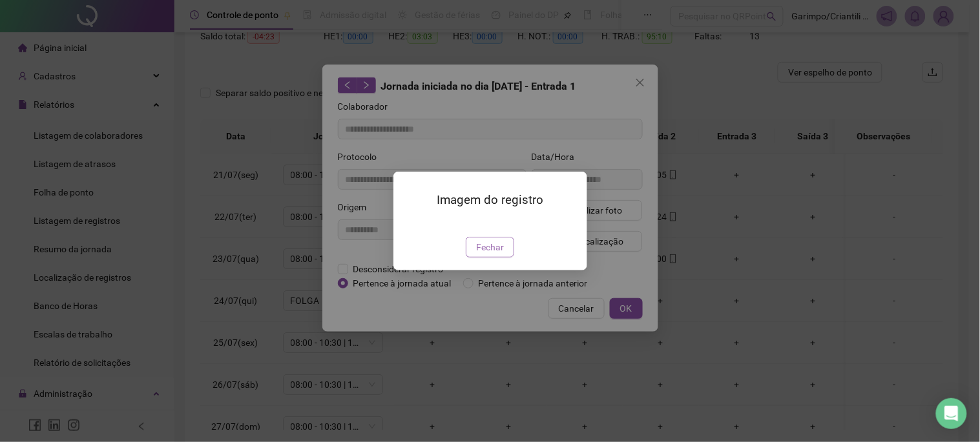
click at [474, 258] on button "Fechar" at bounding box center [490, 247] width 48 height 21
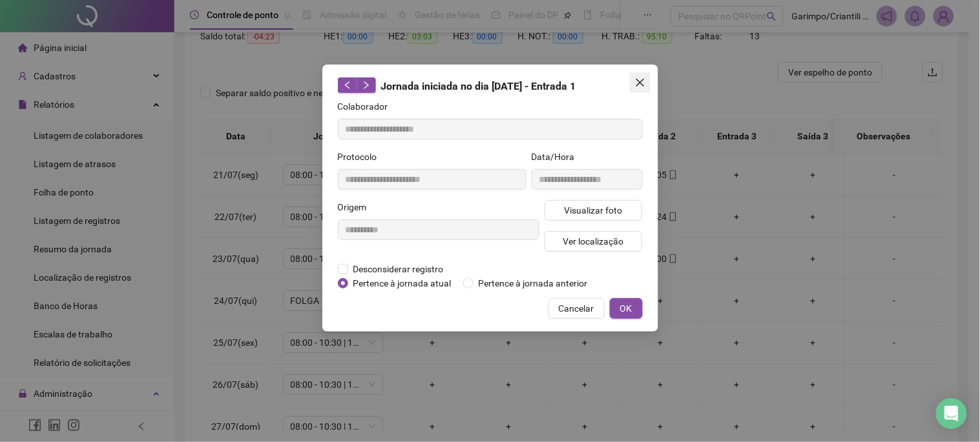
click at [640, 74] on button "Close" at bounding box center [640, 82] width 21 height 21
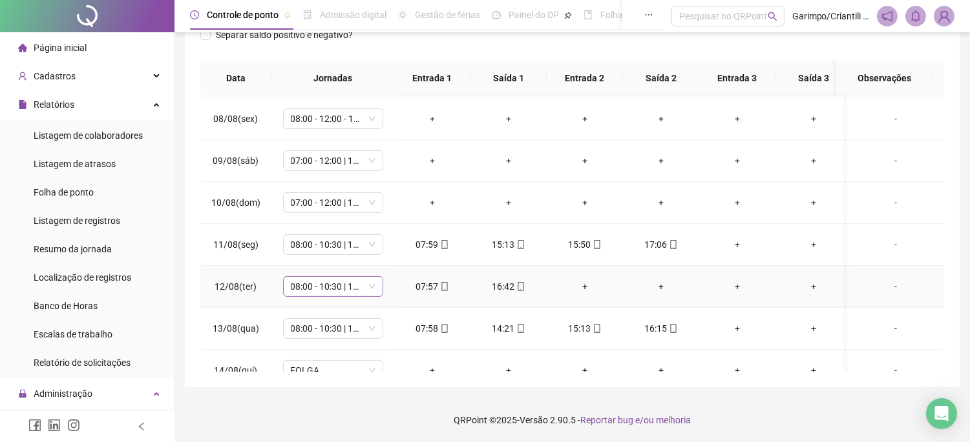
scroll to position [789, 0]
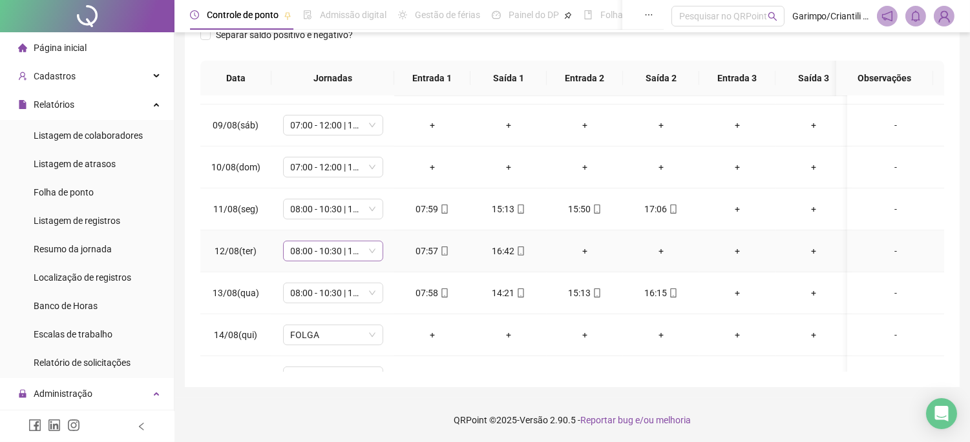
click at [352, 252] on span "08:00 - 10:30 | 11:30 - 16:30" at bounding box center [333, 251] width 85 height 19
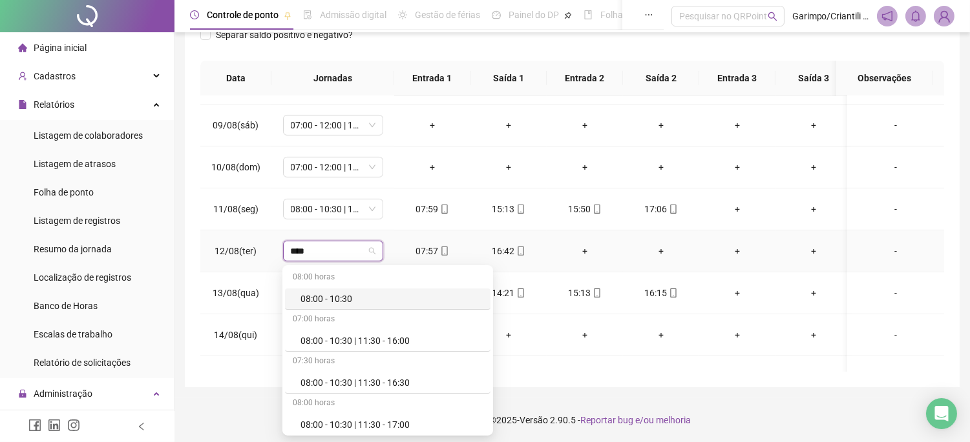
type input "*****"
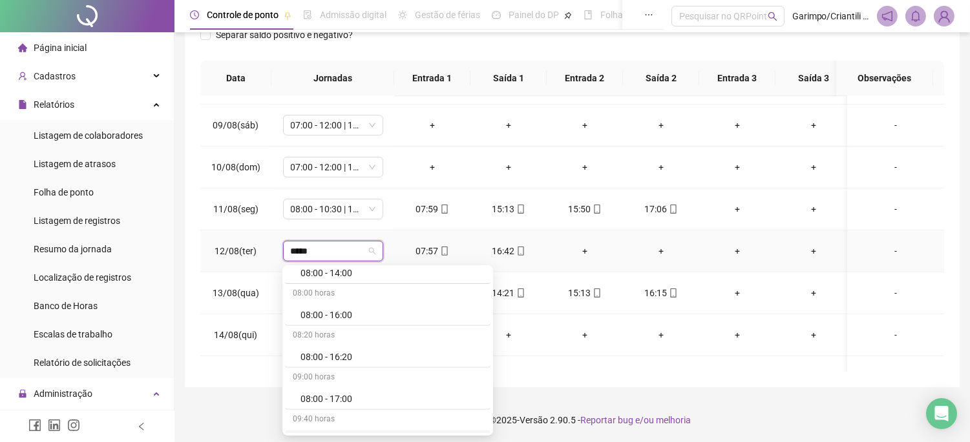
scroll to position [1098, 0]
click at [342, 418] on div "08:00 - 17:00" at bounding box center [391, 418] width 182 height 14
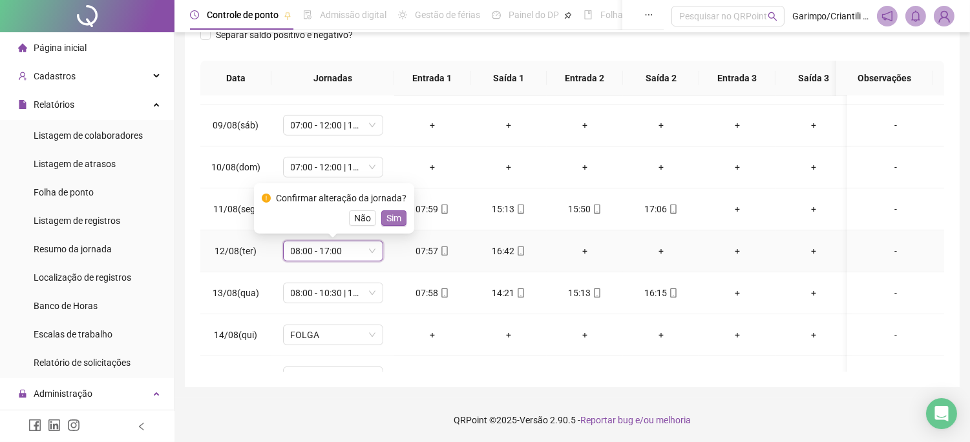
click at [389, 220] on span "Sim" at bounding box center [393, 218] width 15 height 14
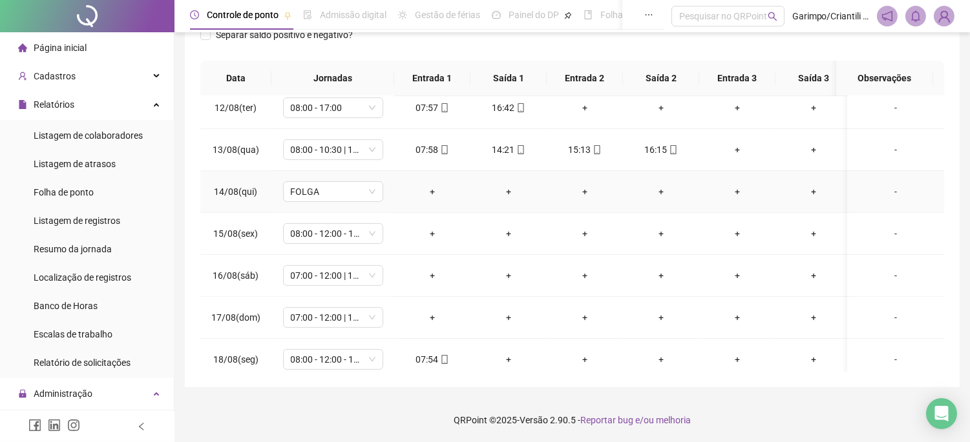
scroll to position [954, 0]
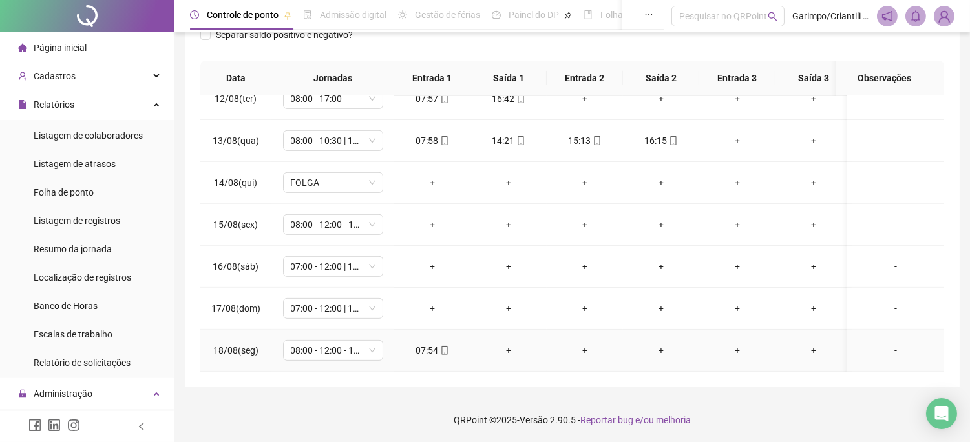
click at [427, 344] on div "07:54" at bounding box center [432, 351] width 56 height 14
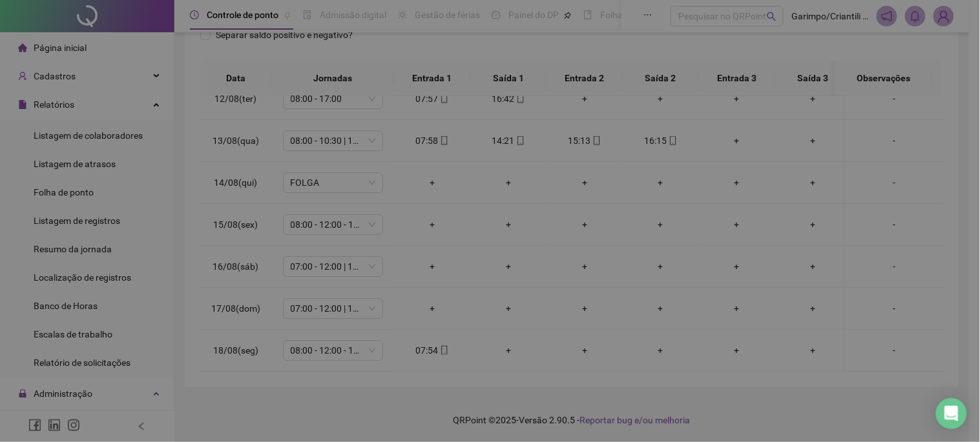
type input "**********"
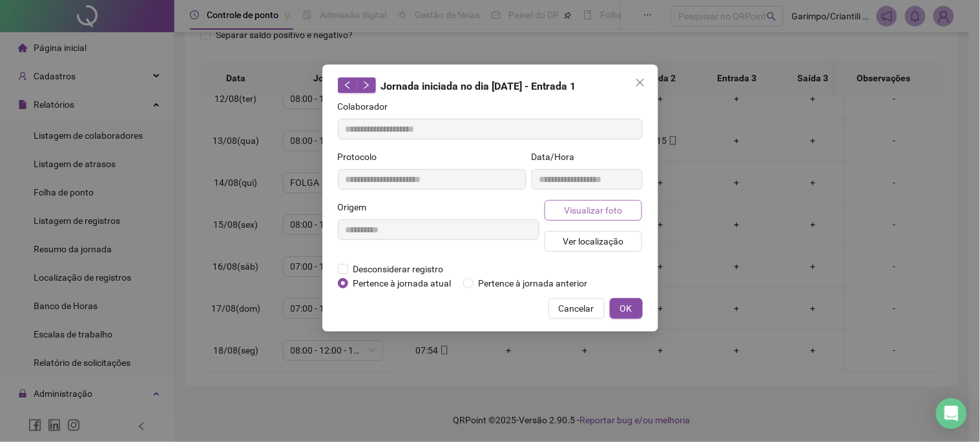
click at [559, 211] on button "Visualizar foto" at bounding box center [594, 210] width 98 height 21
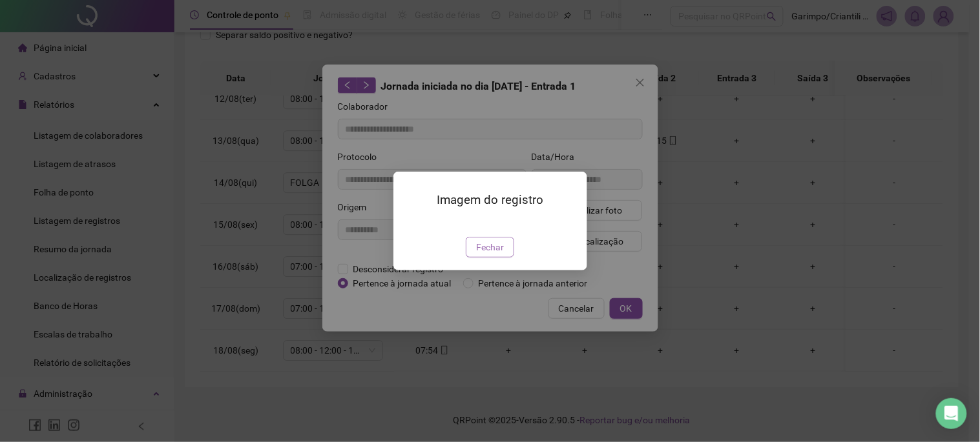
click at [475, 258] on button "Fechar" at bounding box center [490, 247] width 48 height 21
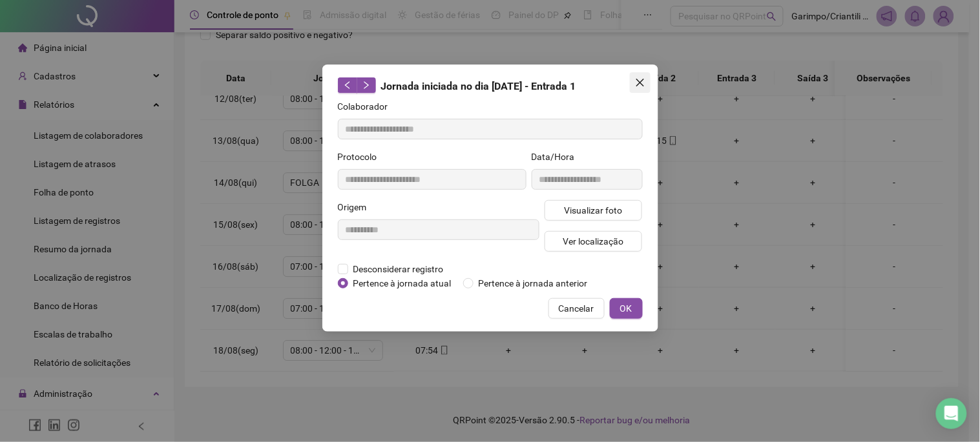
click at [638, 81] on icon "close" at bounding box center [640, 83] width 8 height 8
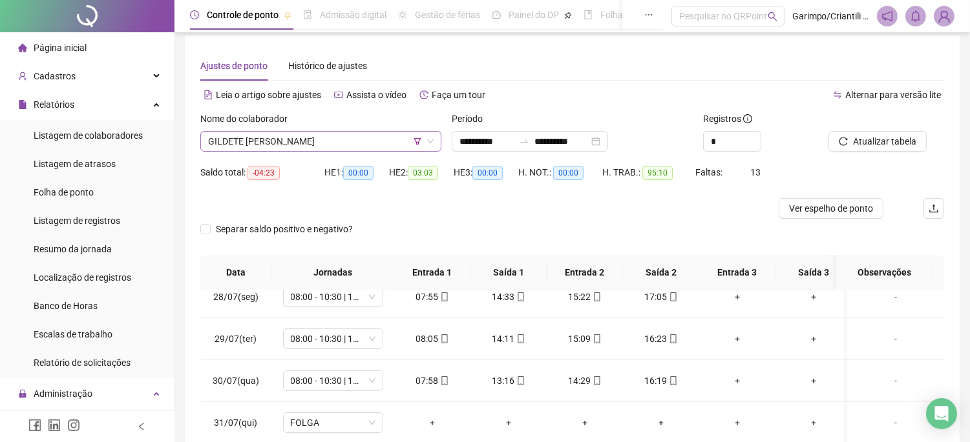
scroll to position [0, 0]
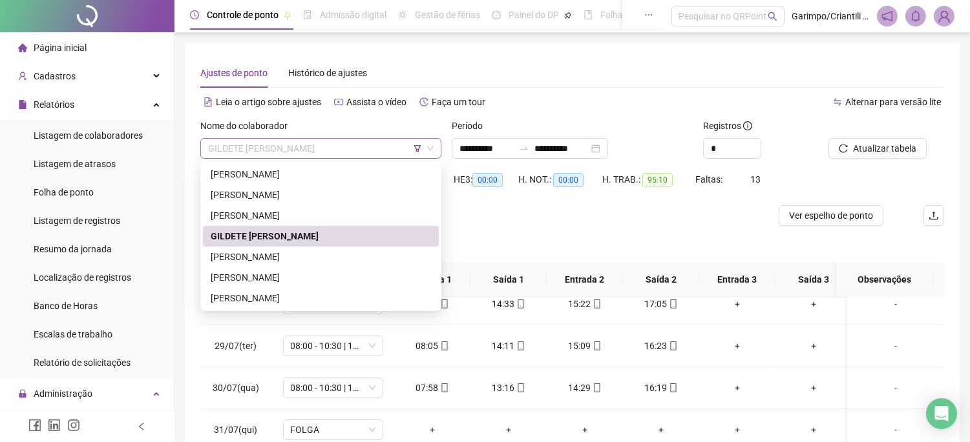
click at [383, 149] on span "GILDETE [PERSON_NAME]" at bounding box center [320, 148] width 225 height 19
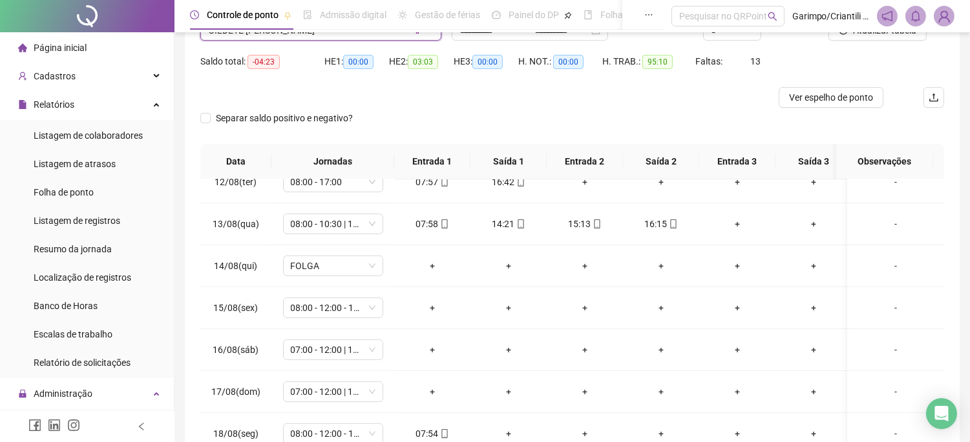
scroll to position [202, 0]
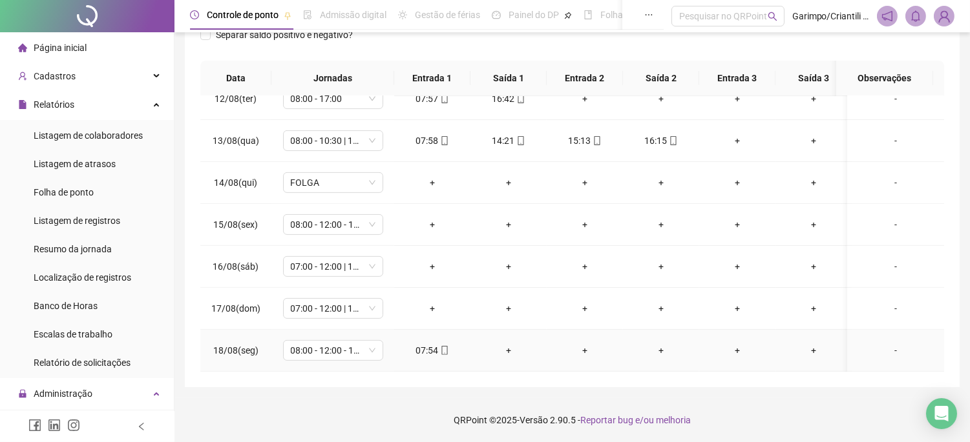
click at [449, 344] on div "07:54" at bounding box center [432, 351] width 56 height 14
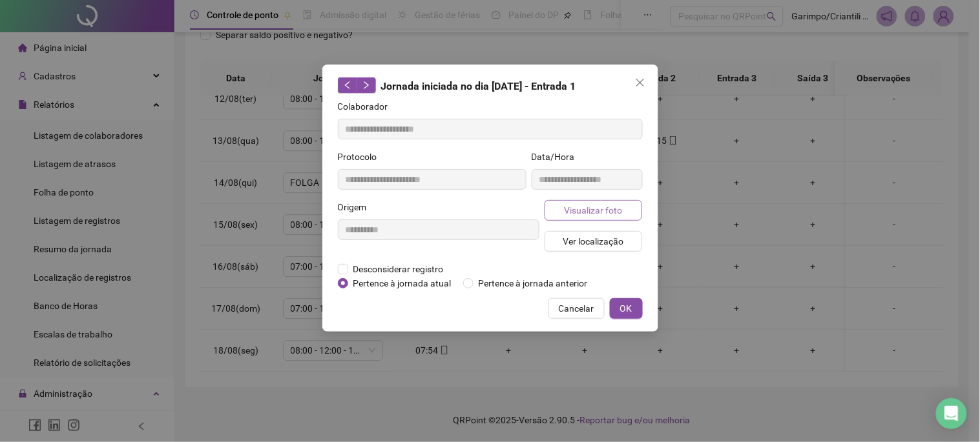
click at [571, 220] on button "Visualizar foto" at bounding box center [594, 210] width 98 height 21
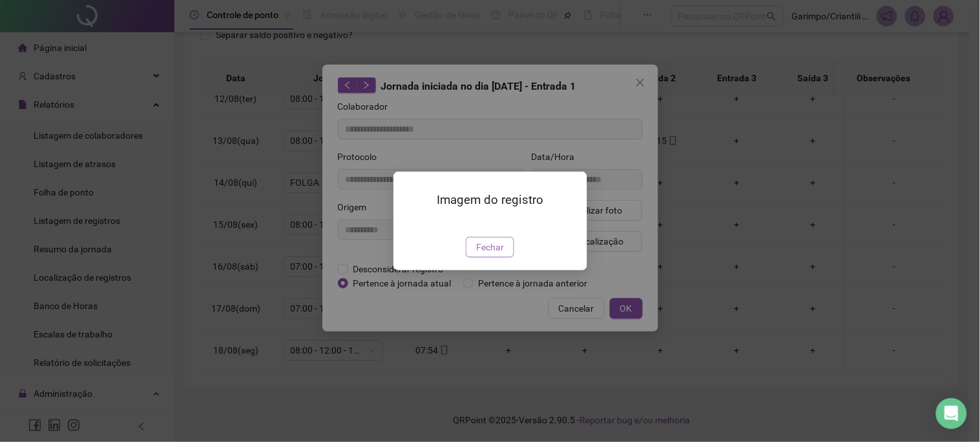
click at [495, 258] on button "Fechar" at bounding box center [490, 247] width 48 height 21
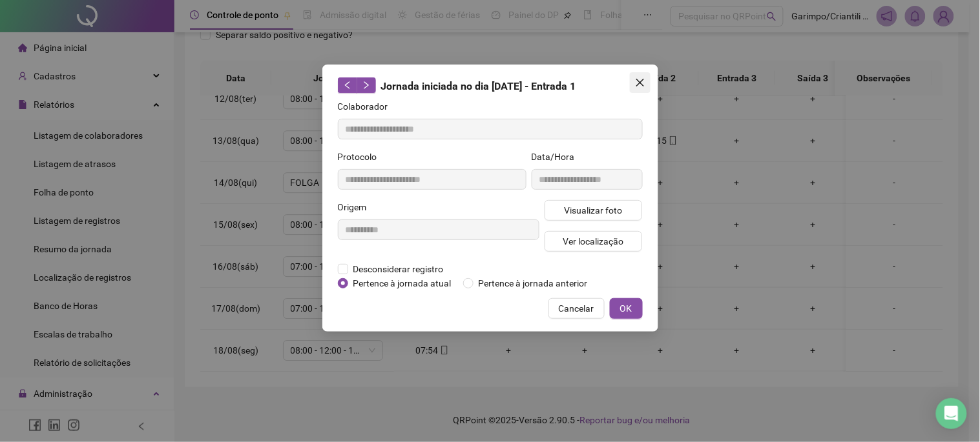
click at [647, 88] on button "Close" at bounding box center [640, 82] width 21 height 21
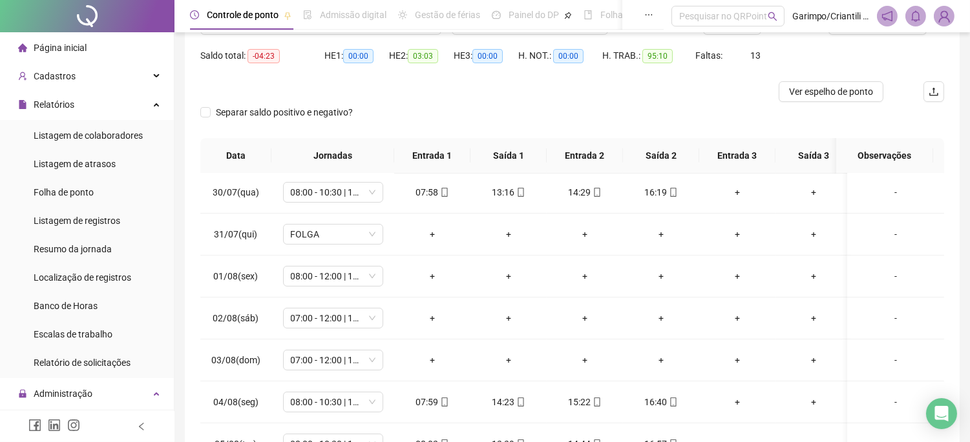
scroll to position [0, 0]
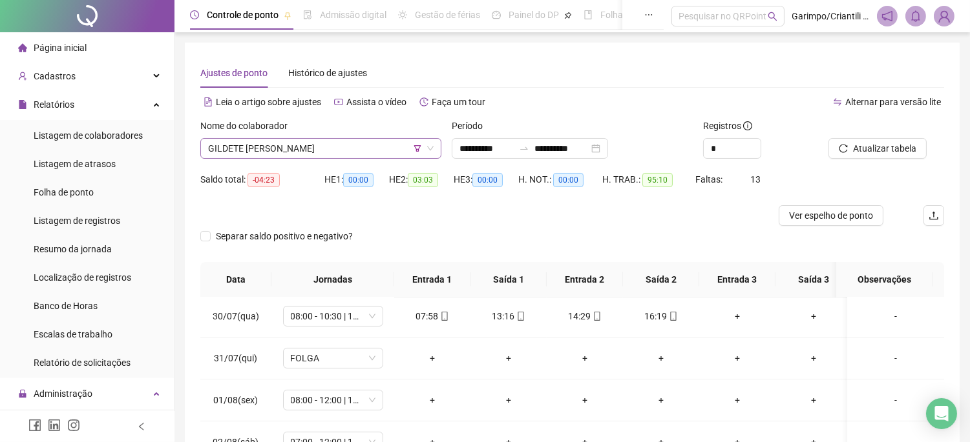
click at [375, 140] on span "GILDETE [PERSON_NAME]" at bounding box center [320, 148] width 225 height 19
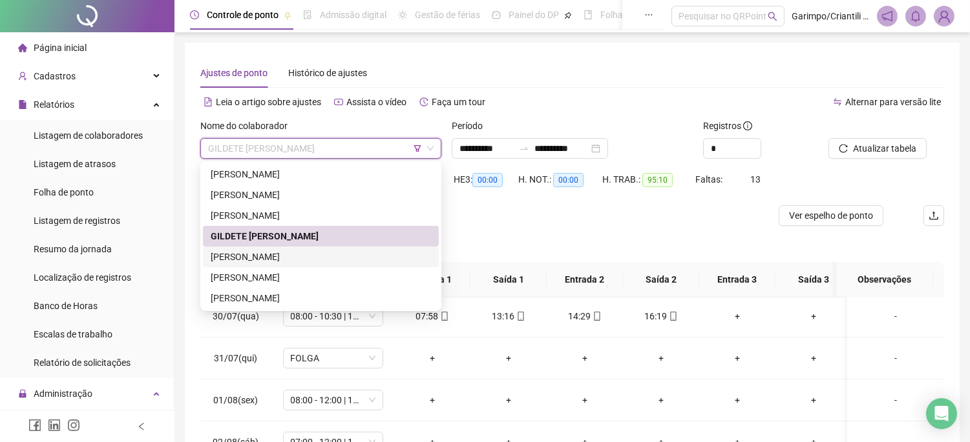
click at [307, 255] on div "[PERSON_NAME]" at bounding box center [321, 257] width 220 height 14
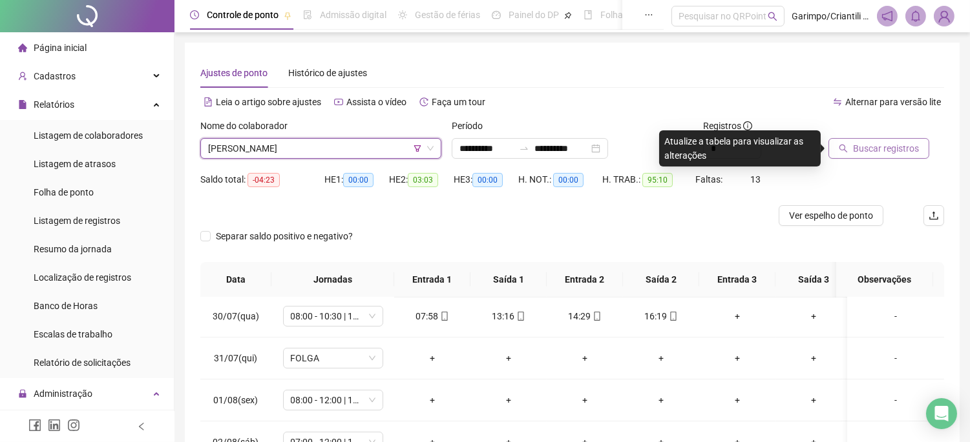
click at [903, 147] on span "Buscar registros" at bounding box center [886, 148] width 66 height 14
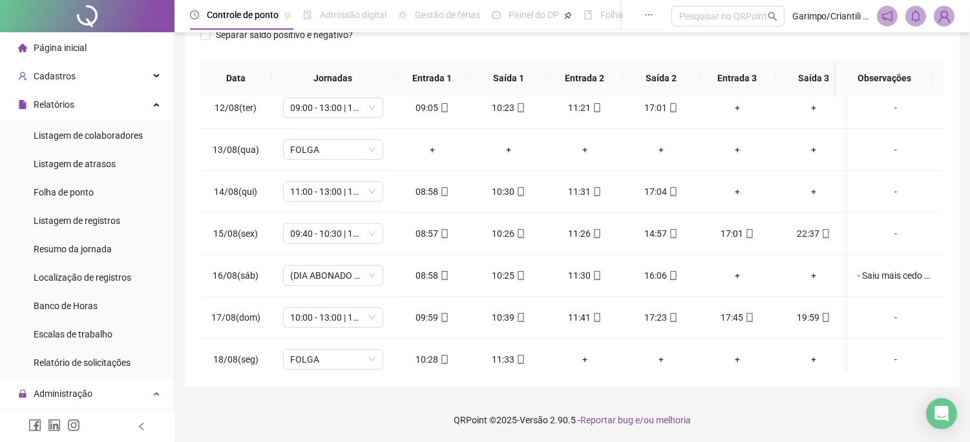
scroll to position [954, 0]
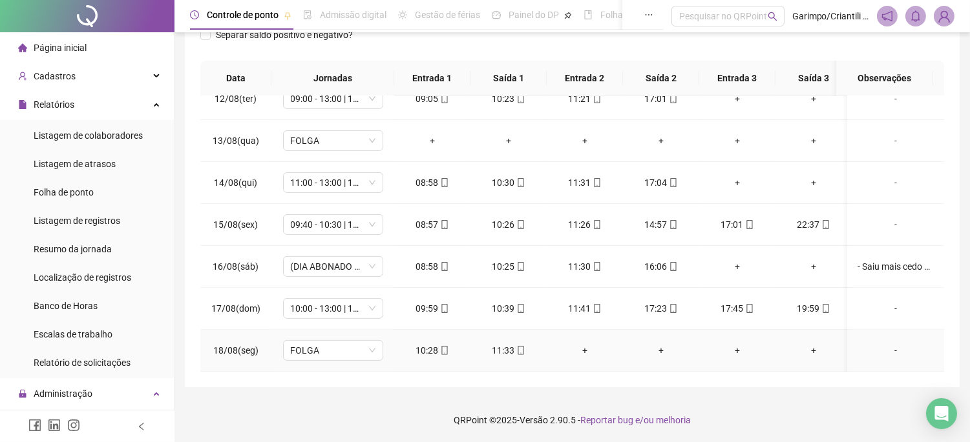
drag, startPoint x: 327, startPoint y: 335, endPoint x: 362, endPoint y: 310, distance: 43.2
click at [327, 341] on span "FOLGA" at bounding box center [333, 350] width 85 height 19
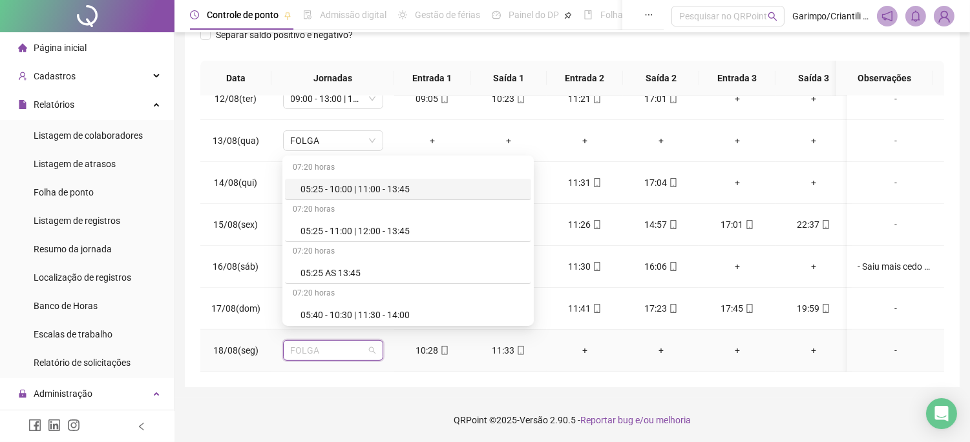
type input "*"
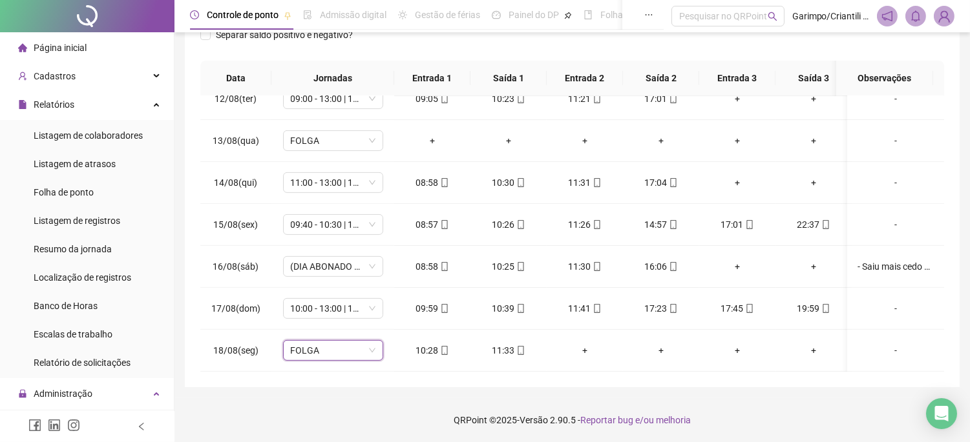
click at [536, 412] on footer "QRPoint © 2025 - Versão 2.90.5 - Reportar bug e/ou melhoria" at bounding box center [571, 420] width 795 height 45
click at [315, 344] on span "FOLGA" at bounding box center [333, 350] width 85 height 19
click at [325, 341] on span "FOLGA" at bounding box center [333, 350] width 85 height 19
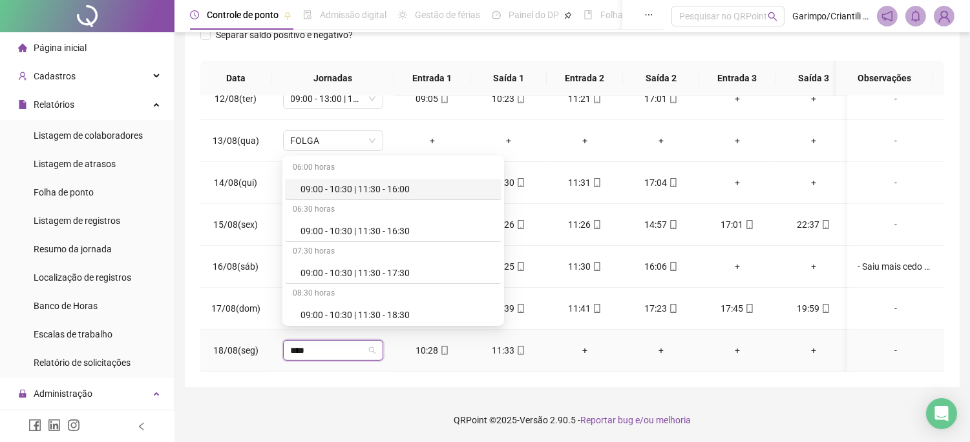
type input "*****"
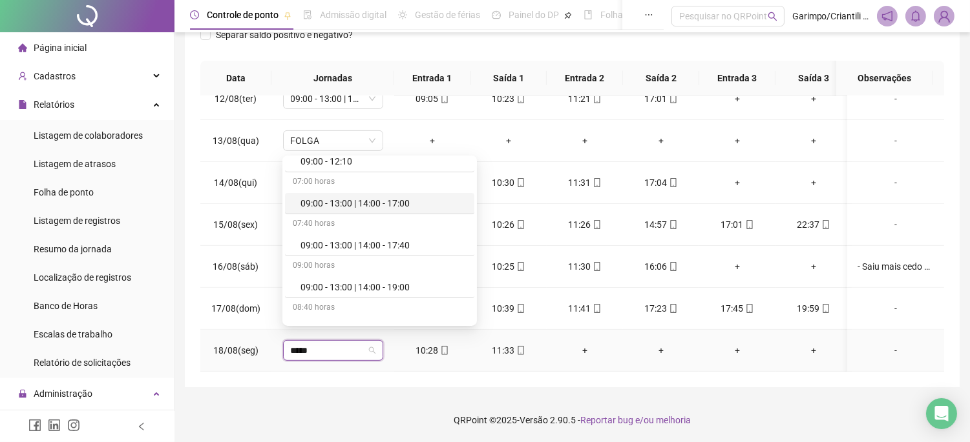
click at [385, 195] on div "09:00 - 13:00 | 14:00 - 17:00" at bounding box center [379, 203] width 189 height 21
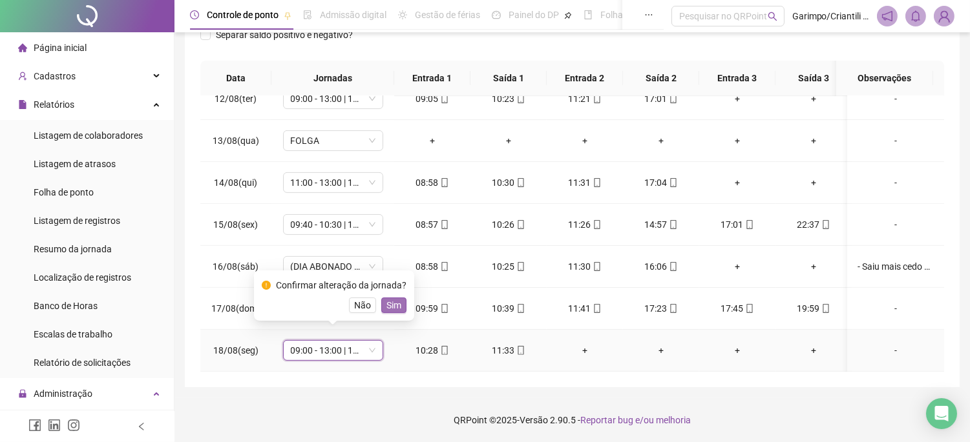
click at [398, 306] on span "Sim" at bounding box center [393, 305] width 15 height 14
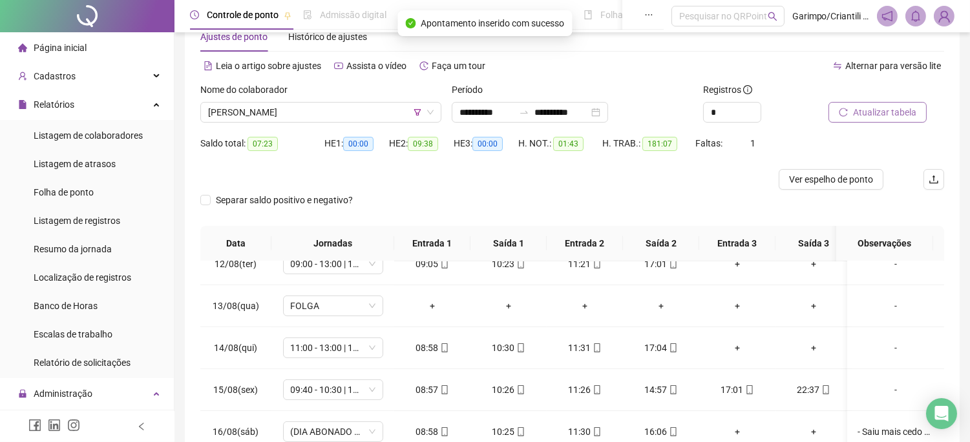
scroll to position [0, 0]
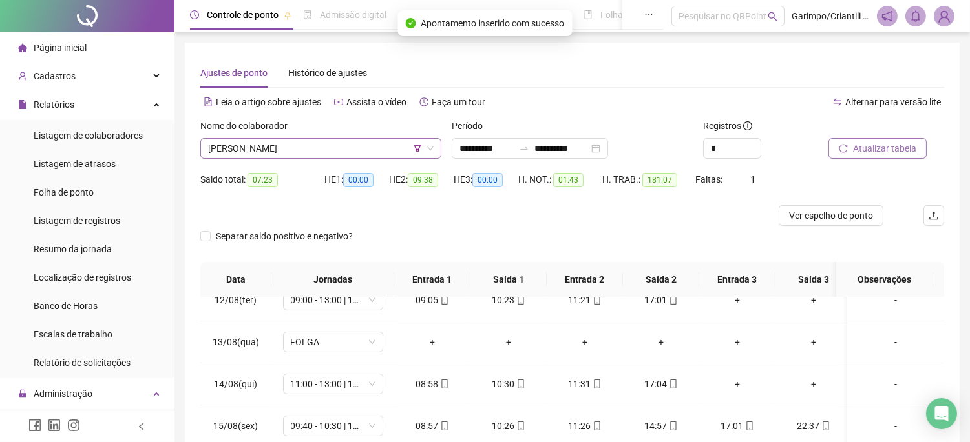
click at [359, 153] on span "[PERSON_NAME]" at bounding box center [320, 148] width 225 height 19
click at [357, 152] on span "[PERSON_NAME]" at bounding box center [320, 148] width 225 height 19
click at [883, 147] on span "Atualizar tabela" at bounding box center [884, 148] width 63 height 14
click at [380, 142] on span "[PERSON_NAME]" at bounding box center [320, 148] width 225 height 19
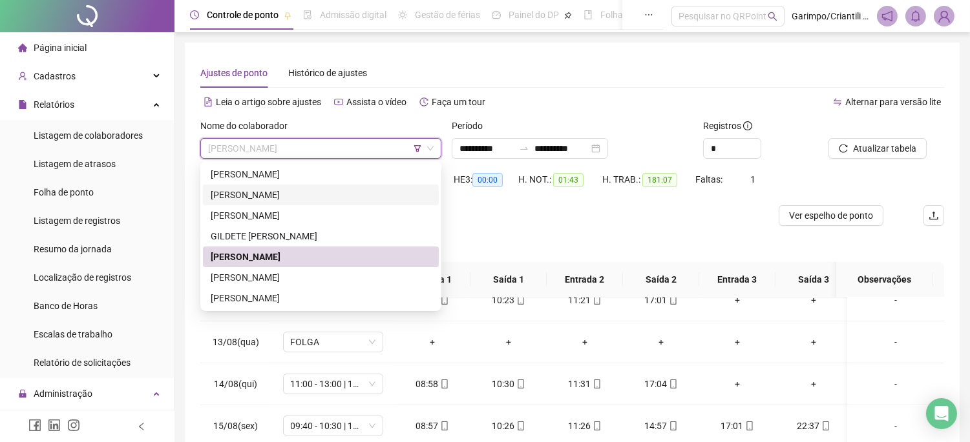
click at [521, 229] on div "Separar saldo positivo e negativo?" at bounding box center [571, 244] width 743 height 36
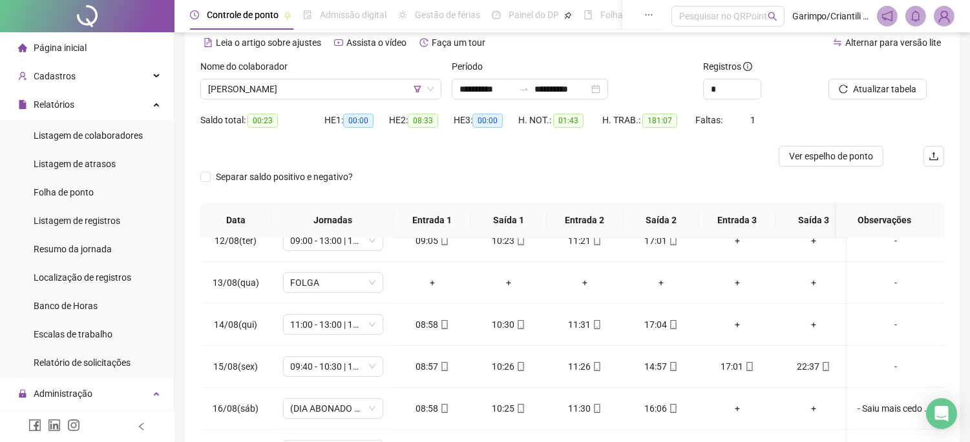
scroll to position [58, 0]
click at [751, 85] on icon "up" at bounding box center [753, 87] width 5 height 5
type input "*"
click at [351, 88] on span "[PERSON_NAME]" at bounding box center [320, 90] width 225 height 19
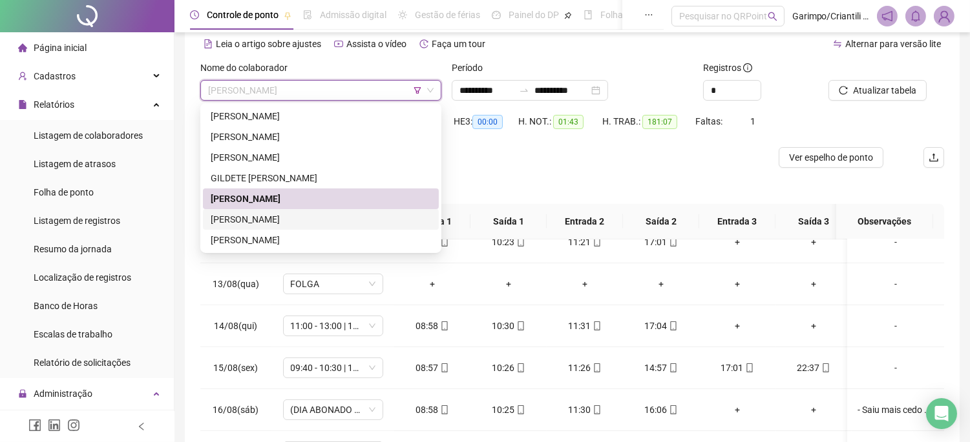
click at [314, 218] on div "[PERSON_NAME]" at bounding box center [321, 220] width 220 height 14
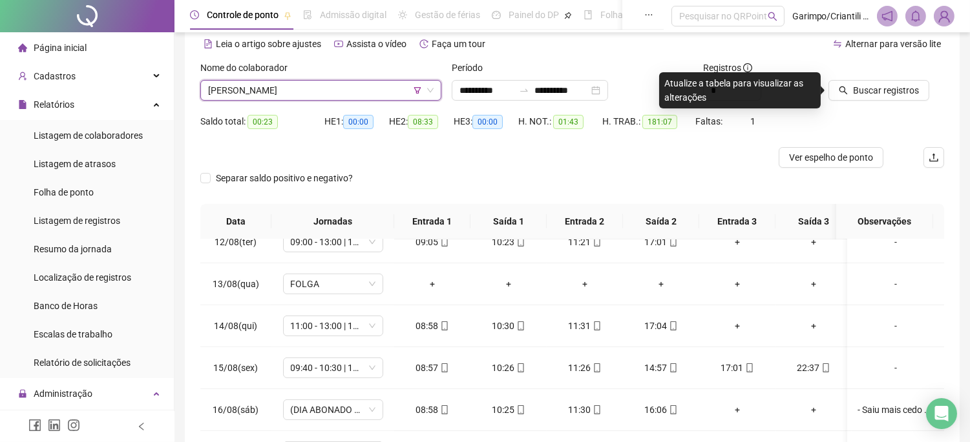
click at [904, 101] on div "Buscar registros" at bounding box center [886, 86] width 126 height 50
click at [893, 87] on span "Buscar registros" at bounding box center [886, 90] width 66 height 14
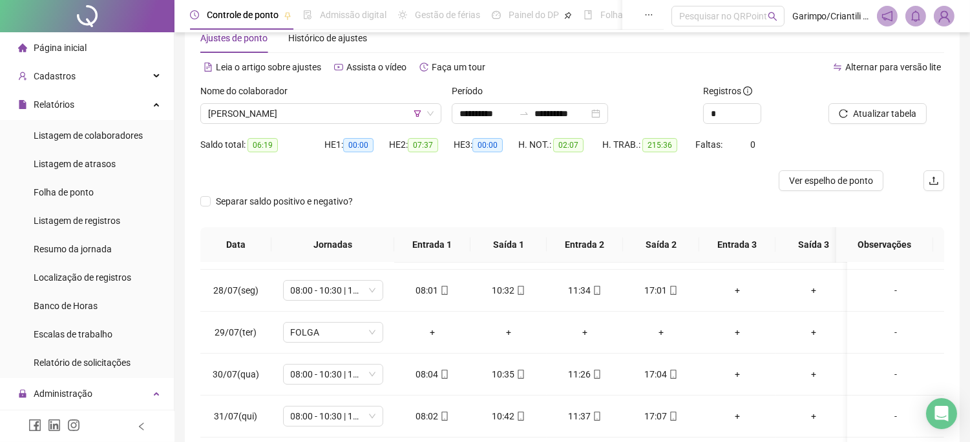
scroll to position [0, 0]
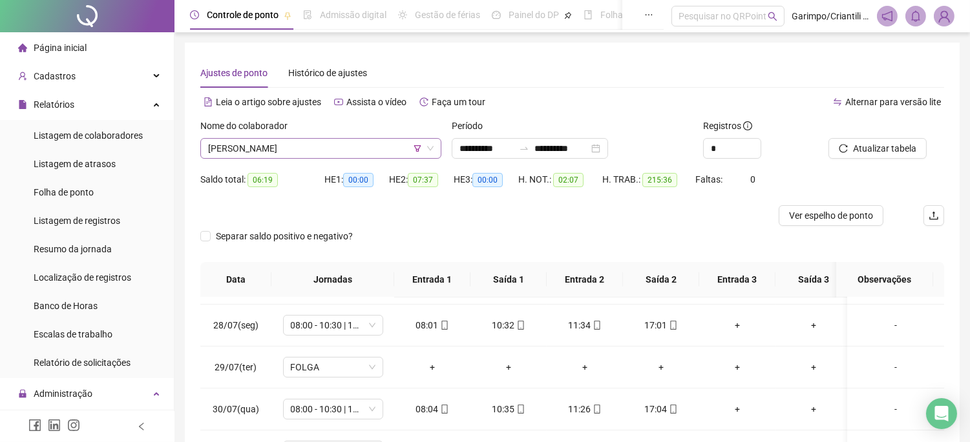
click at [379, 144] on span "[PERSON_NAME]" at bounding box center [320, 148] width 225 height 19
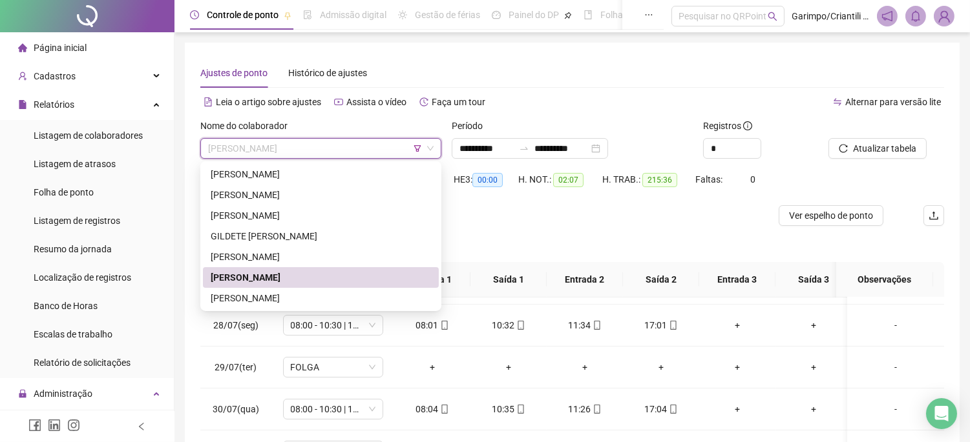
click at [379, 144] on span "[PERSON_NAME]" at bounding box center [320, 148] width 225 height 19
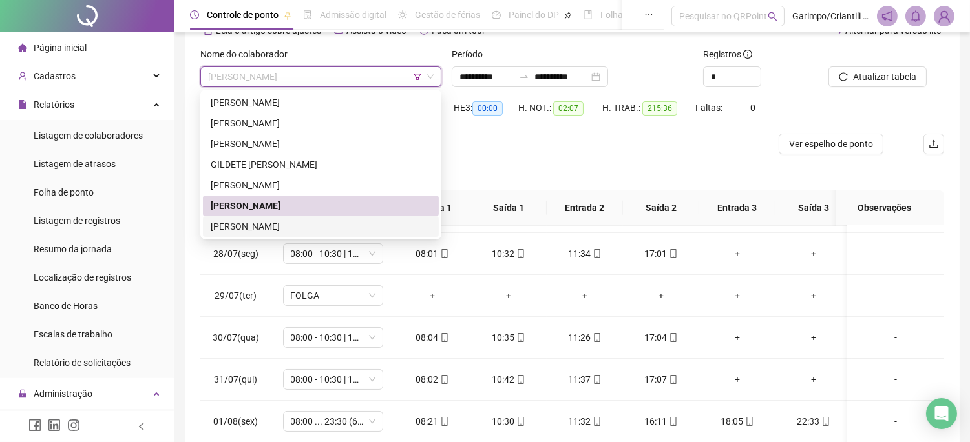
click at [328, 220] on div "[PERSON_NAME]" at bounding box center [321, 227] width 220 height 14
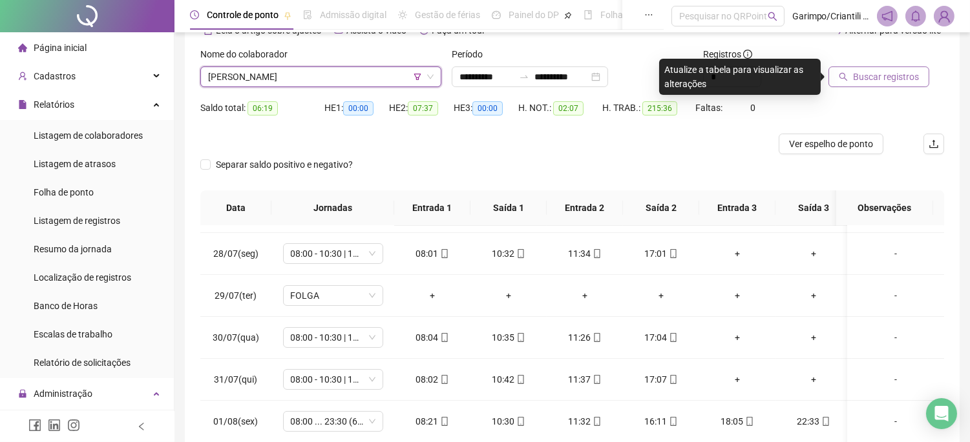
click at [882, 81] on span "Buscar registros" at bounding box center [886, 77] width 66 height 14
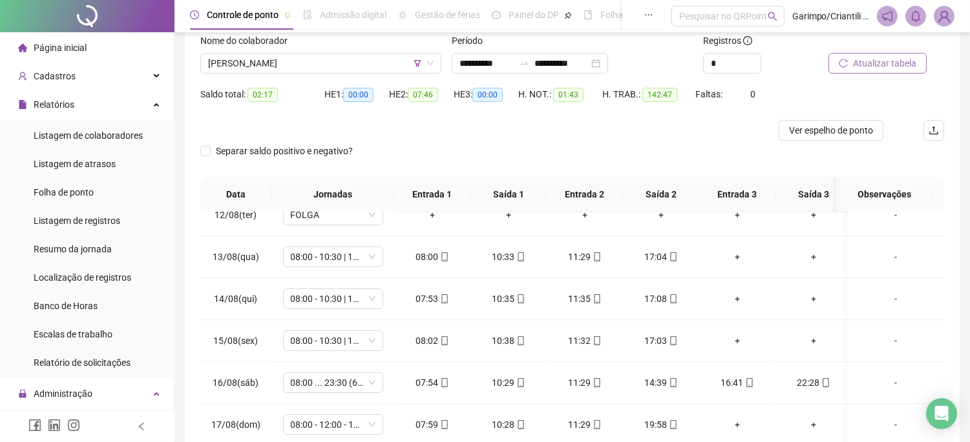
scroll to position [58, 0]
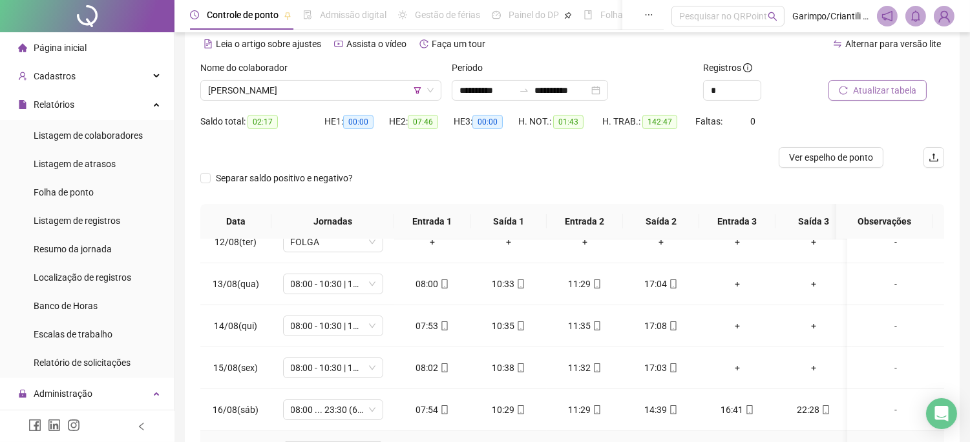
click at [338, 384] on html "Página inicial Cadastros Empregadores Locais de trabalho Escalas Colaboradores …" at bounding box center [485, 163] width 970 height 442
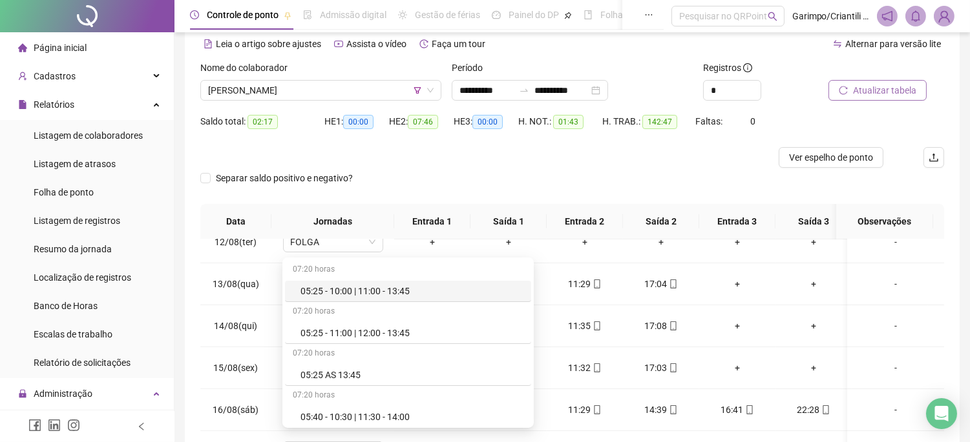
scroll to position [0, 0]
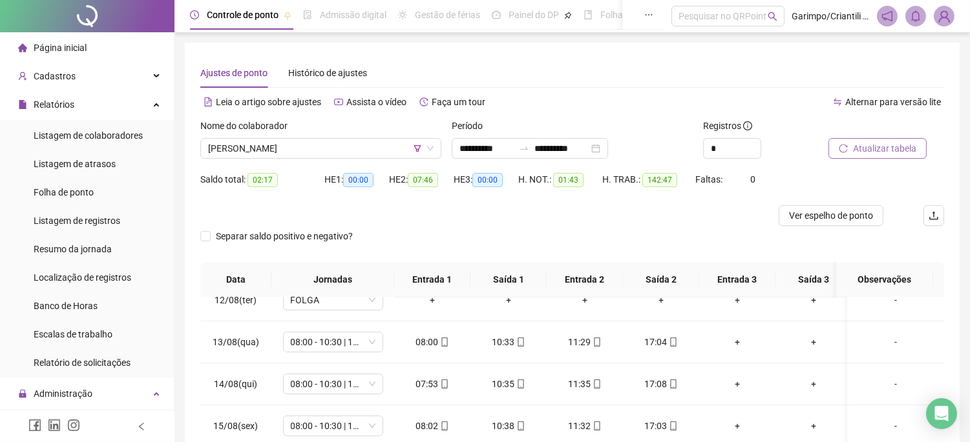
click at [400, 231] on div "Separar saldo positivo e negativo?" at bounding box center [571, 244] width 743 height 36
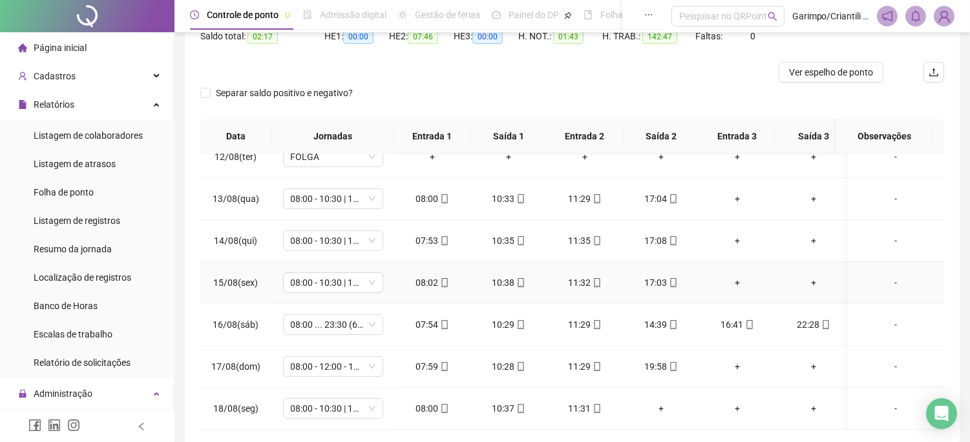
scroll to position [202, 0]
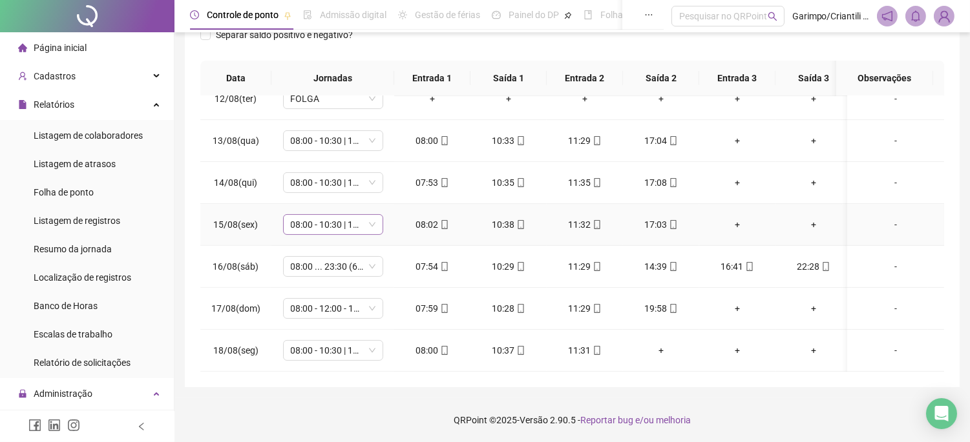
click at [353, 215] on span "08:00 - 10:30 | 11:30 - 17:00" at bounding box center [333, 224] width 85 height 19
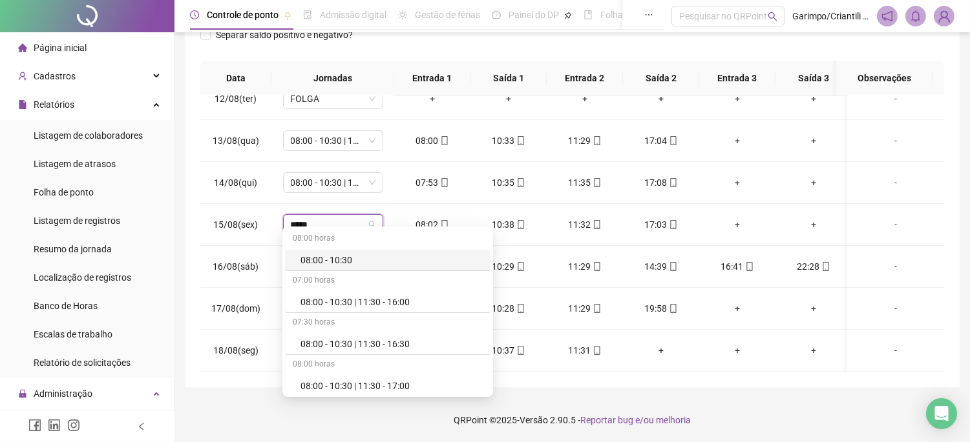
type input "*****"
click at [582, 385] on div "**********" at bounding box center [572, 114] width 774 height 546
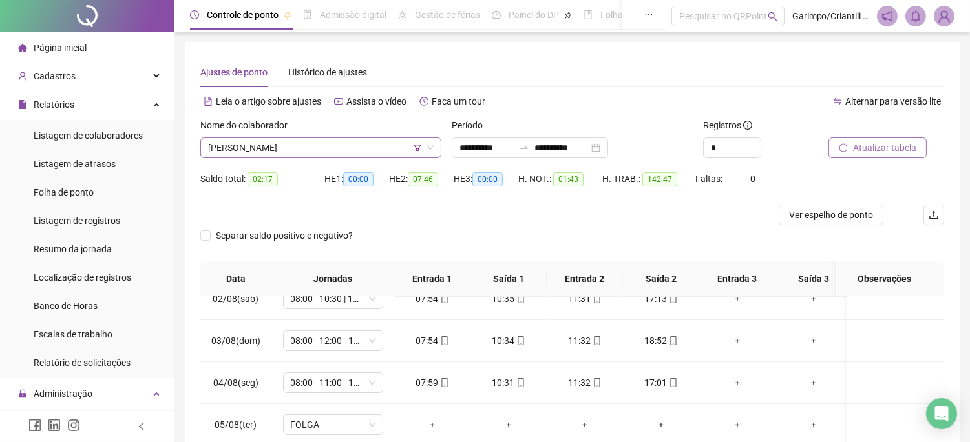
scroll to position [0, 0]
click at [380, 147] on span "[PERSON_NAME]" at bounding box center [320, 148] width 225 height 19
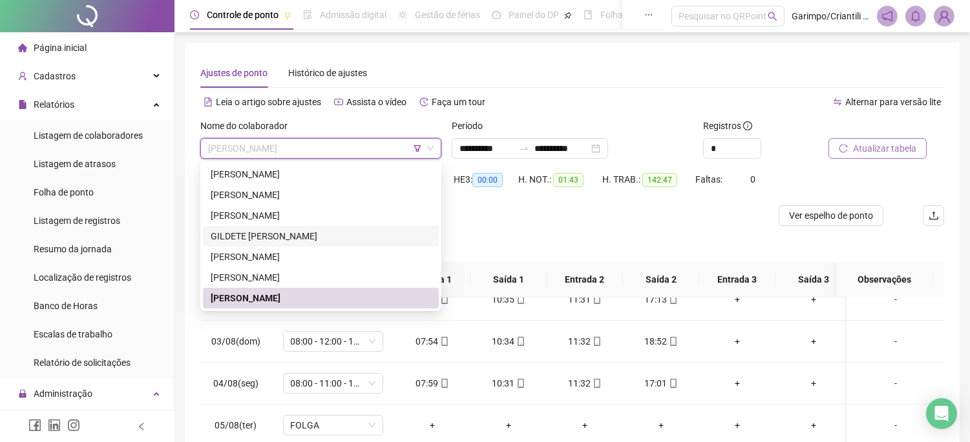
click at [384, 240] on div "[PERSON_NAME] [PERSON_NAME] GILDETE [PERSON_NAME]" at bounding box center [321, 236] width 236 height 145
click at [415, 145] on icon "filter" at bounding box center [417, 149] width 8 height 8
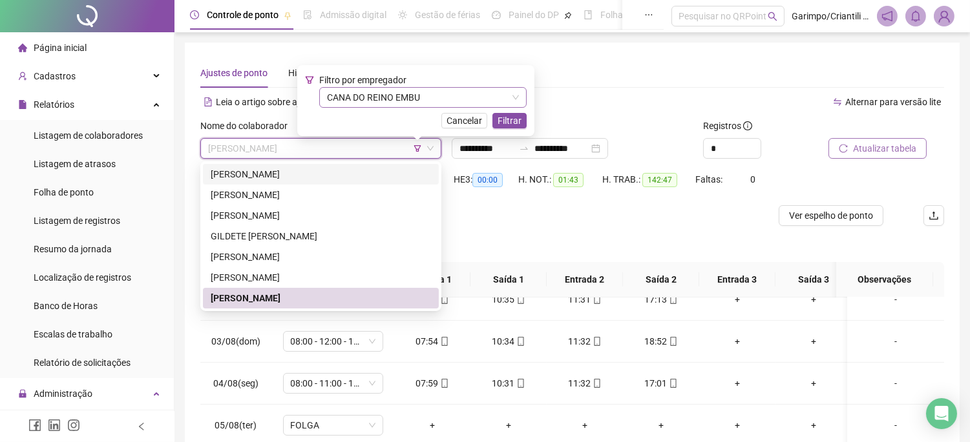
click at [422, 90] on span "CANA DO REINO EMBU" at bounding box center [423, 97] width 192 height 19
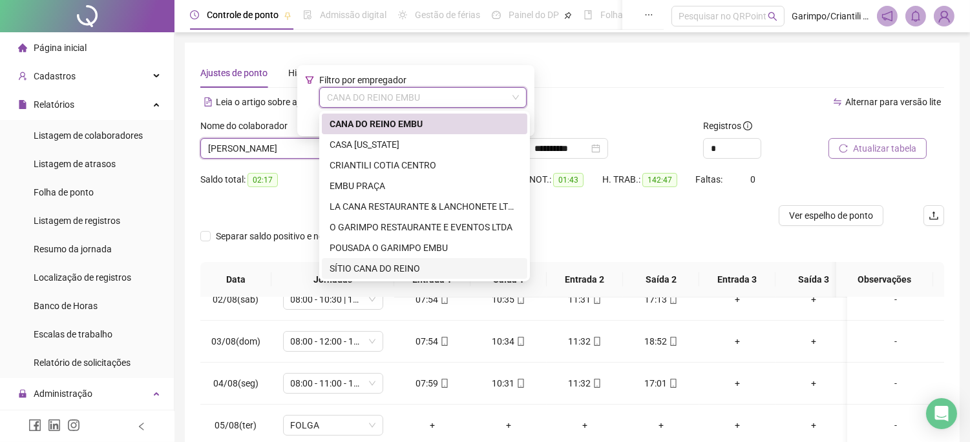
click at [402, 269] on div "SÍTIO CANA DO REINO" at bounding box center [424, 269] width 190 height 14
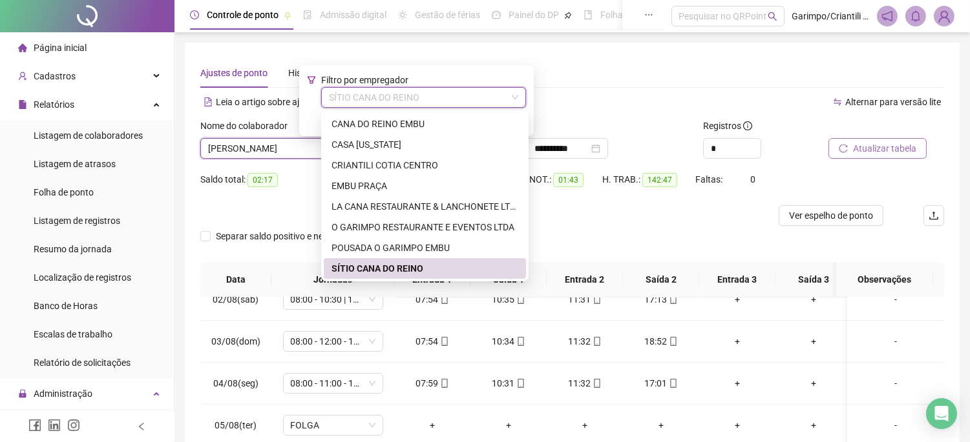
click at [519, 107] on div "SÍTIO CANA DO REINO" at bounding box center [423, 97] width 205 height 21
click at [514, 112] on div "9795d367af49c9f7f9ab109120814f05ffc62b11a4e27506674ca0e41eff8fbb ad9f10d37d5034…" at bounding box center [424, 196] width 207 height 171
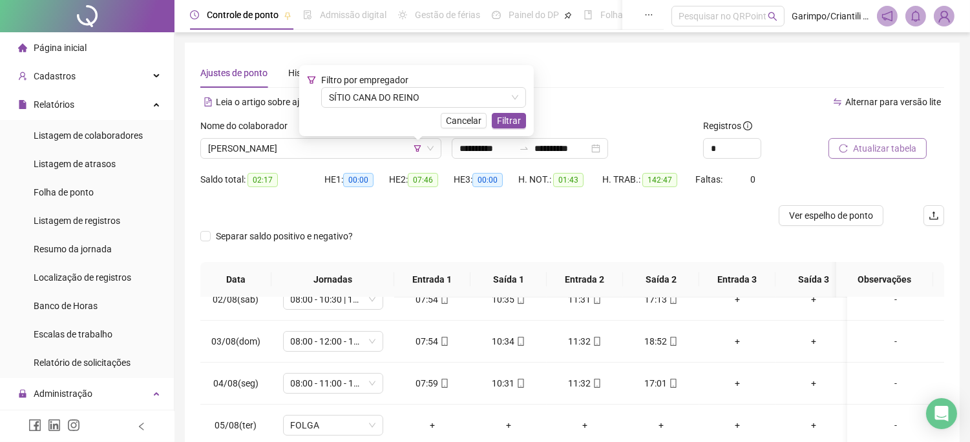
click at [615, 105] on div "Alternar para versão lite" at bounding box center [758, 102] width 372 height 21
click at [502, 125] on span "Filtrar" at bounding box center [509, 121] width 24 height 14
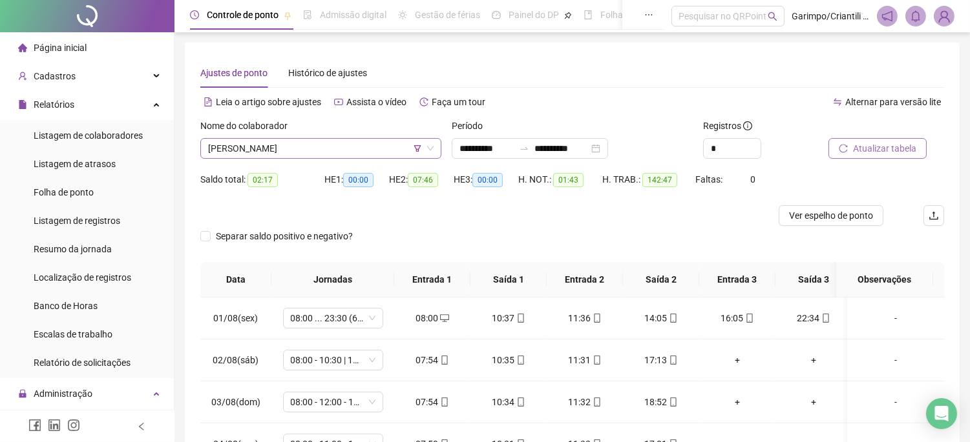
click at [373, 139] on span "[PERSON_NAME]" at bounding box center [320, 148] width 225 height 19
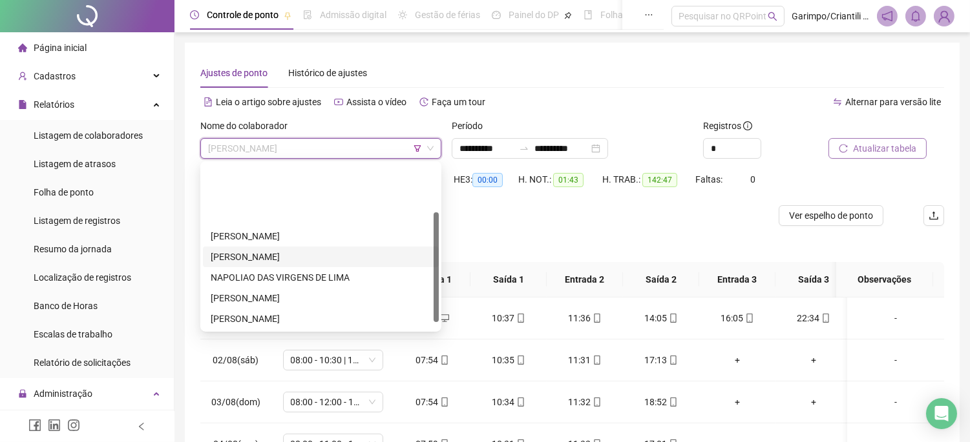
scroll to position [72, 0]
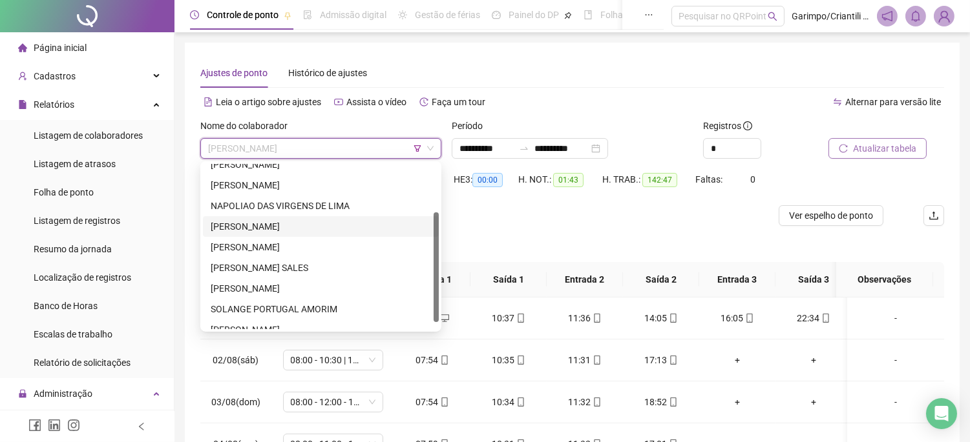
click at [386, 231] on div "[PERSON_NAME]" at bounding box center [321, 227] width 220 height 14
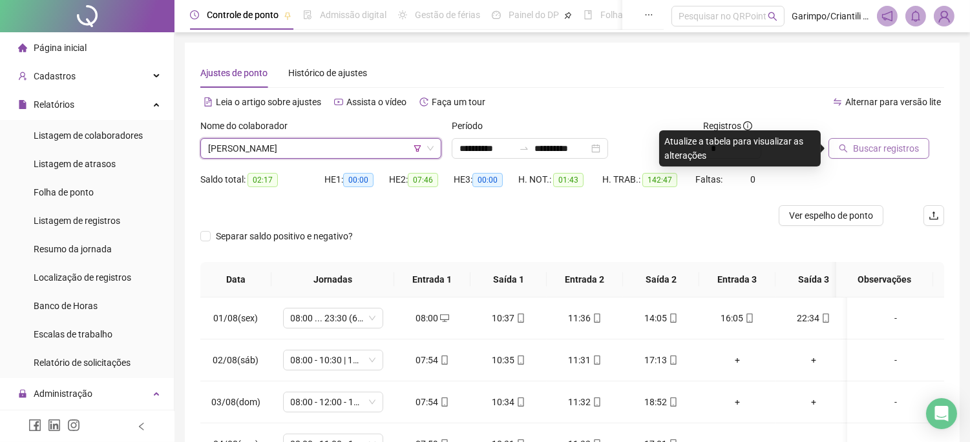
click at [827, 149] on div "Buscar registros" at bounding box center [886, 144] width 126 height 50
click at [833, 151] on button "Buscar registros" at bounding box center [878, 148] width 101 height 21
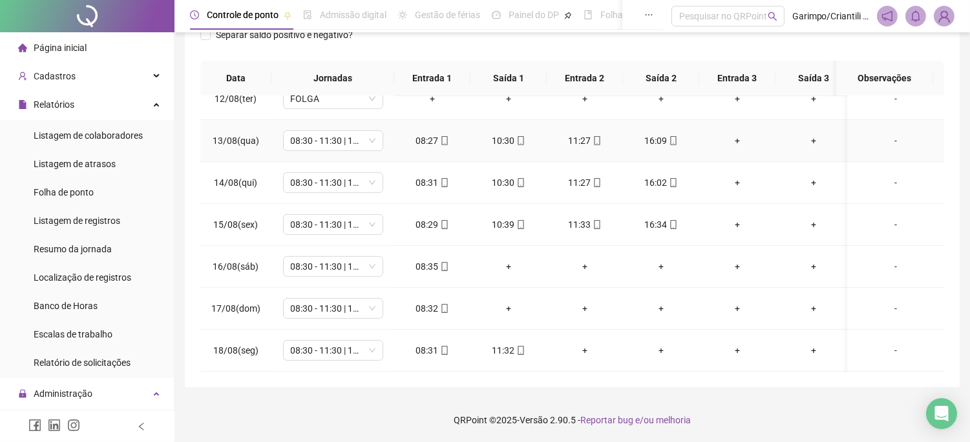
scroll to position [954, 0]
click at [447, 262] on icon "mobile" at bounding box center [444, 266] width 9 height 9
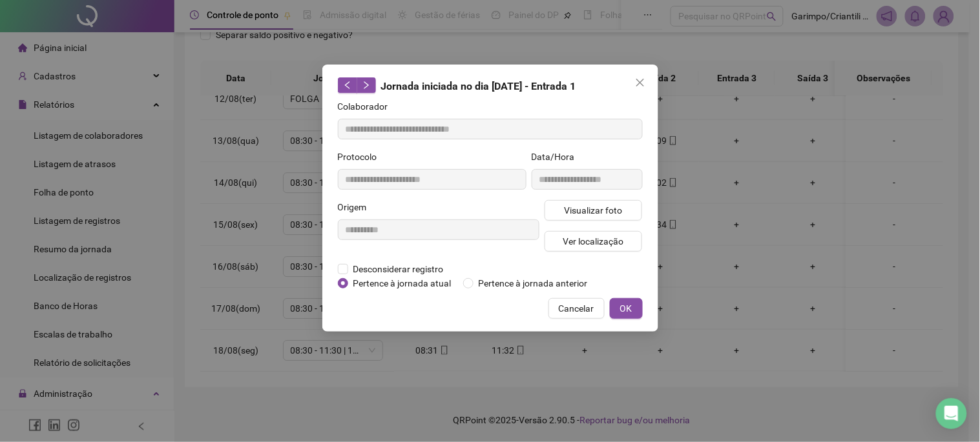
type input "**********"
click at [578, 204] on span "Visualizar foto" at bounding box center [593, 210] width 58 height 14
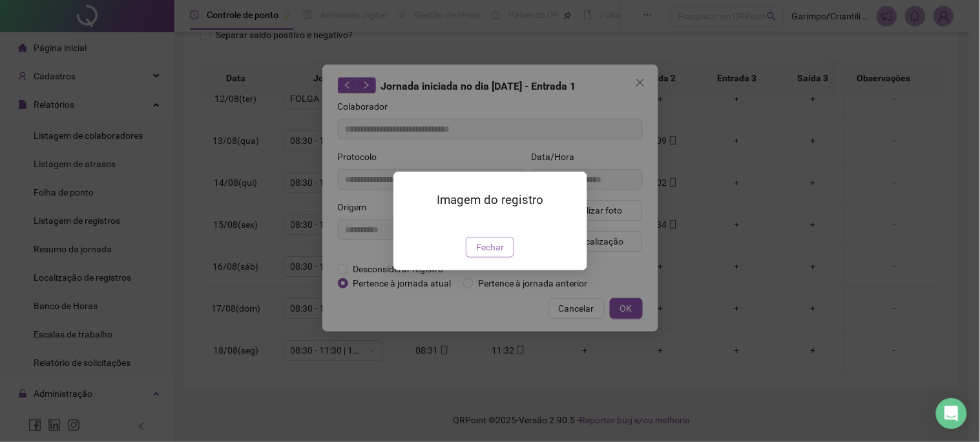
click at [486, 258] on button "Fechar" at bounding box center [490, 247] width 48 height 21
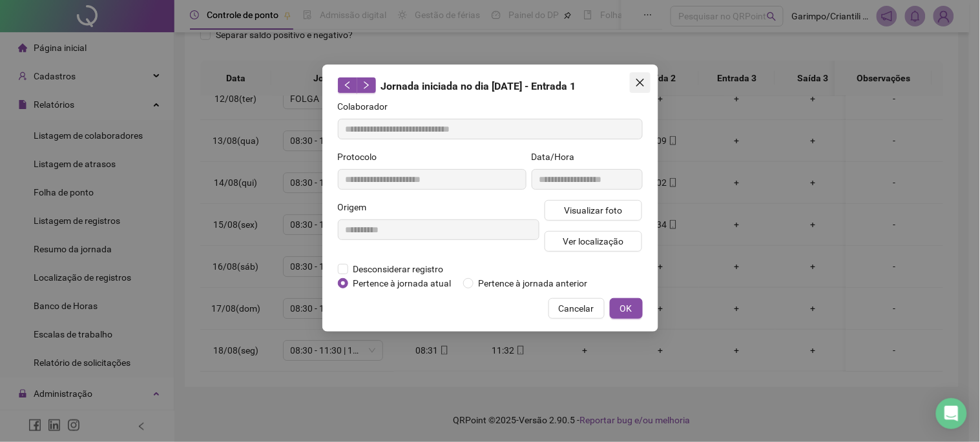
click at [639, 82] on icon "close" at bounding box center [640, 83] width 8 height 8
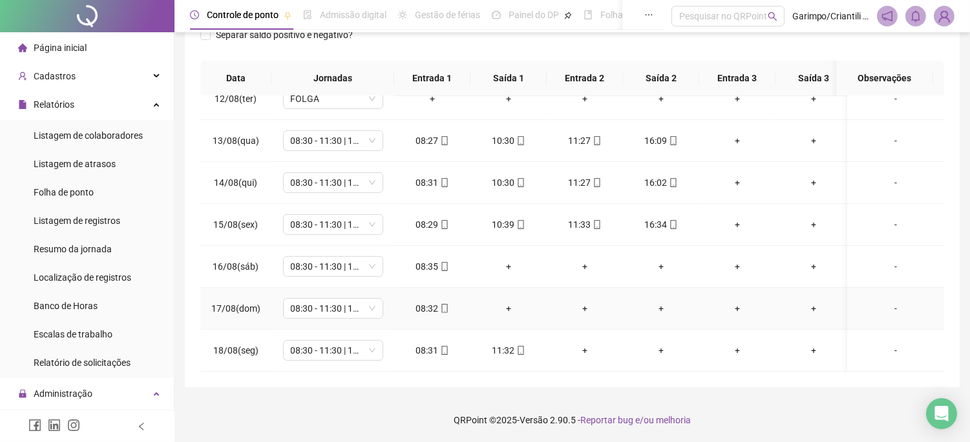
click at [440, 304] on icon "mobile" at bounding box center [444, 308] width 9 height 9
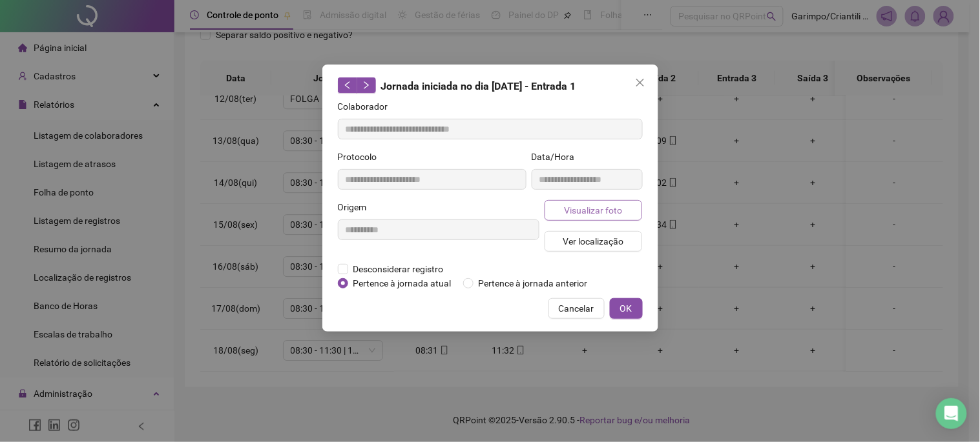
type input "**********"
click at [554, 211] on button "Visualizar foto" at bounding box center [594, 210] width 98 height 21
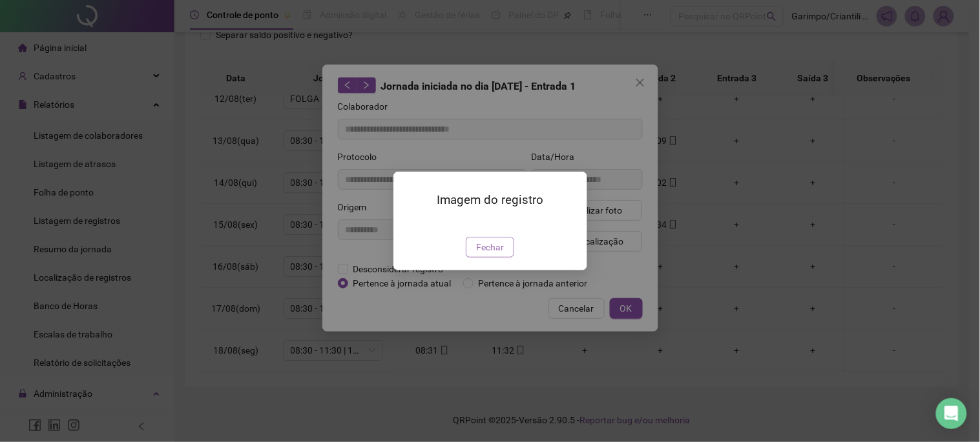
click at [481, 255] on span "Fechar" at bounding box center [490, 247] width 28 height 14
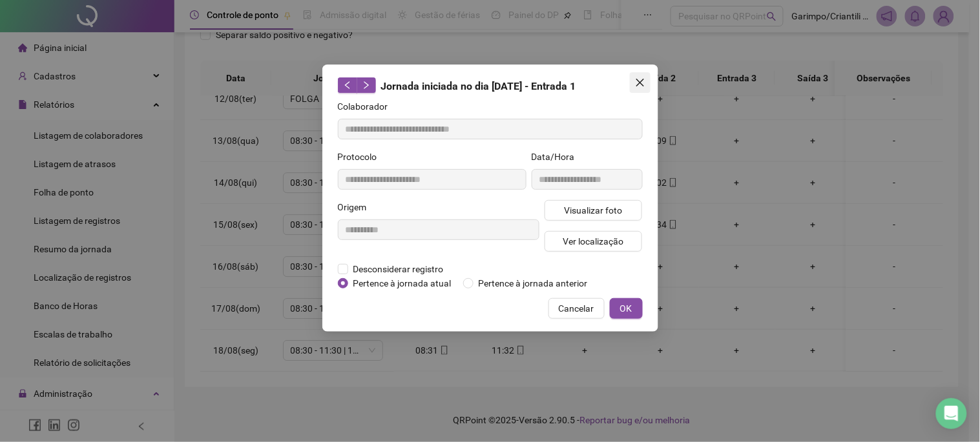
click at [647, 88] on button "Close" at bounding box center [640, 82] width 21 height 21
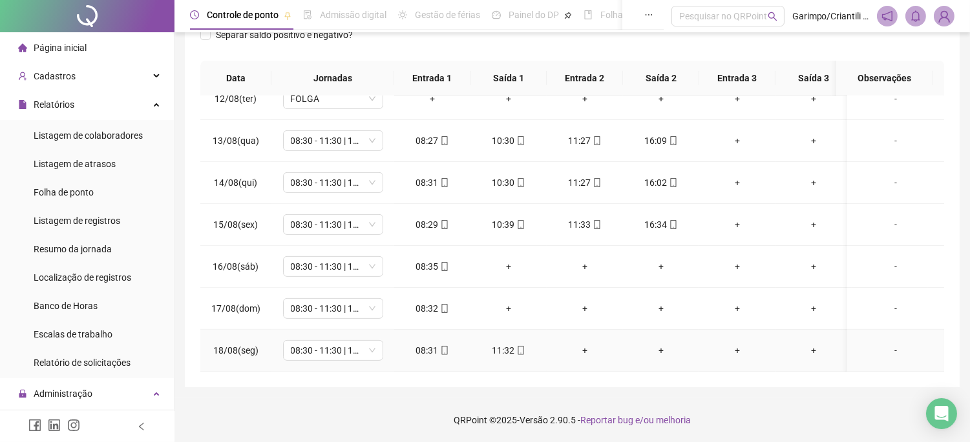
click at [525, 346] on td "11:32" at bounding box center [508, 351] width 76 height 42
click at [525, 344] on div "11:32" at bounding box center [509, 351] width 56 height 14
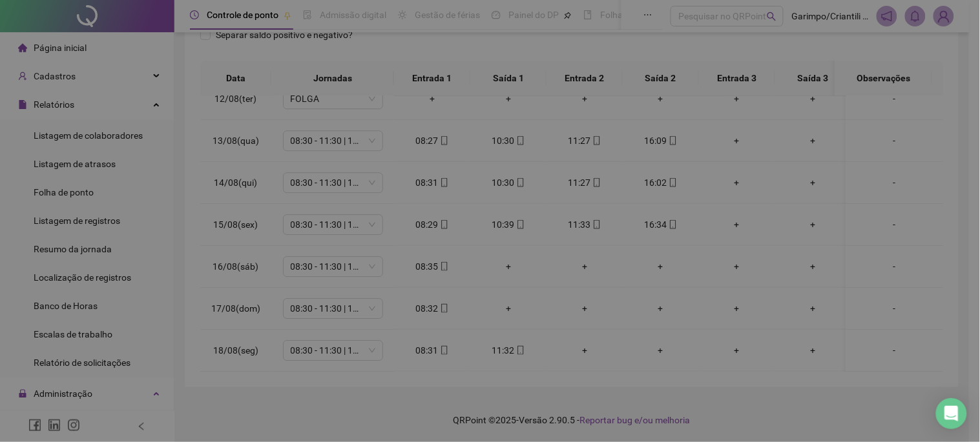
type input "**********"
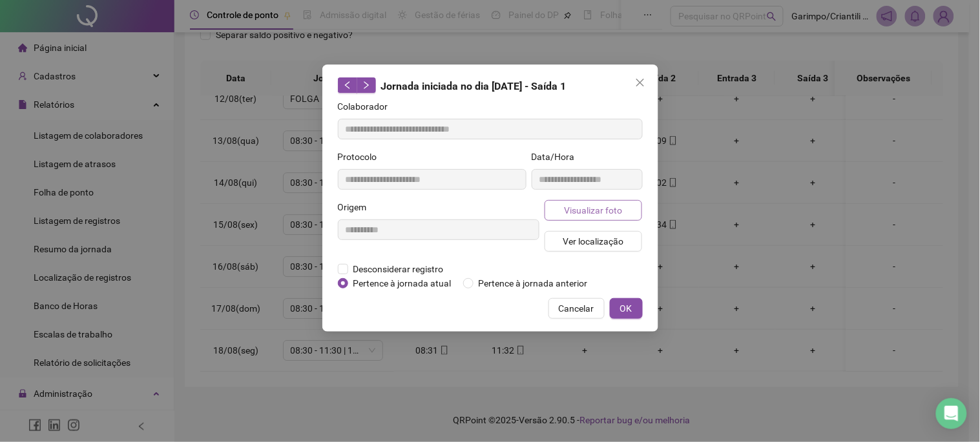
click at [588, 207] on span "Visualizar foto" at bounding box center [593, 210] width 58 height 14
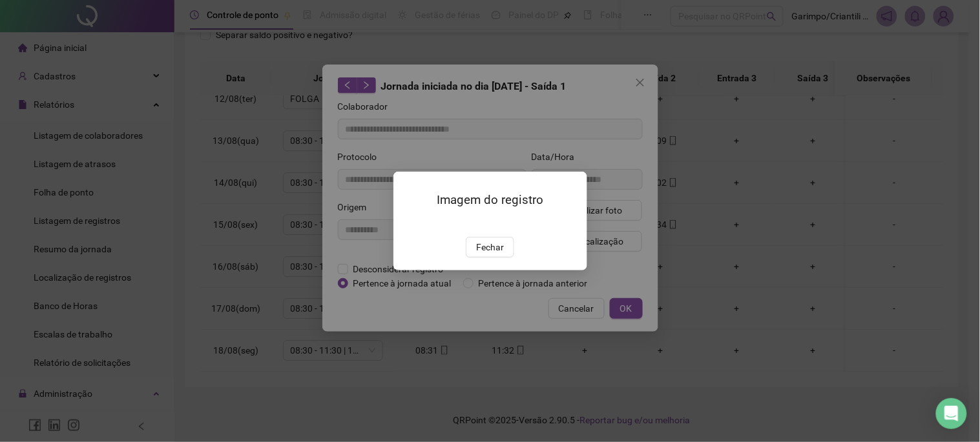
click at [498, 255] on span "Fechar" at bounding box center [490, 247] width 28 height 14
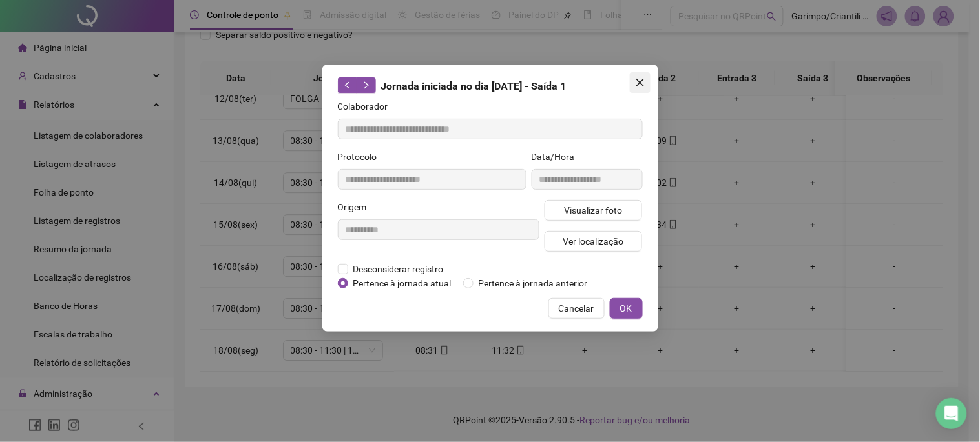
click at [641, 80] on icon "close" at bounding box center [640, 83] width 10 height 10
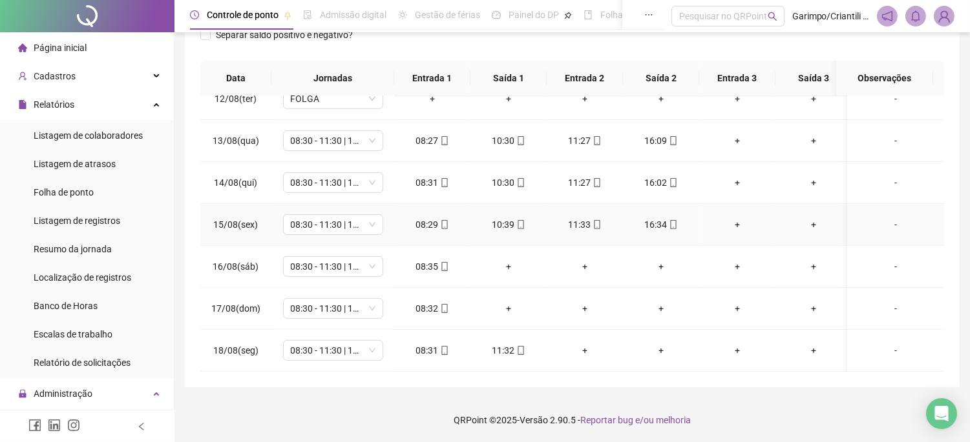
scroll to position [882, 0]
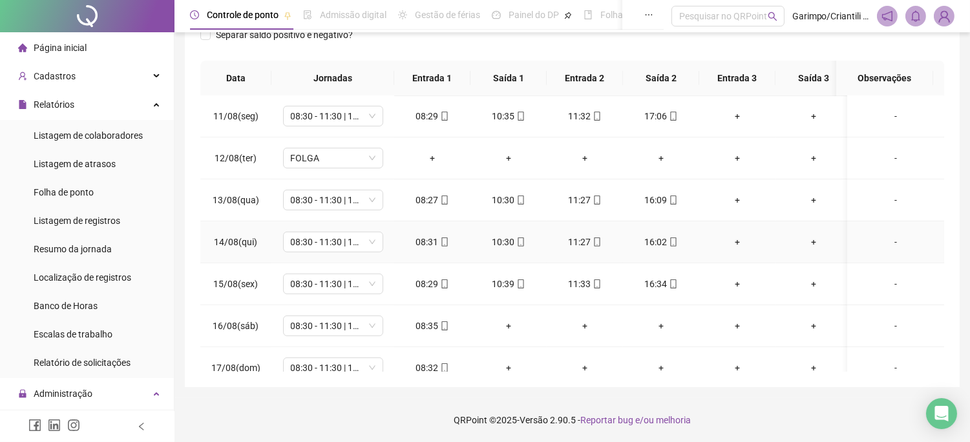
click at [592, 243] on icon "mobile" at bounding box center [596, 242] width 9 height 9
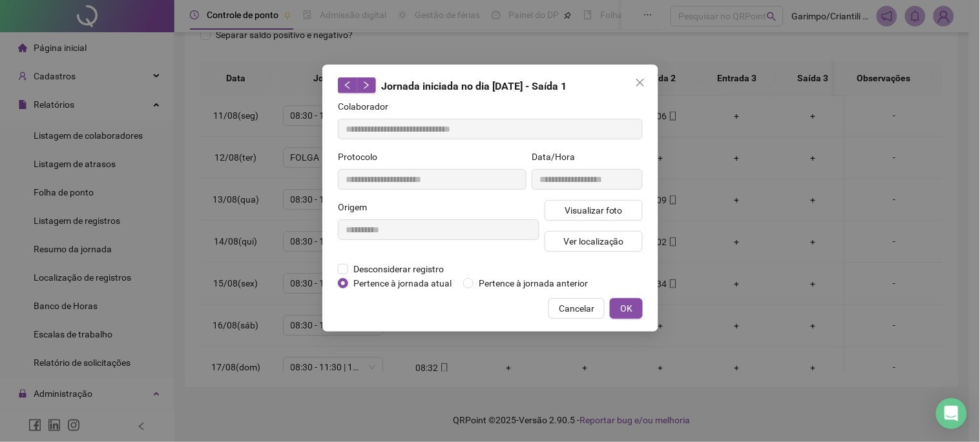
type input "**********"
click at [615, 204] on span "Visualizar foto" at bounding box center [593, 210] width 58 height 14
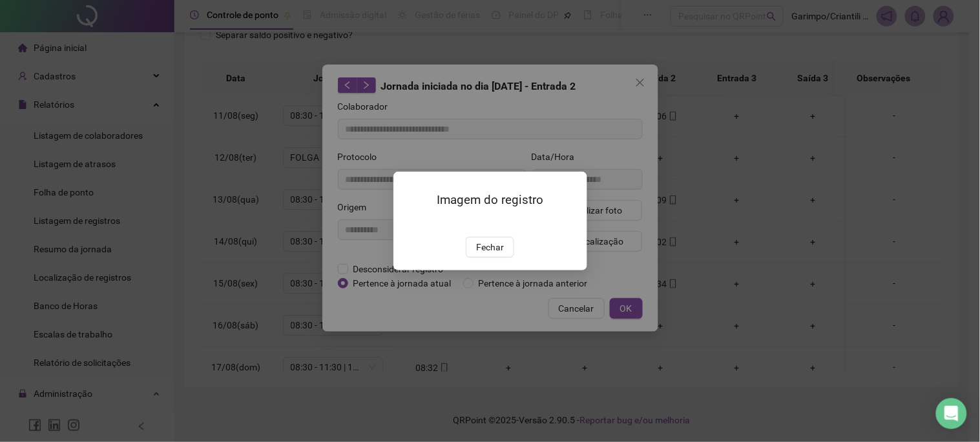
click at [486, 255] on span "Fechar" at bounding box center [490, 247] width 28 height 14
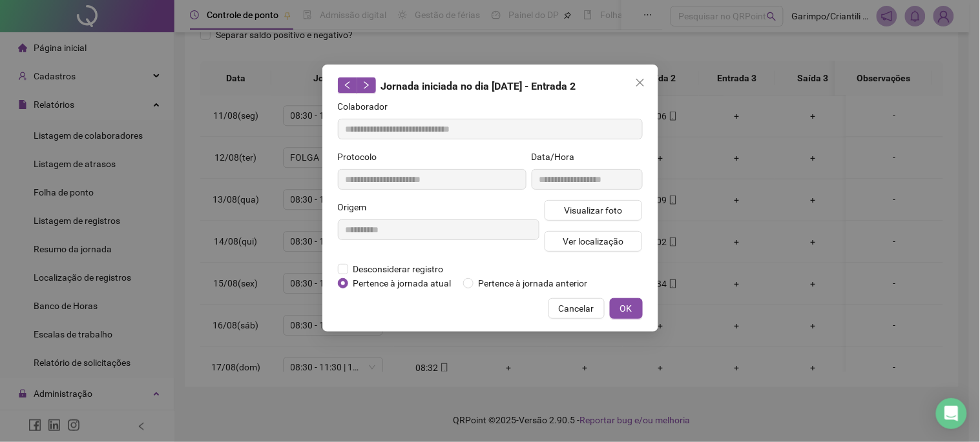
click at [654, 74] on div "**********" at bounding box center [490, 198] width 336 height 267
click at [646, 78] on span "Close" at bounding box center [640, 83] width 21 height 10
